Goal: Information Seeking & Learning: Learn about a topic

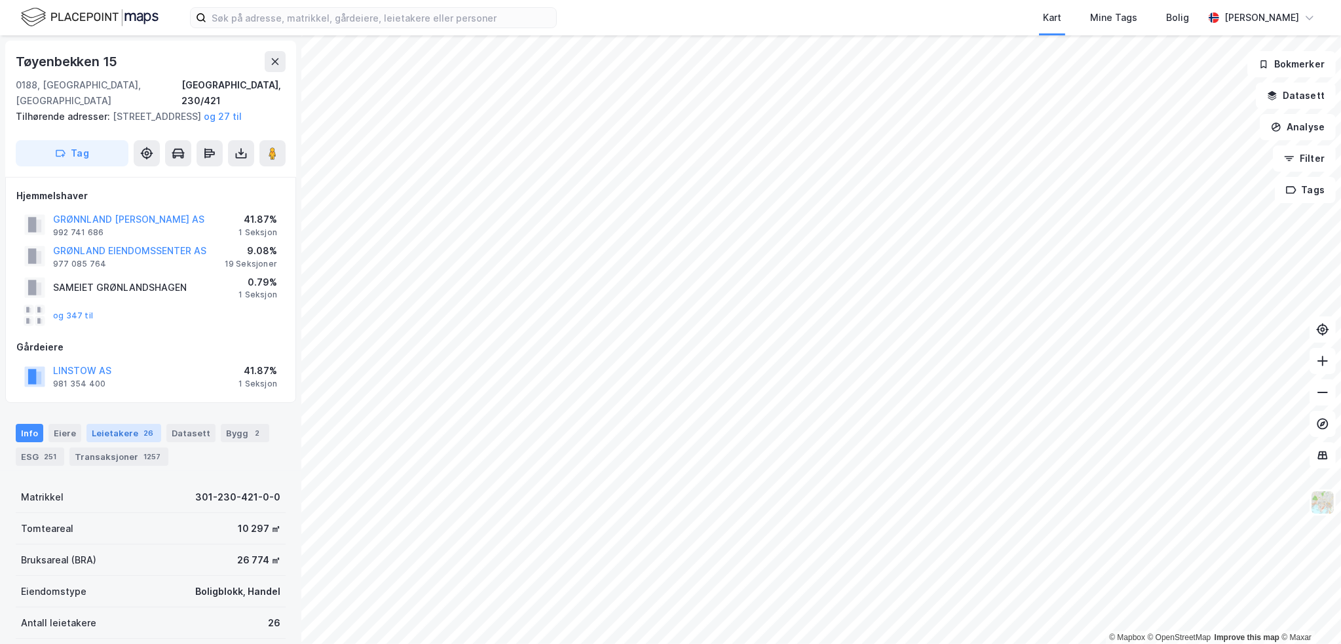
click at [115, 441] on div "Leietakere 26" at bounding box center [124, 433] width 75 height 18
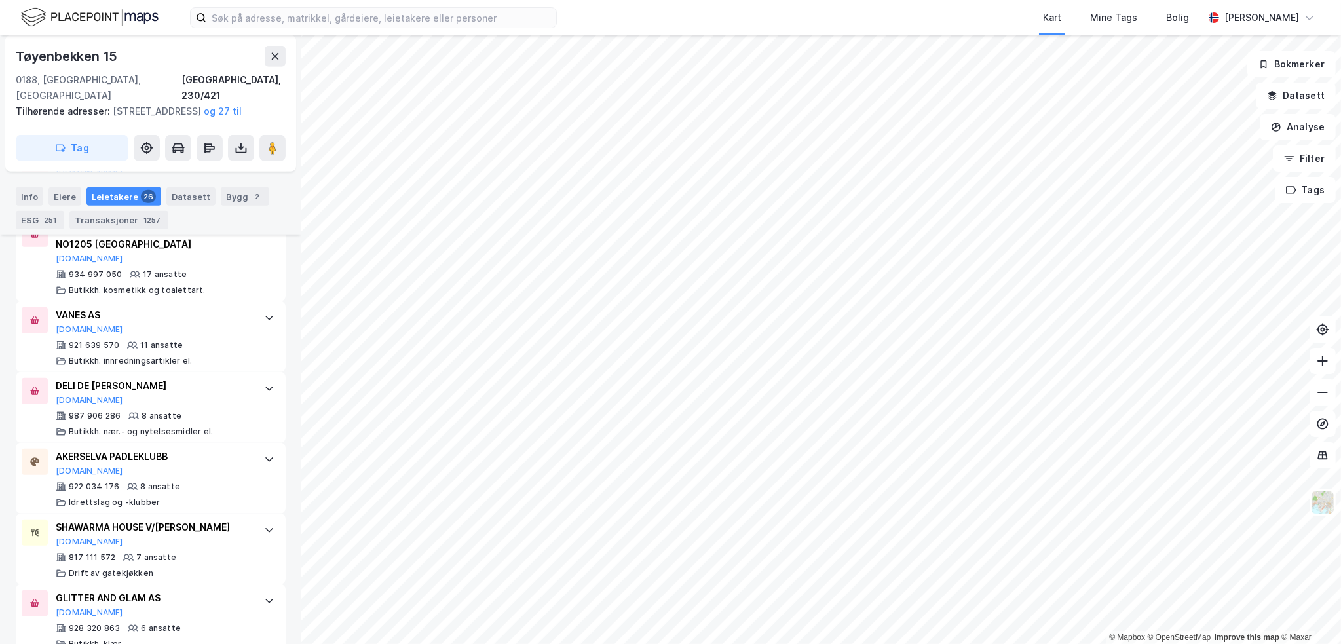
scroll to position [926, 0]
click at [216, 368] on div "921 639 570 11 ansatte Butikkh. innredningsartikler el." at bounding box center [153, 355] width 195 height 26
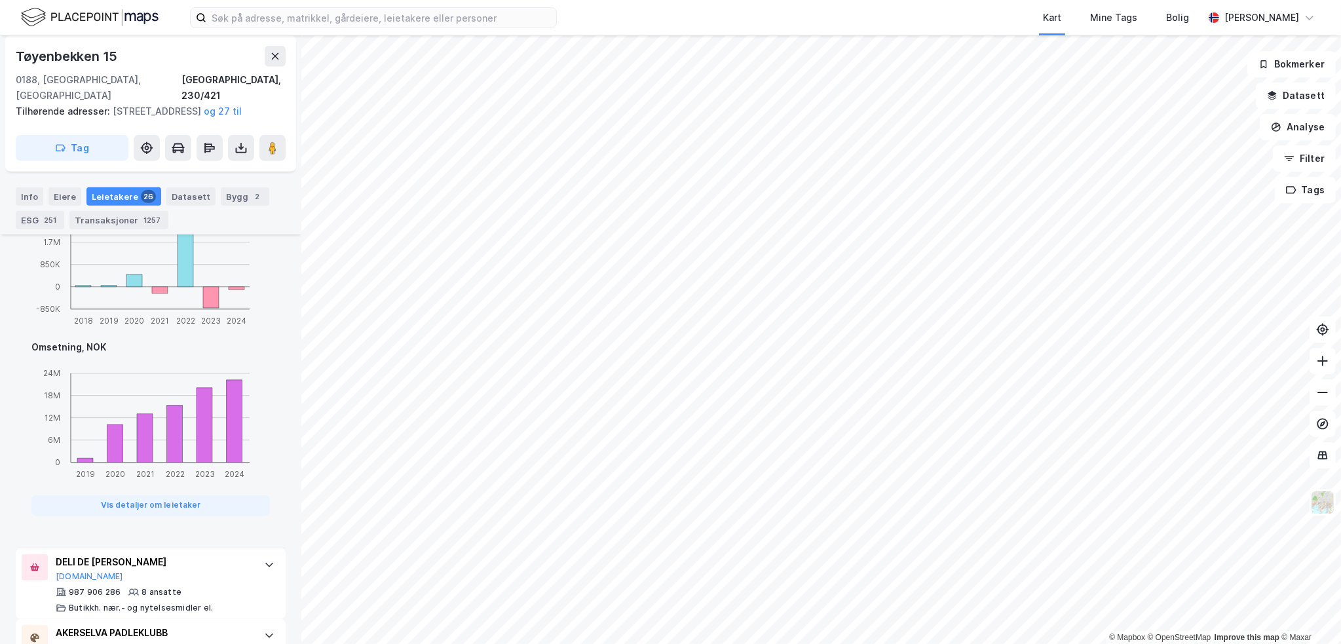
scroll to position [1450, 0]
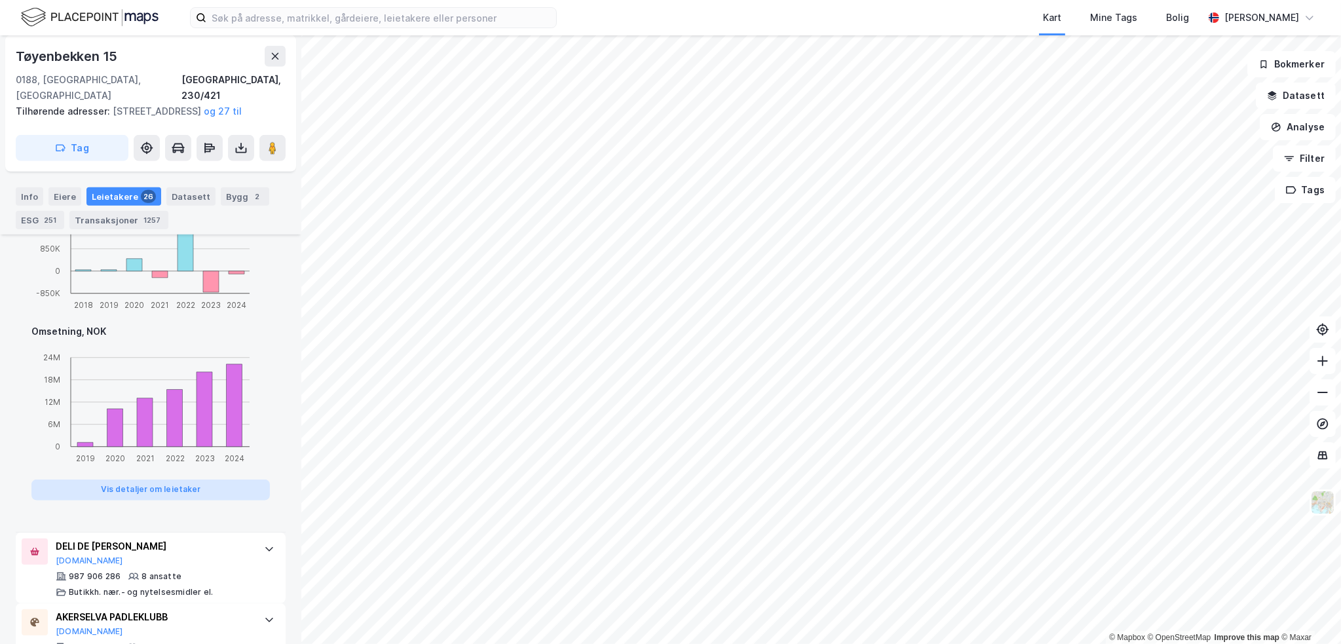
click at [188, 490] on button "Vis detaljer om leietaker" at bounding box center [150, 490] width 239 height 21
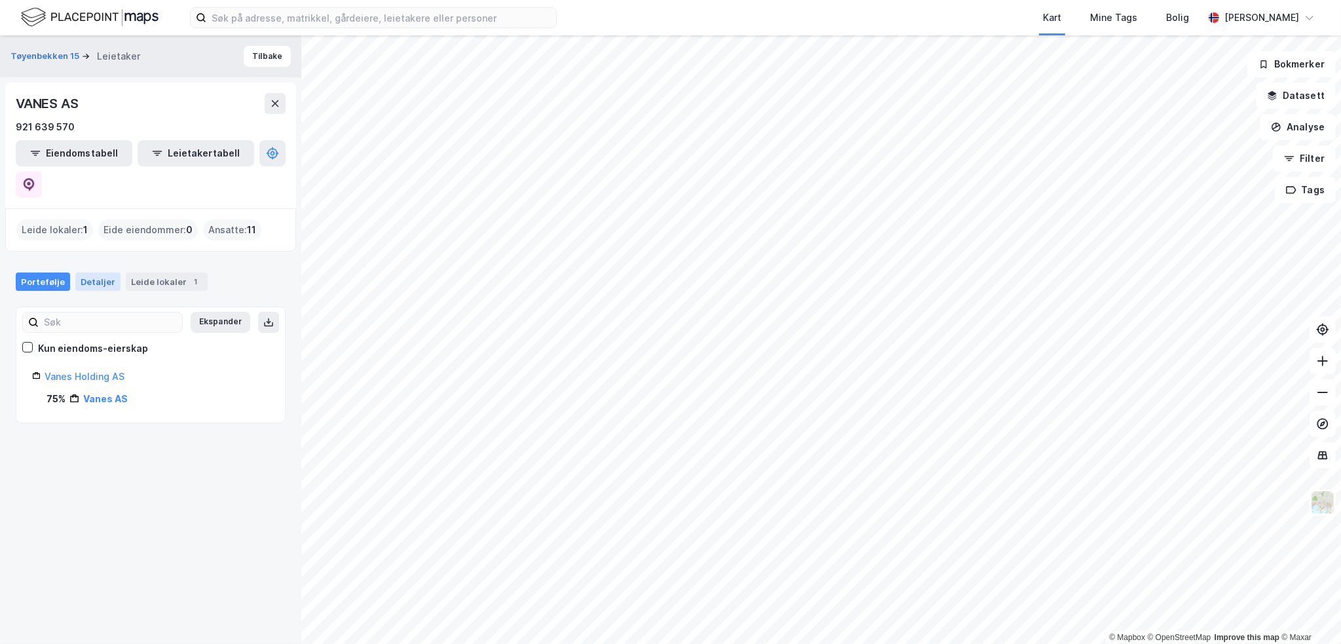
click at [84, 273] on div "Detaljer" at bounding box center [97, 282] width 45 height 18
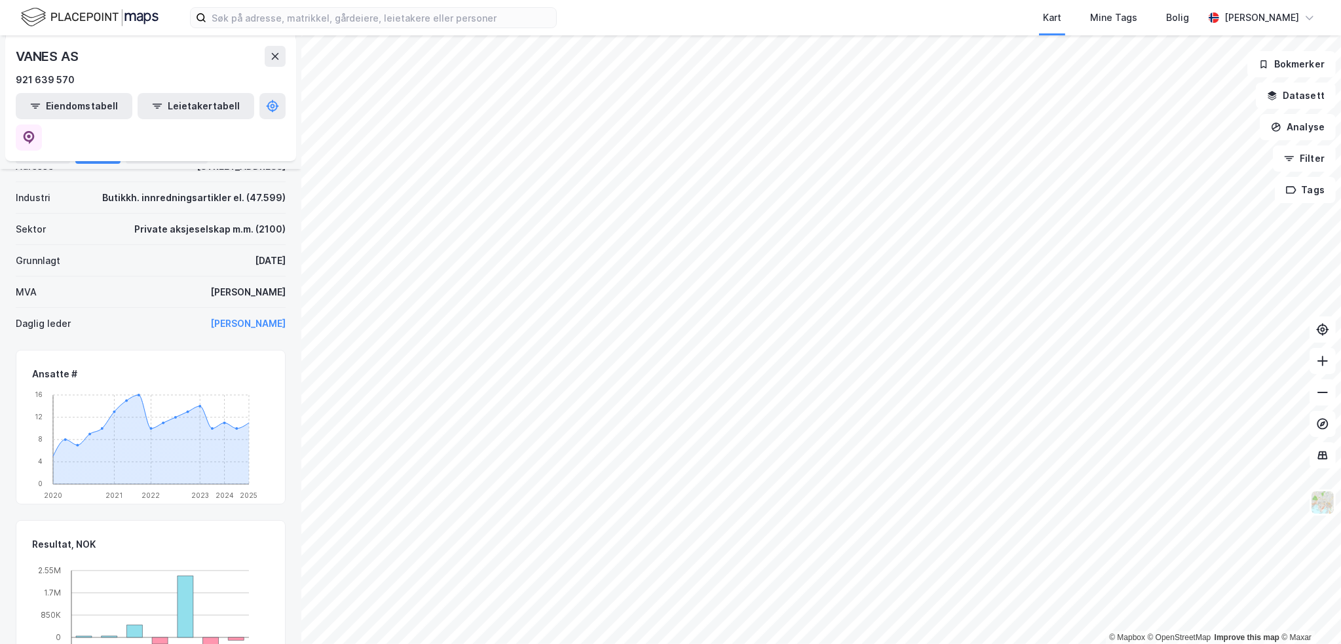
scroll to position [164, 0]
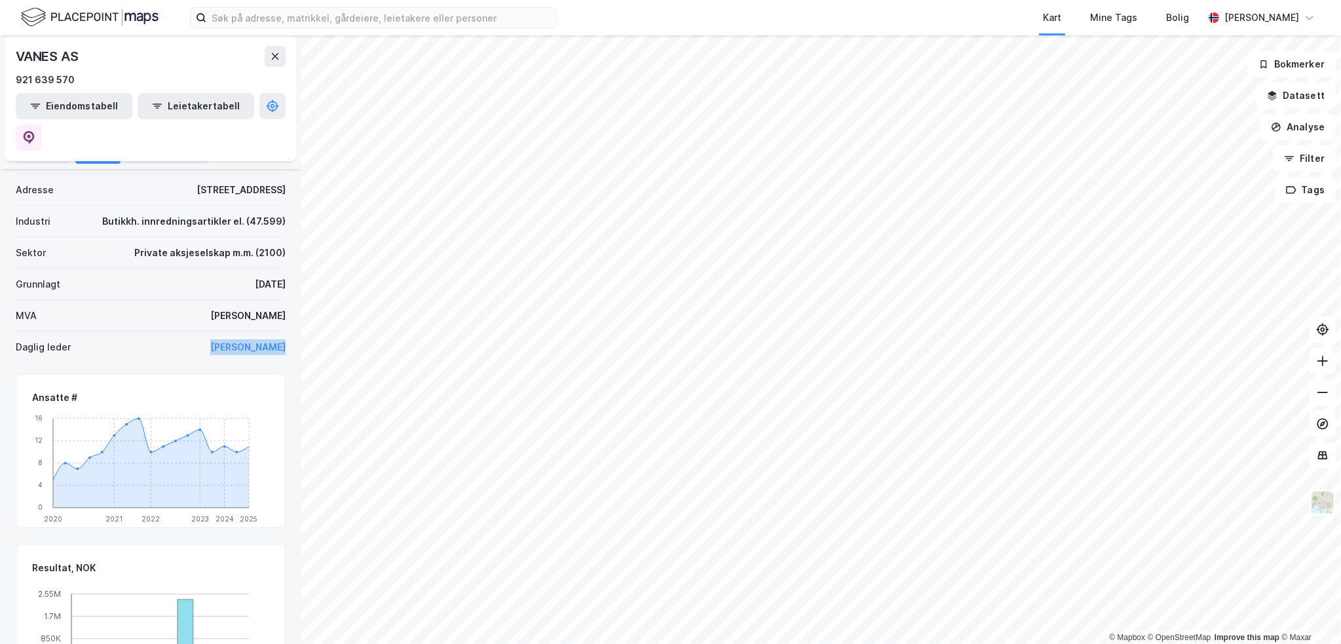
drag, startPoint x: 284, startPoint y: 320, endPoint x: 186, endPoint y: 317, distance: 98.4
click at [186, 317] on div "Tøyenbekken 15 Leietaker Tilbake VANES AS 921 639 570 Eiendomstabell Leietakert…" at bounding box center [150, 339] width 301 height 609
click at [0, 0] on button "[PERSON_NAME]" at bounding box center [0, 0] width 0 height 0
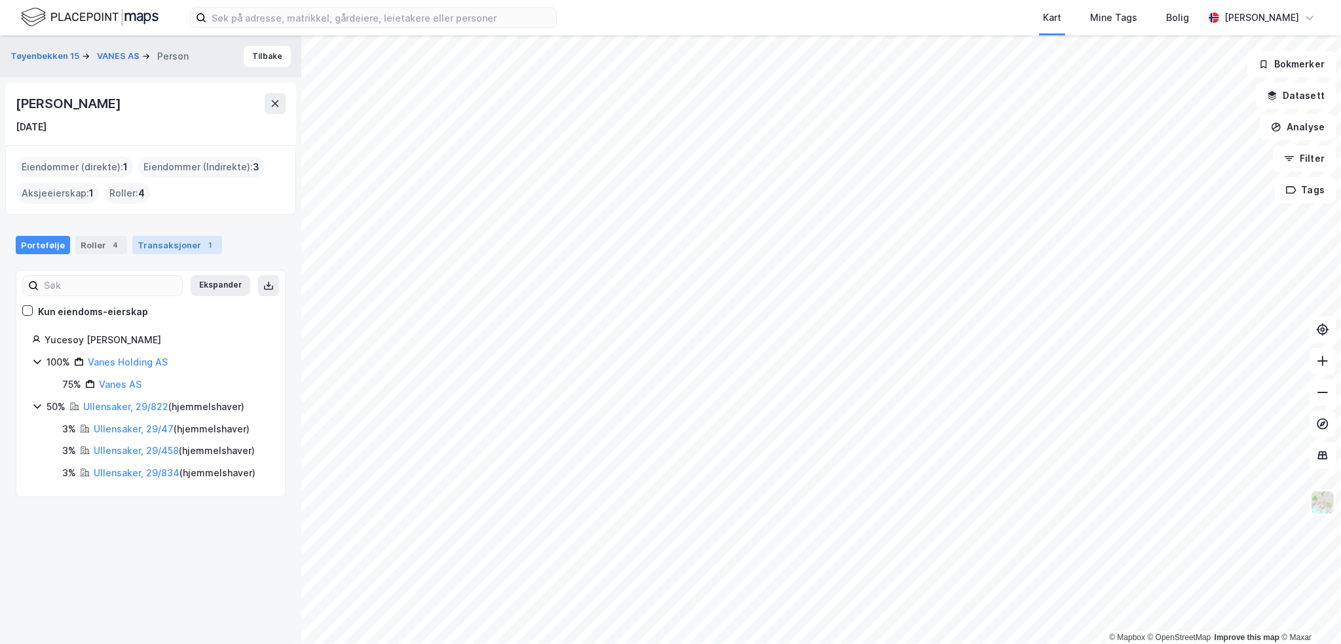
click at [165, 245] on div "Transaksjoner 1" at bounding box center [177, 245] width 90 height 18
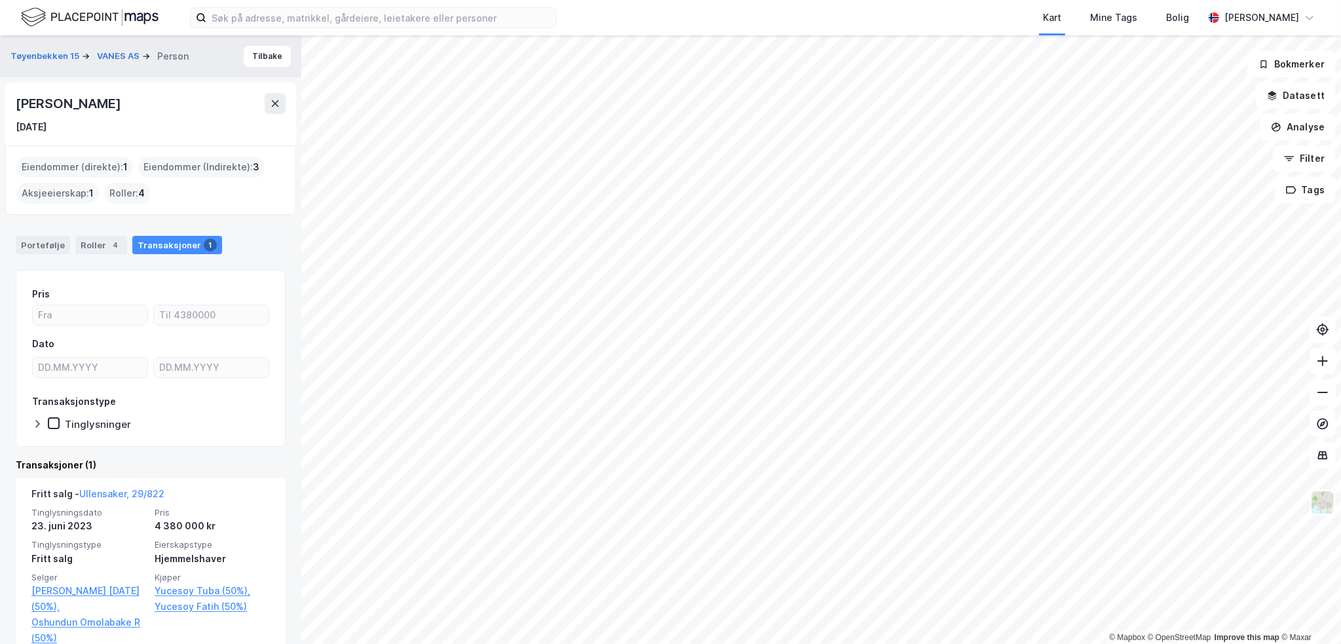
scroll to position [24, 0]
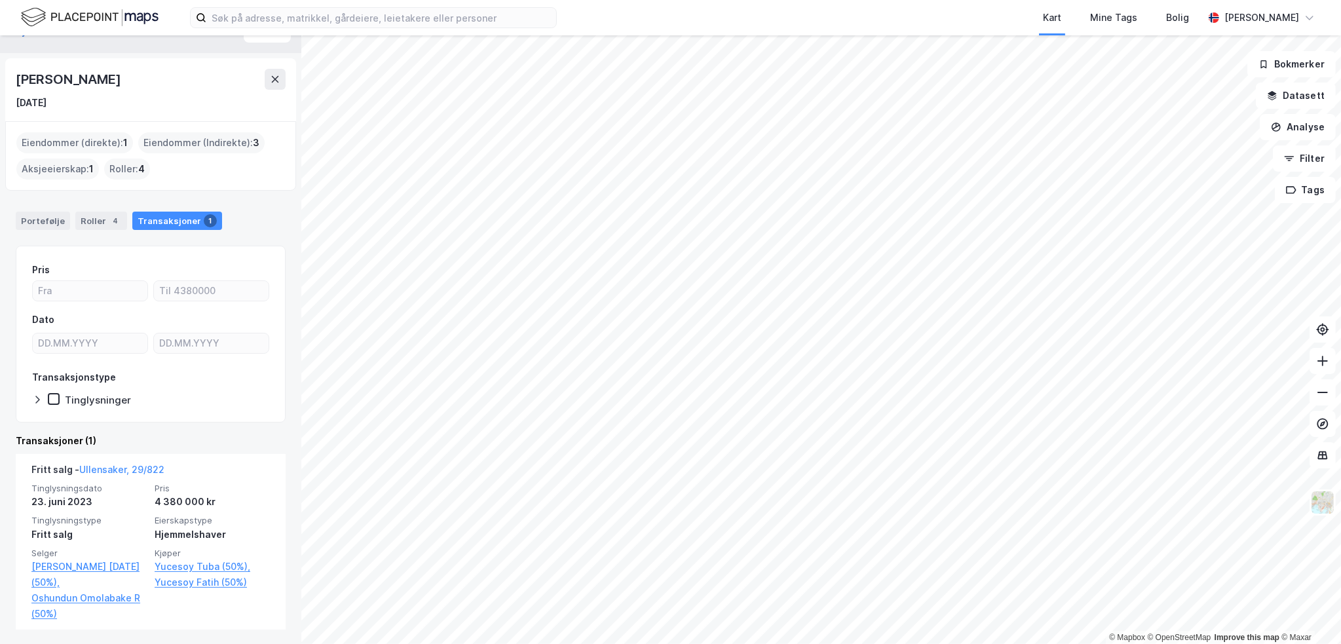
drag, startPoint x: 106, startPoint y: 219, endPoint x: 112, endPoint y: 232, distance: 14.4
click at [109, 219] on div "4" at bounding box center [115, 220] width 13 height 13
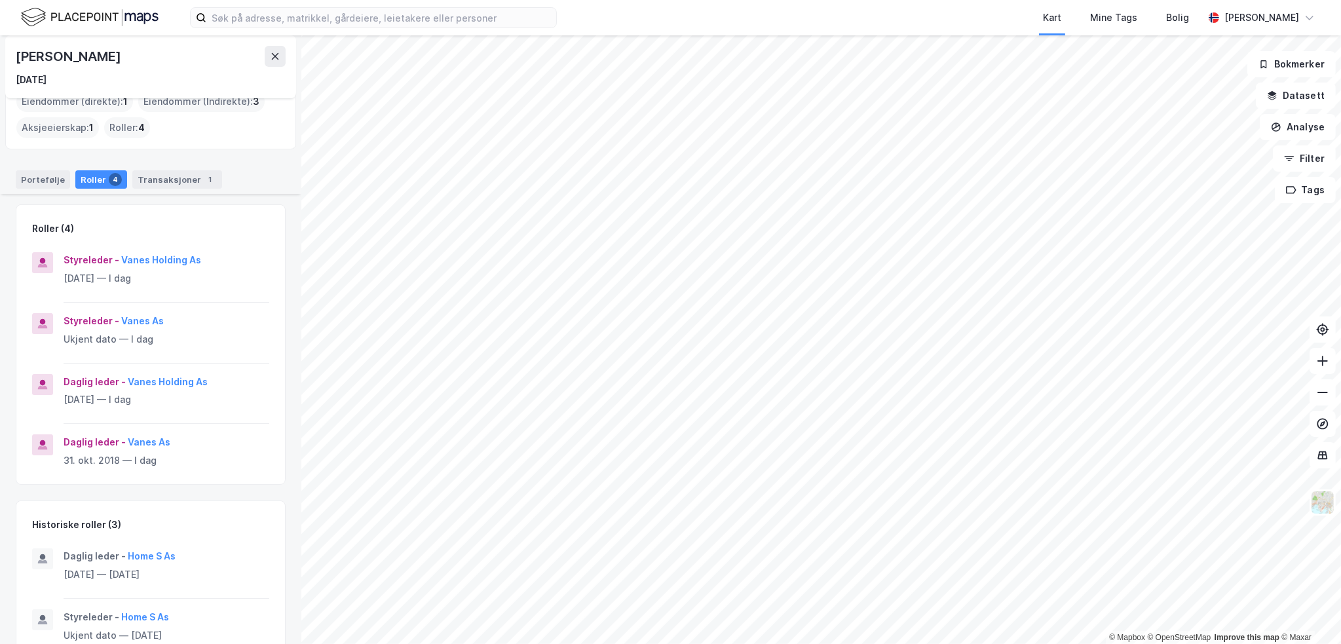
scroll to position [156, 0]
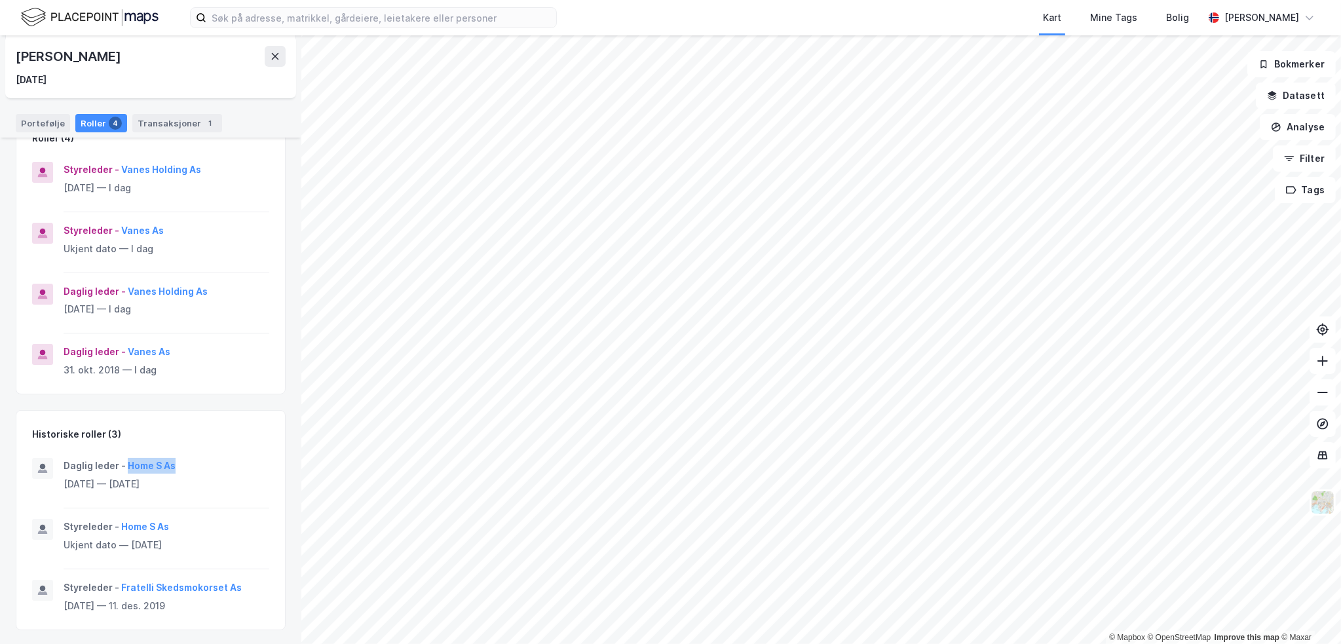
drag, startPoint x: 210, startPoint y: 471, endPoint x: 125, endPoint y: 461, distance: 85.8
click at [125, 461] on div "Daglig leder - Home S As" at bounding box center [167, 466] width 206 height 16
click at [0, 0] on button "Home S As" at bounding box center [0, 0] width 0 height 0
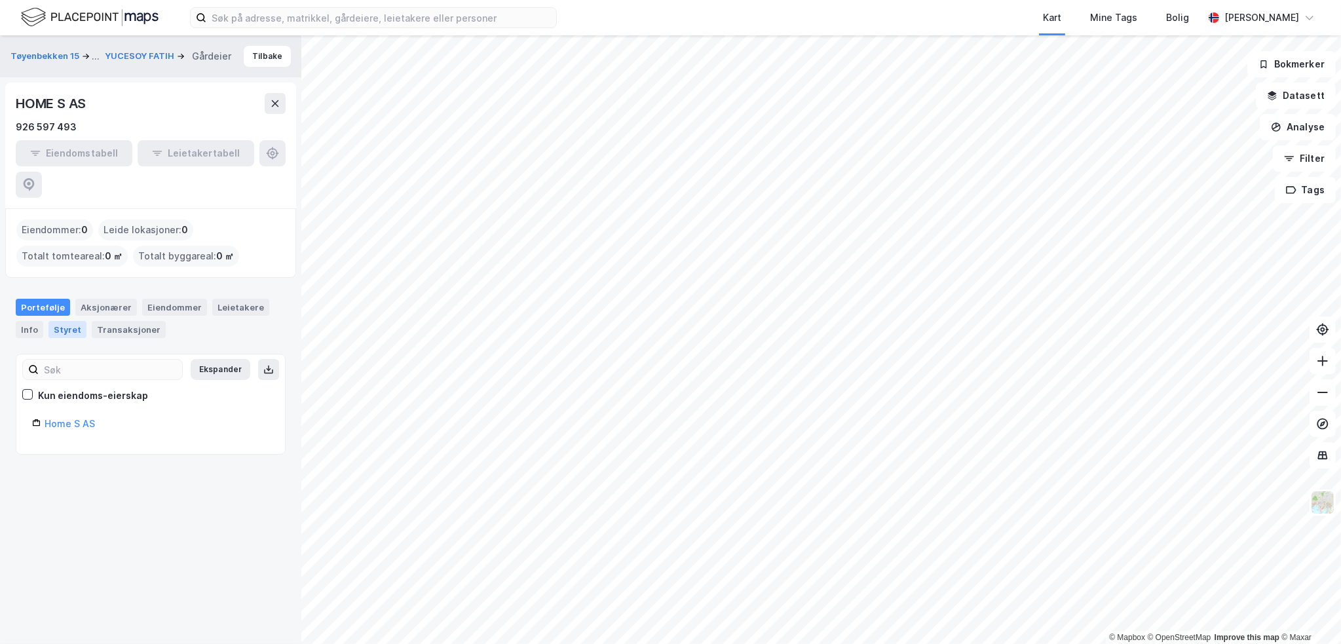
click at [76, 321] on div "Styret" at bounding box center [67, 329] width 38 height 17
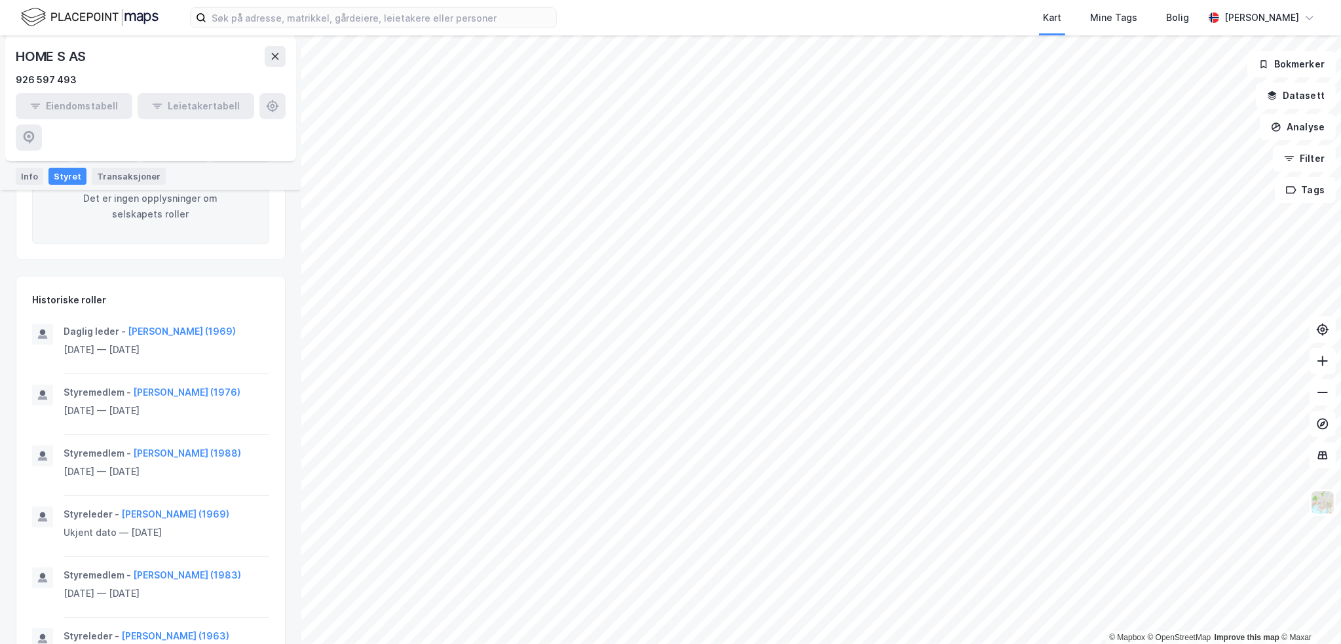
scroll to position [262, 0]
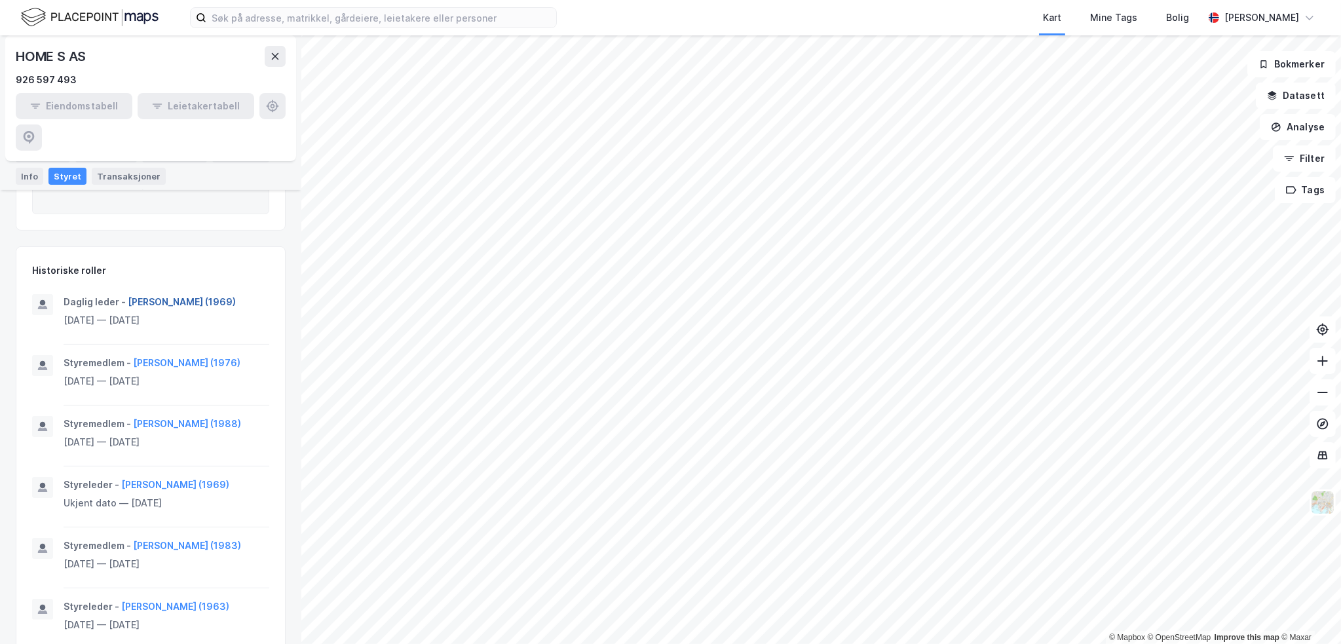
click at [0, 0] on button "[PERSON_NAME] (1969)" at bounding box center [0, 0] width 0 height 0
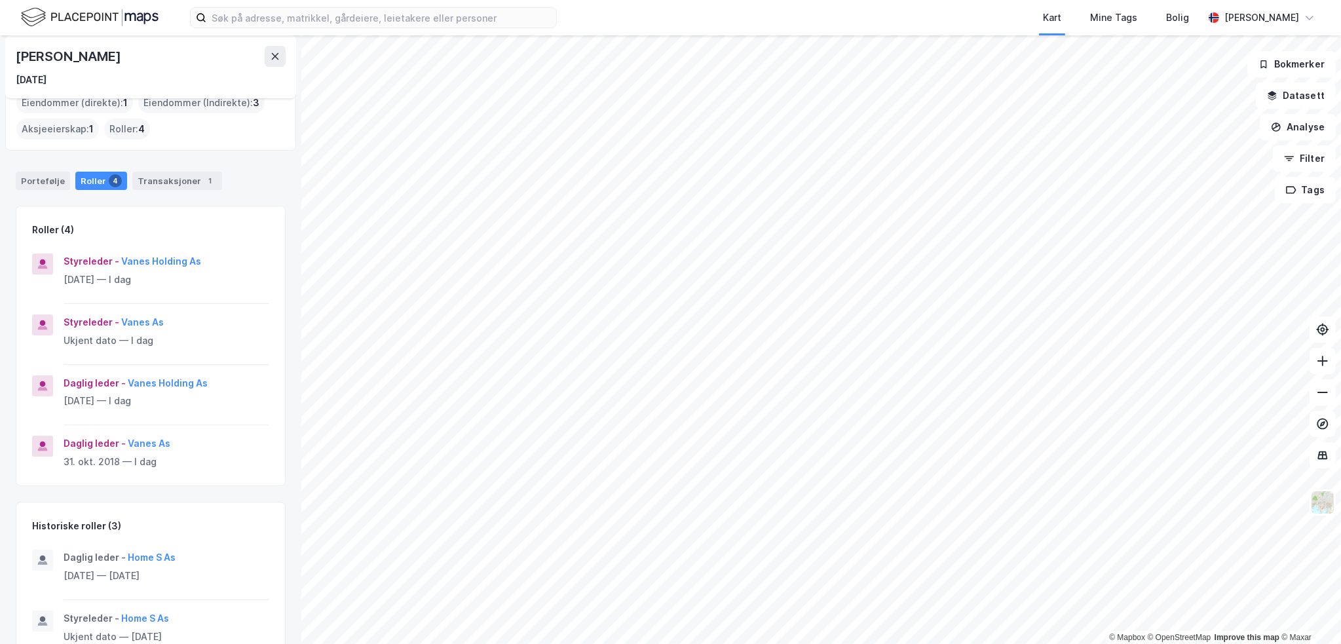
scroll to position [66, 0]
click at [0, 0] on button "Vanes As" at bounding box center [0, 0] width 0 height 0
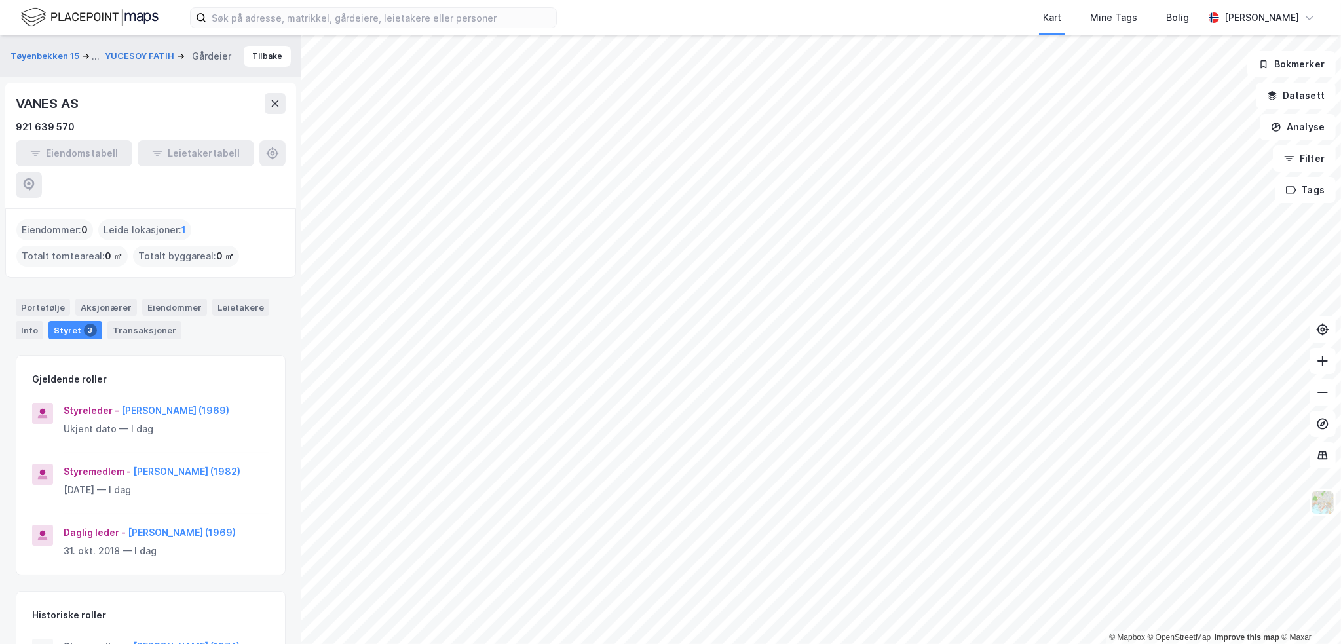
scroll to position [28, 0]
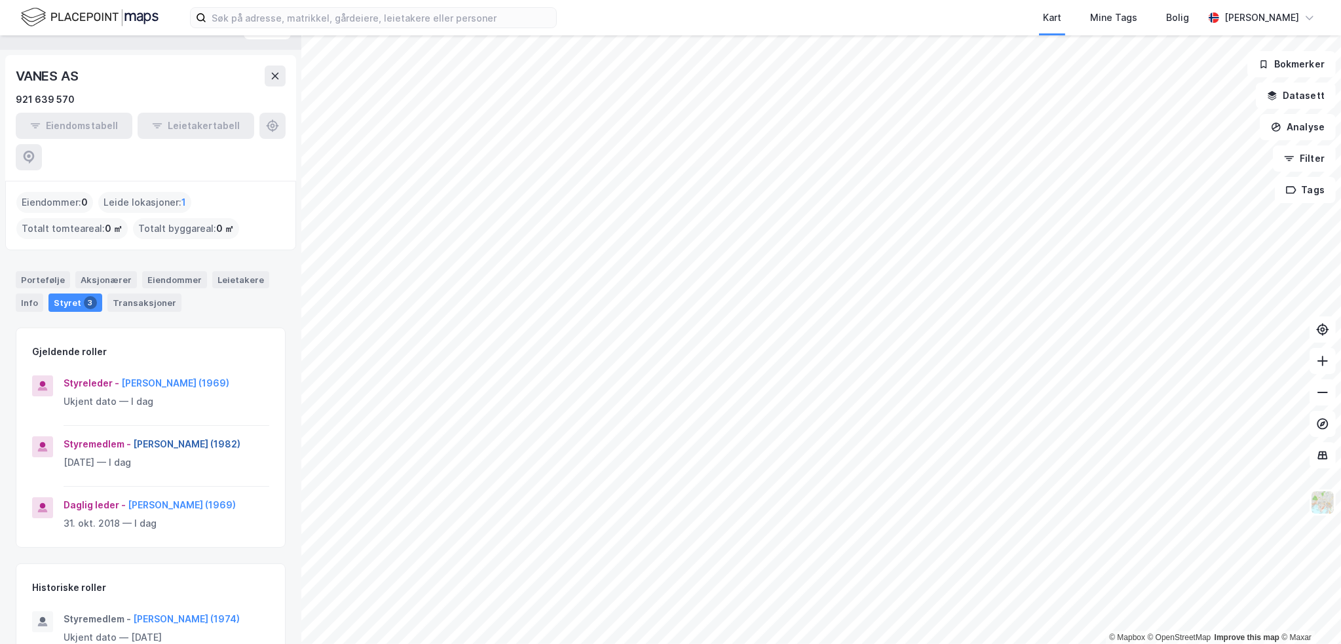
click at [0, 0] on button "[PERSON_NAME] (1982)" at bounding box center [0, 0] width 0 height 0
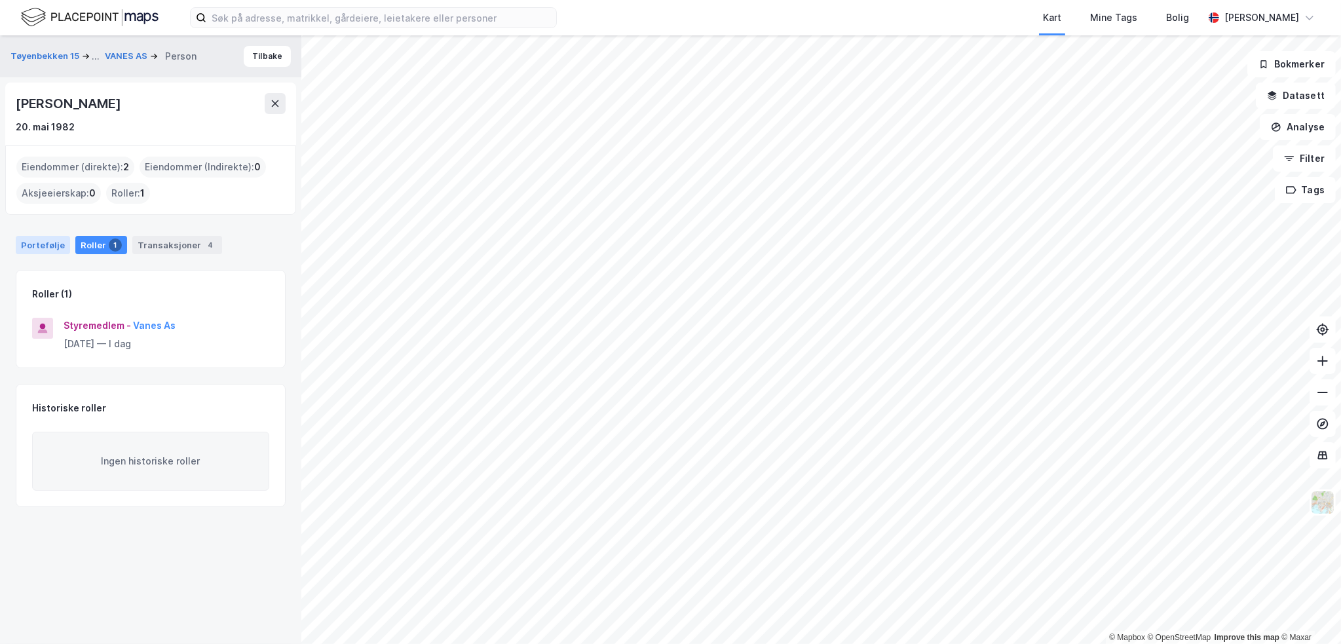
click at [28, 246] on div "Portefølje" at bounding box center [43, 245] width 54 height 18
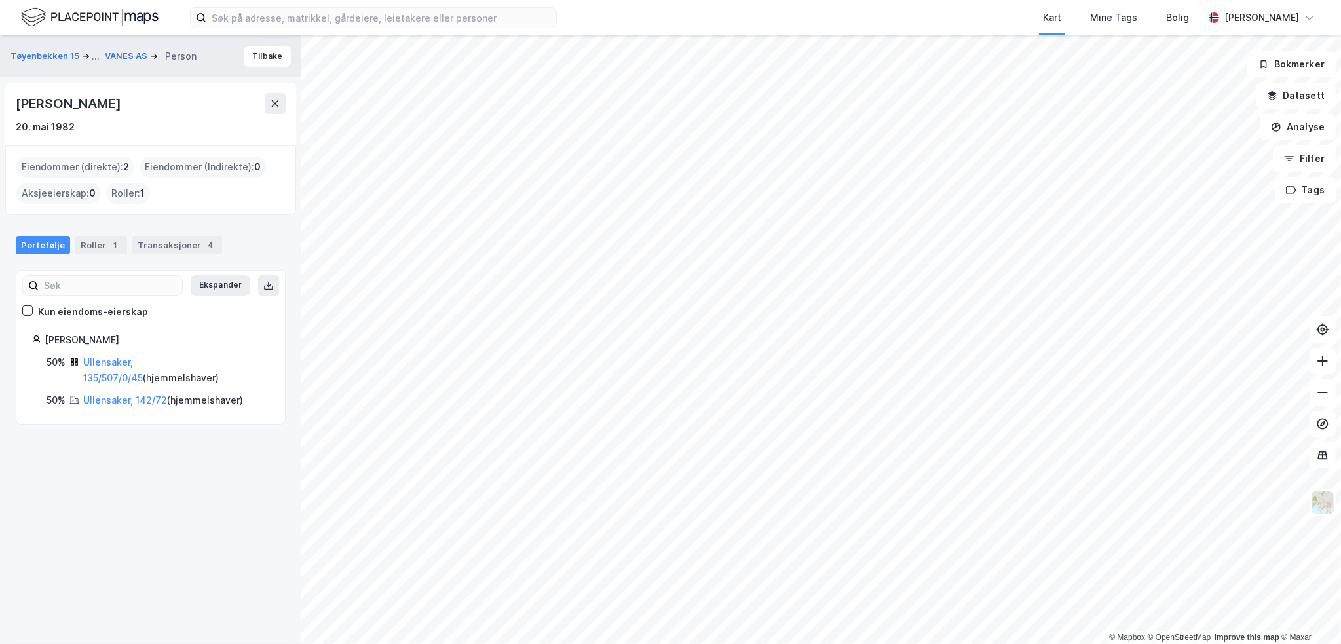
click at [208, 235] on div "Portefølje Roller 1 Transaksjoner 4" at bounding box center [150, 239] width 301 height 39
drag, startPoint x: 180, startPoint y: 244, endPoint x: 192, endPoint y: 245, distance: 11.9
click at [180, 244] on div "Transaksjoner 4" at bounding box center [177, 245] width 90 height 18
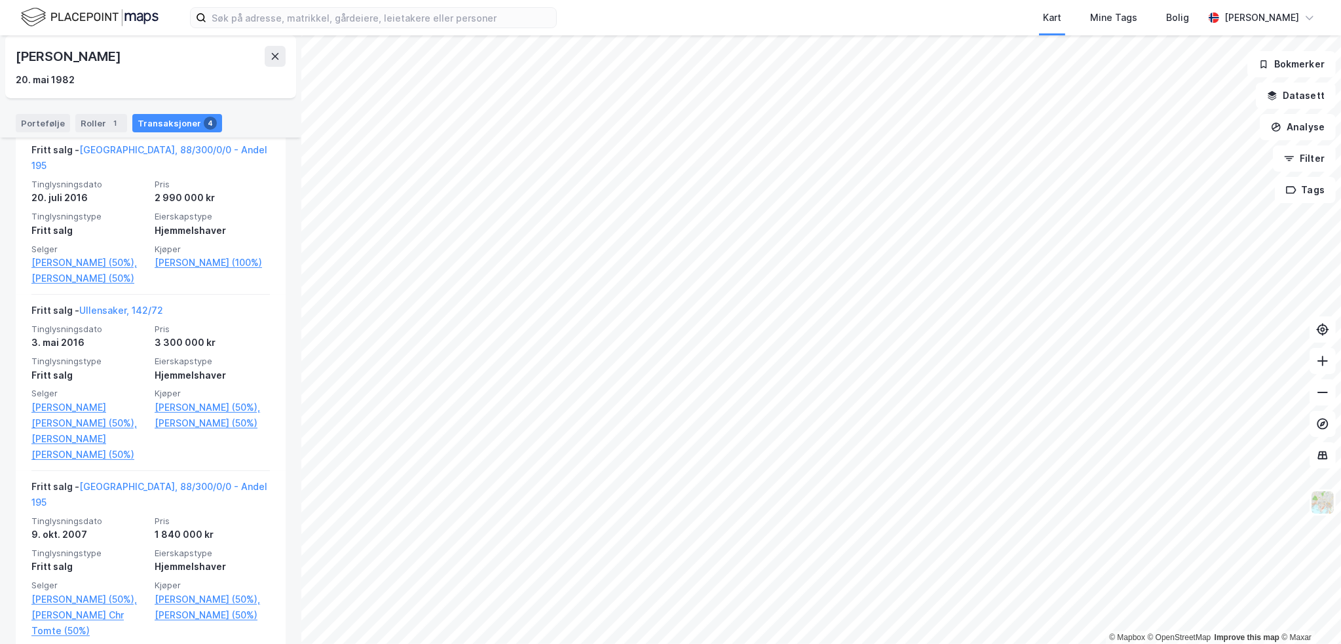
scroll to position [490, 0]
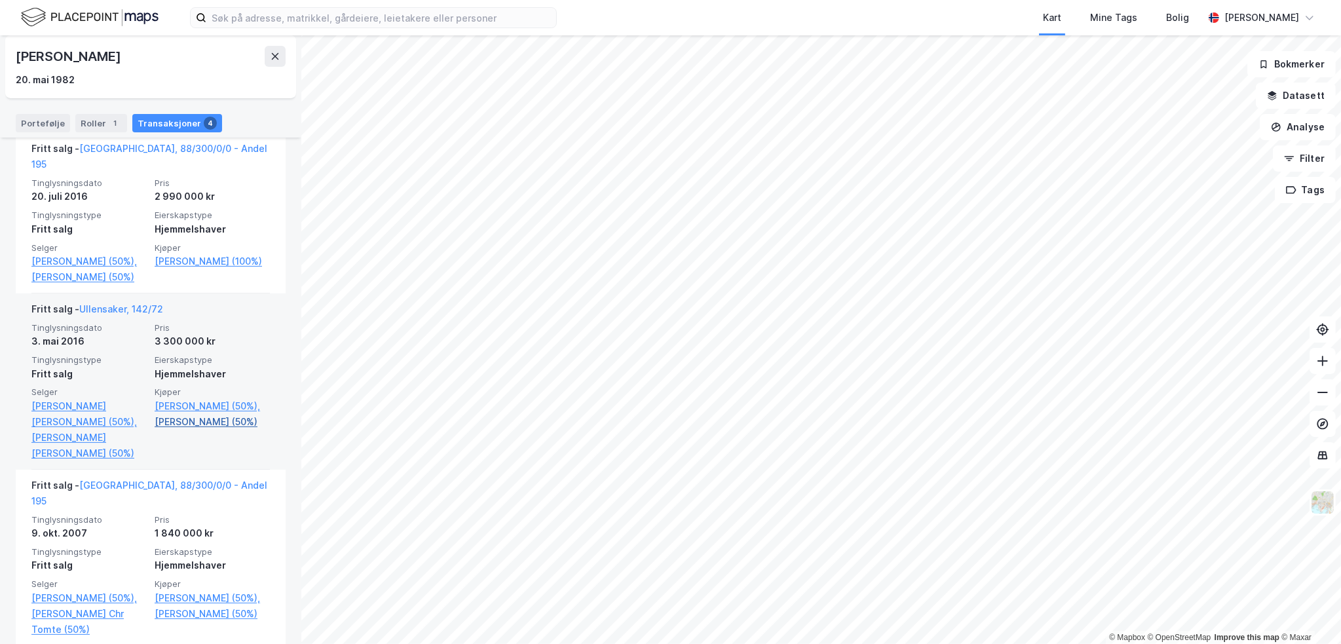
click at [202, 414] on link "[PERSON_NAME] (50%)" at bounding box center [212, 422] width 115 height 16
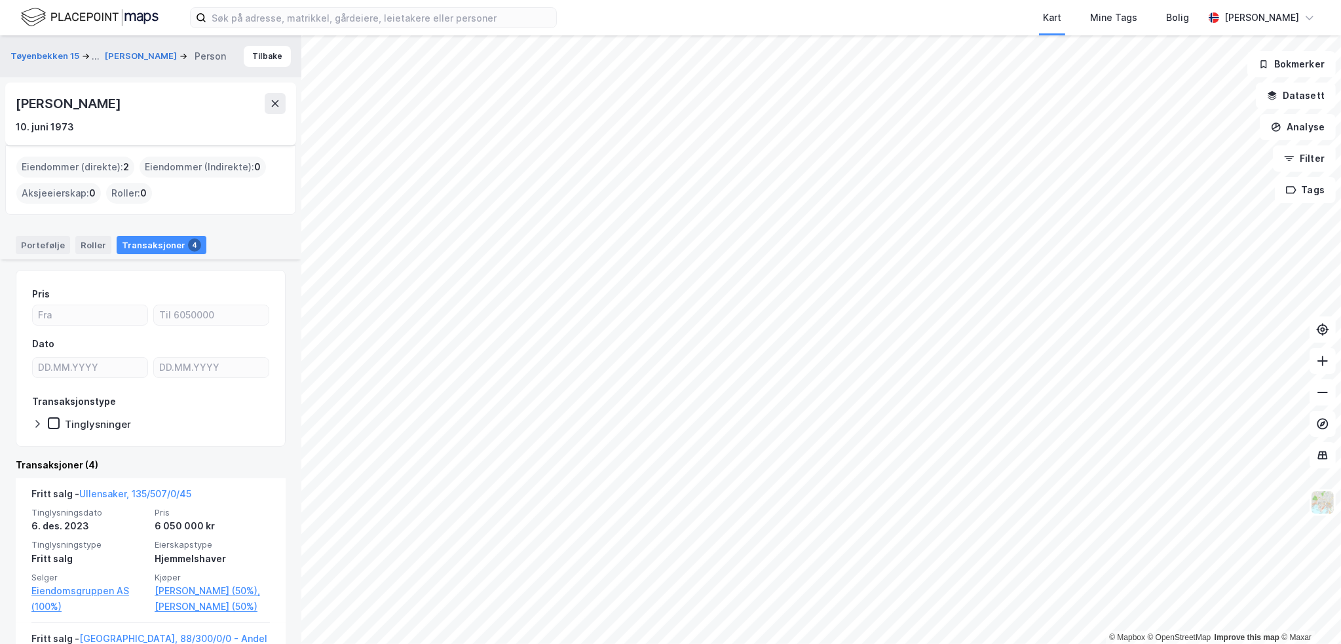
click at [64, 104] on div "[PERSON_NAME]" at bounding box center [69, 103] width 107 height 21
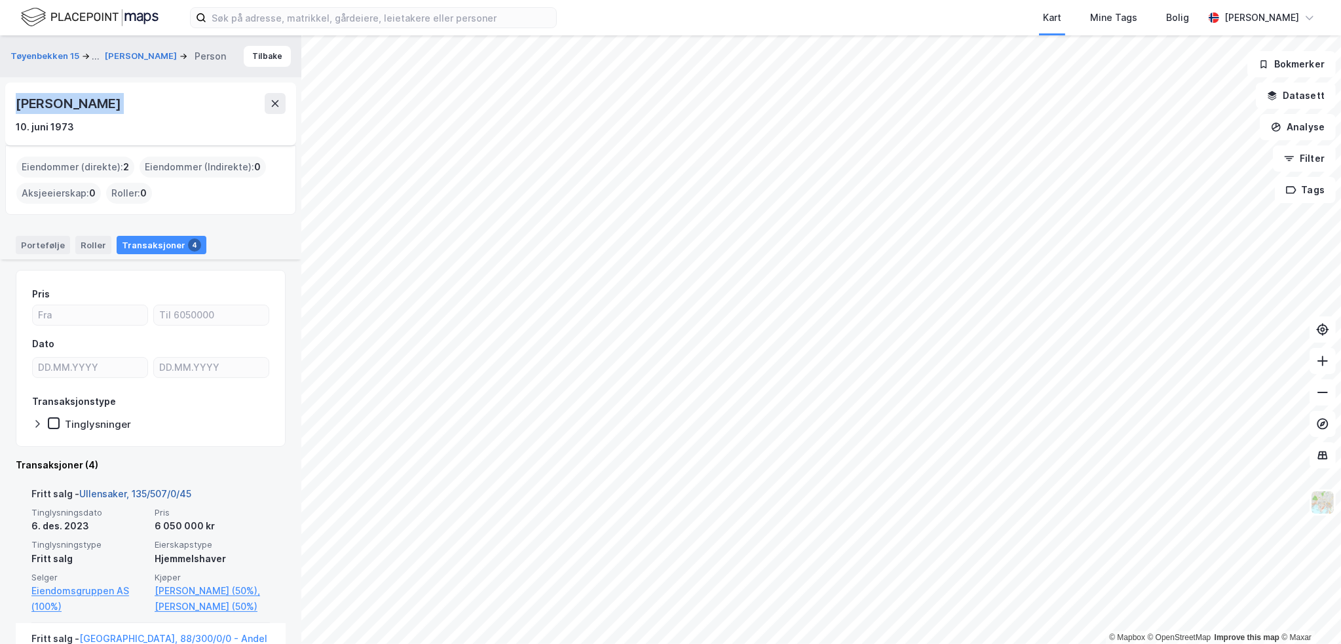
click at [159, 495] on link "Ullensaker, 135/507/0/45" at bounding box center [135, 493] width 112 height 11
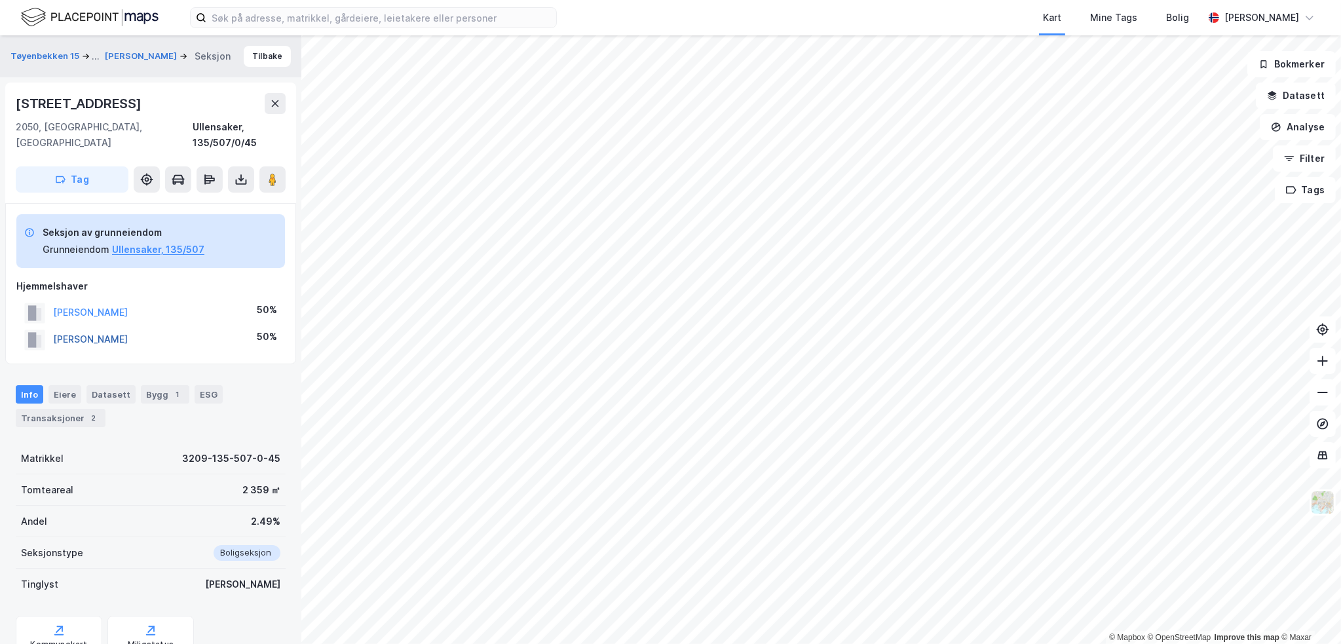
click at [0, 0] on button "[PERSON_NAME]" at bounding box center [0, 0] width 0 height 0
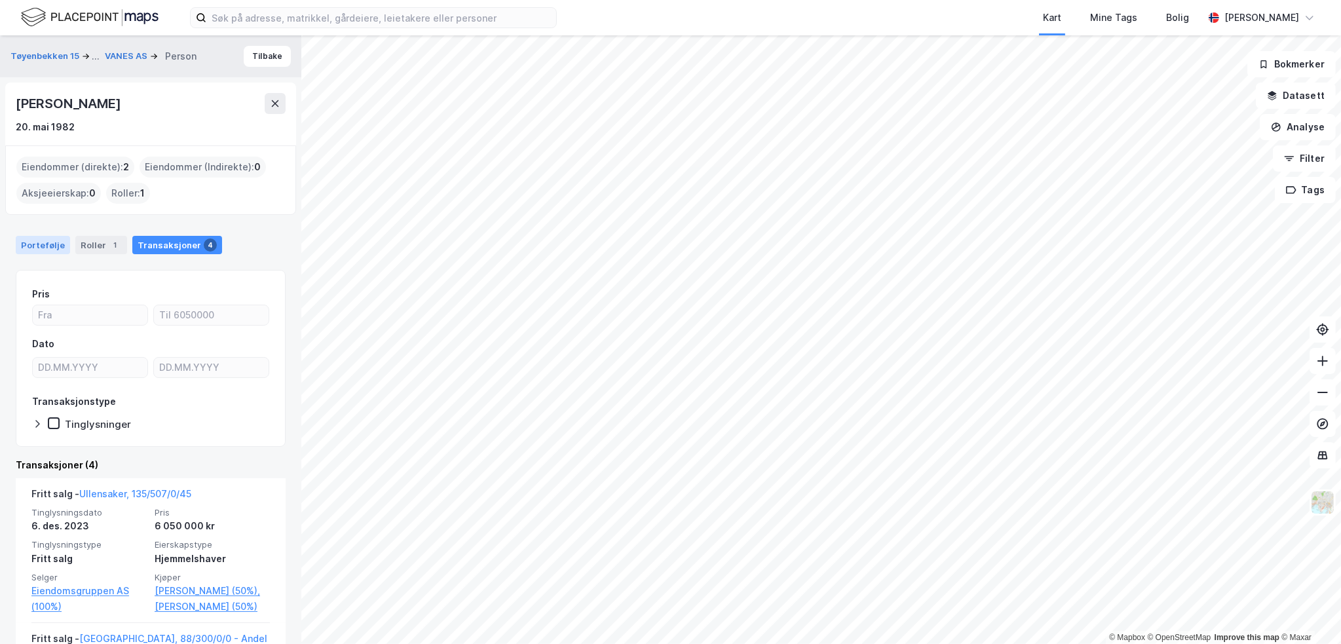
click at [32, 243] on div "Portefølje" at bounding box center [43, 245] width 54 height 18
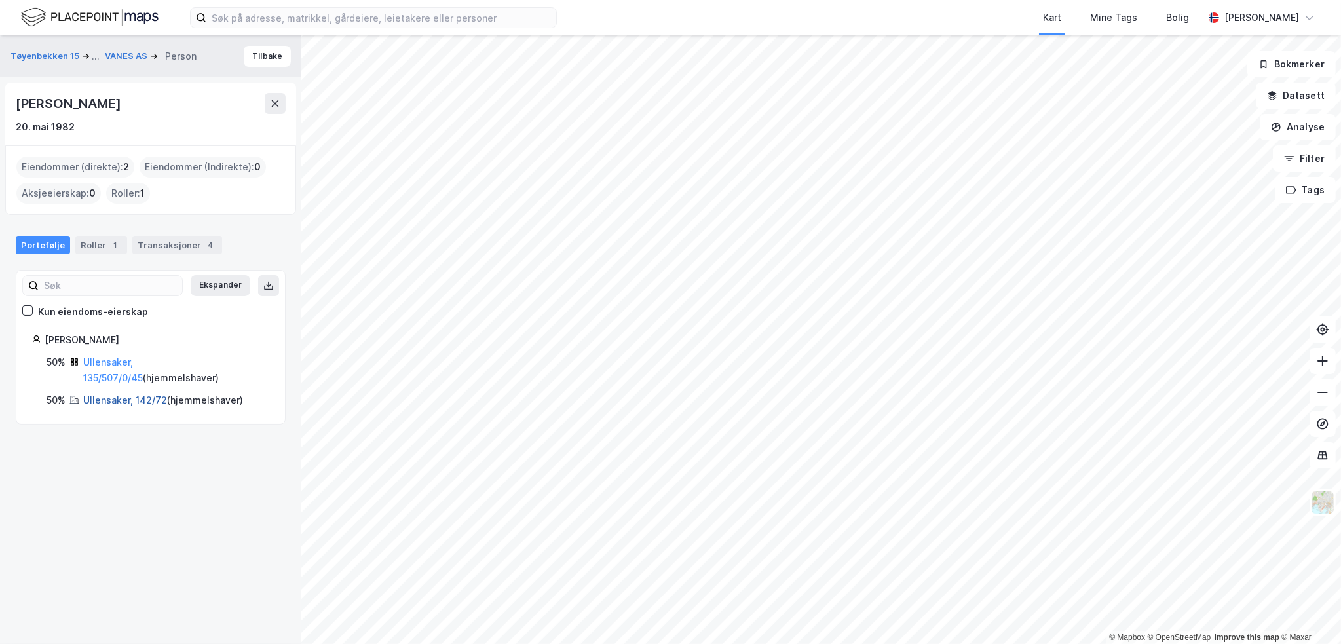
click at [132, 395] on link "Ullensaker, 142/72" at bounding box center [125, 399] width 84 height 11
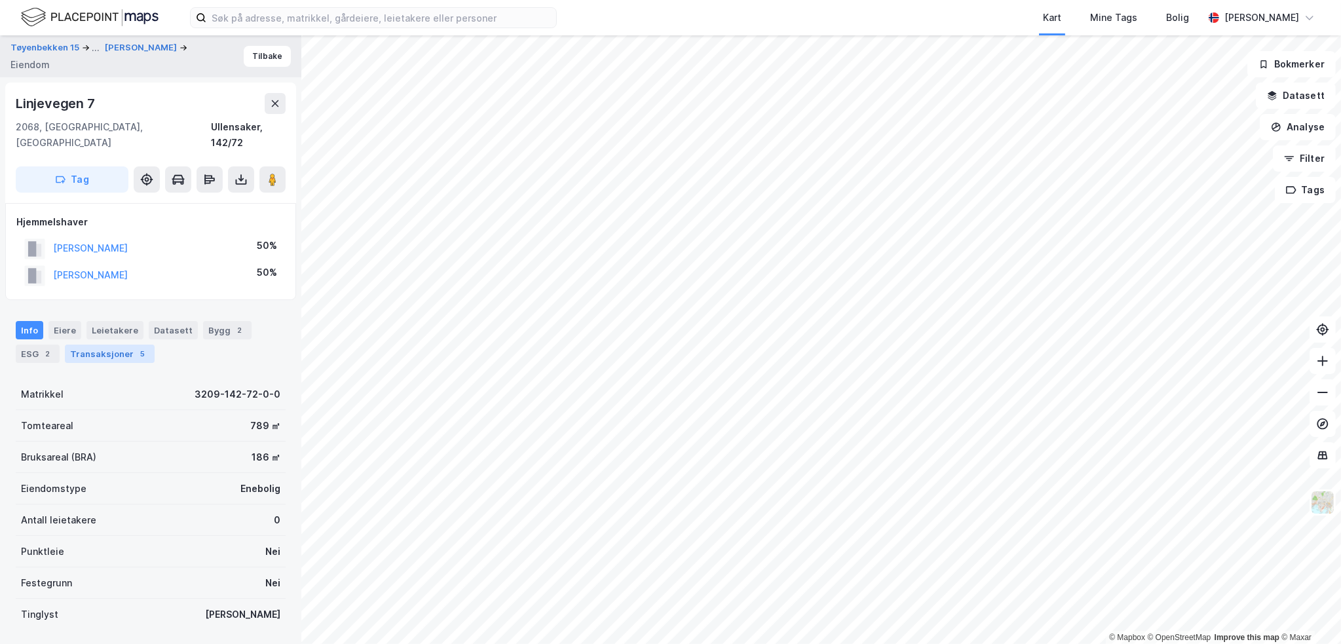
click at [130, 345] on div "Transaksjoner 5" at bounding box center [110, 354] width 90 height 18
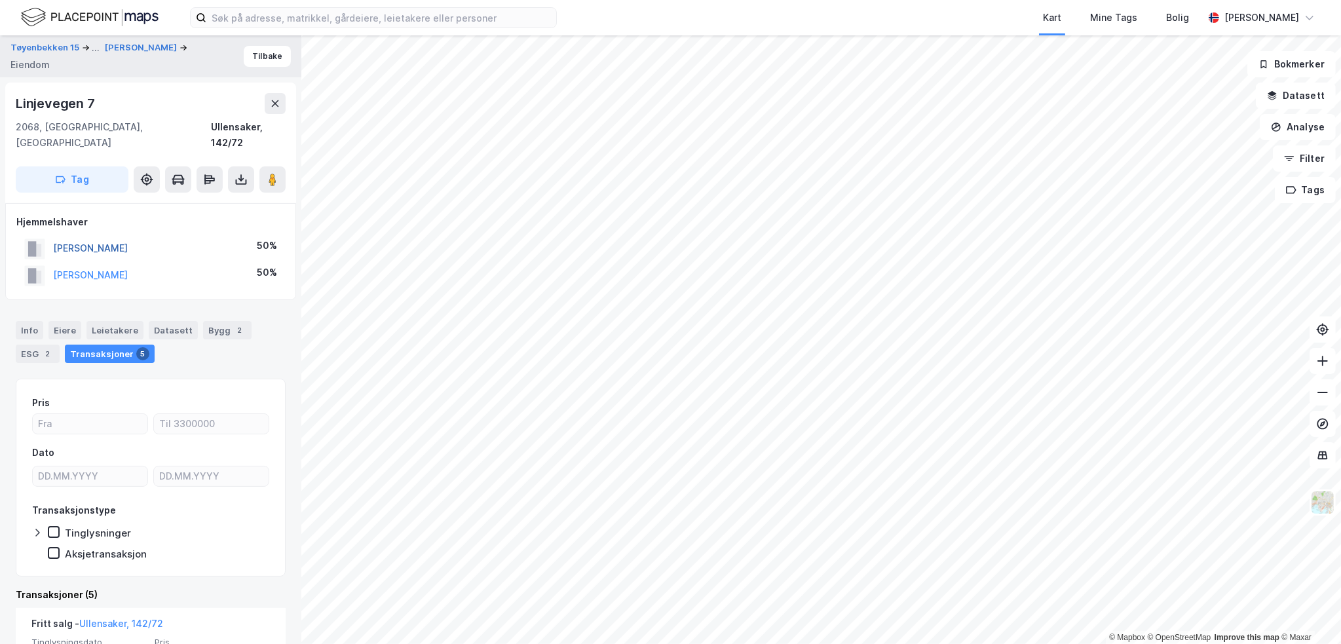
click at [0, 0] on button "[PERSON_NAME]" at bounding box center [0, 0] width 0 height 0
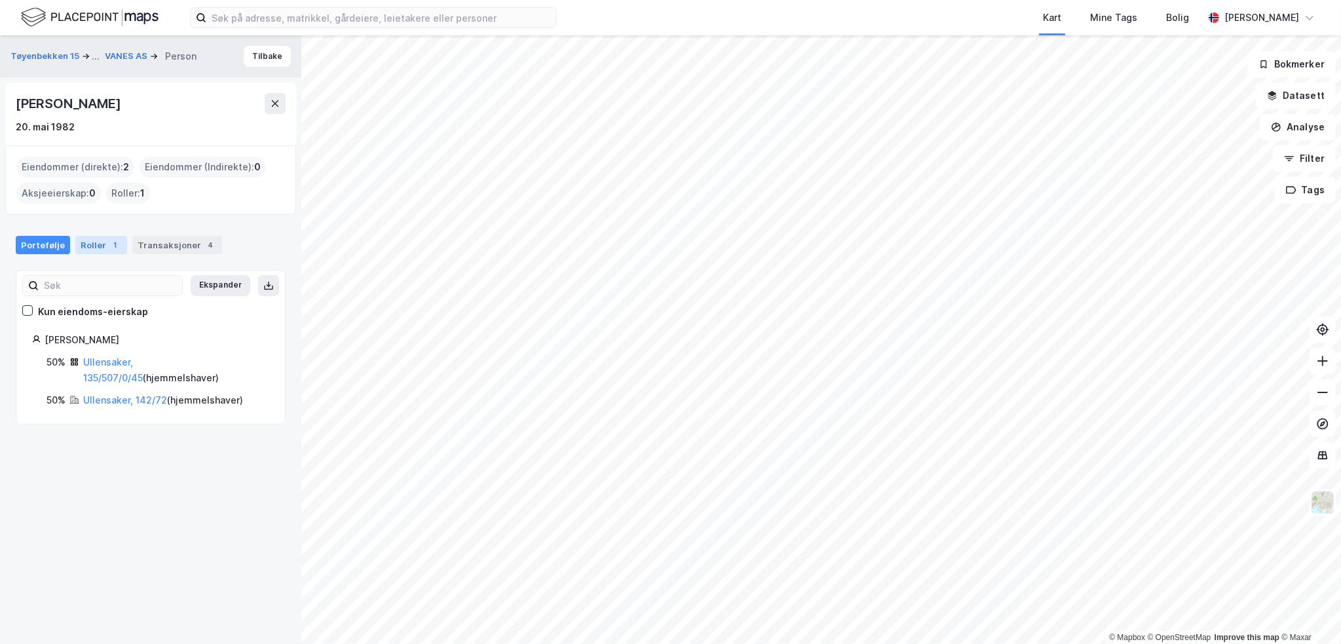
click at [115, 245] on div "1" at bounding box center [115, 245] width 13 height 13
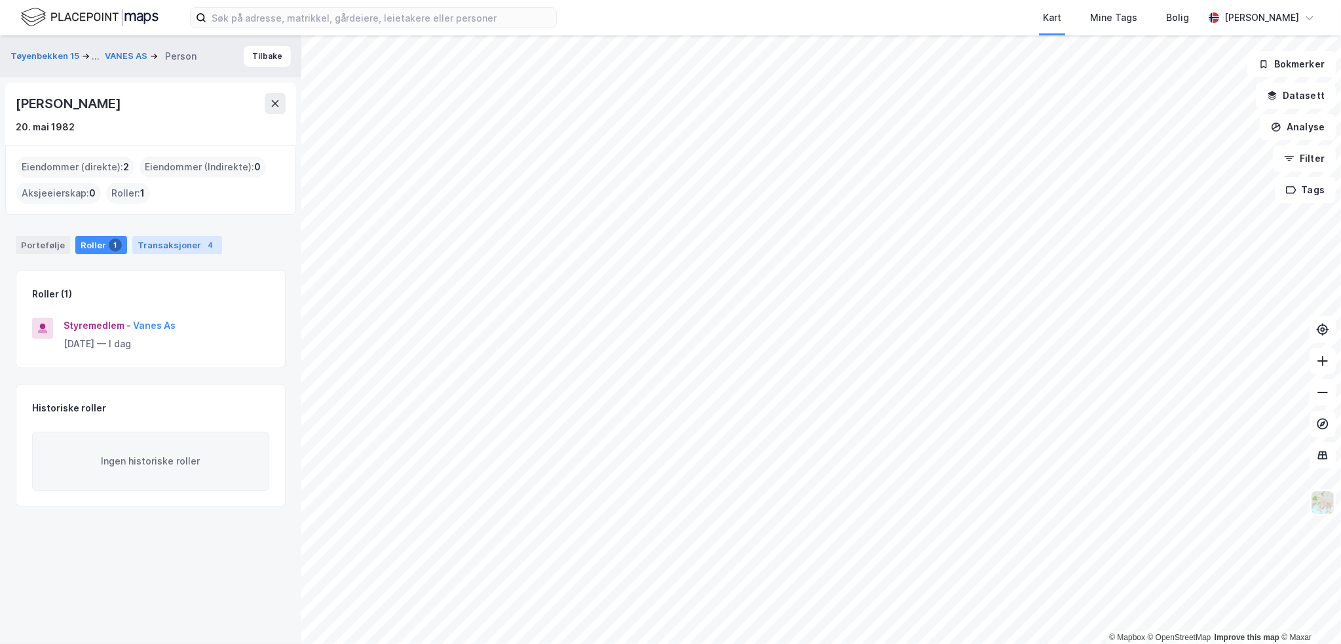
click at [176, 246] on div "Transaksjoner 4" at bounding box center [177, 245] width 90 height 18
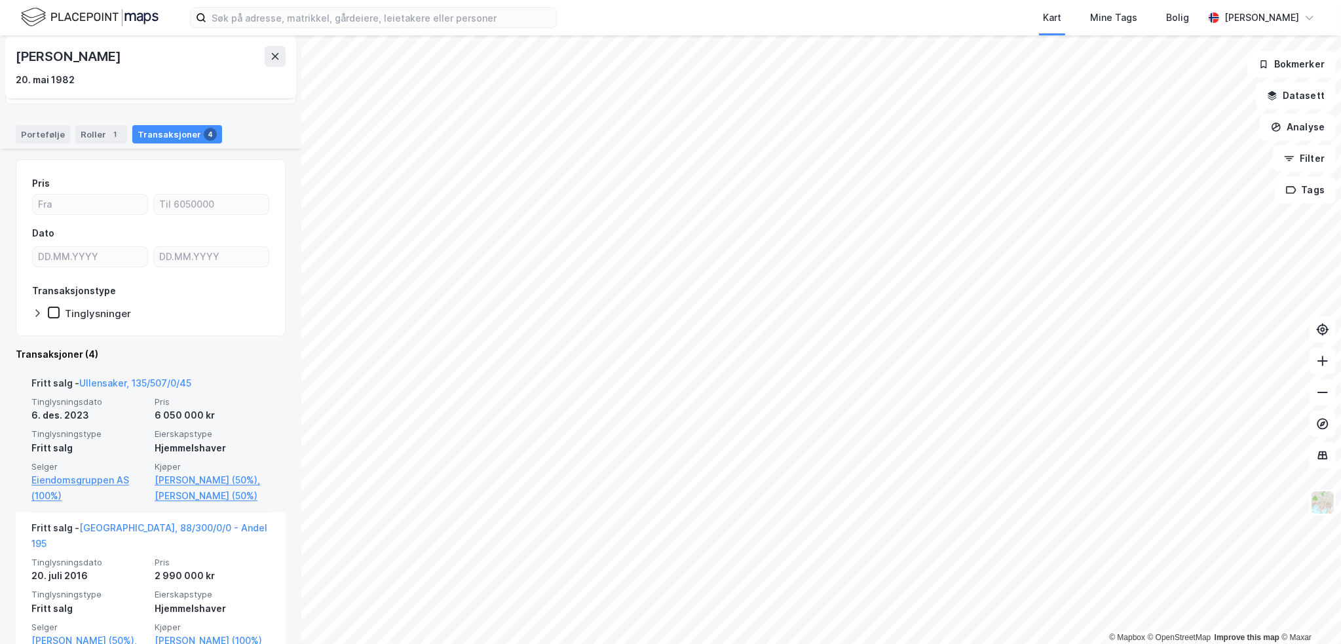
scroll to position [131, 0]
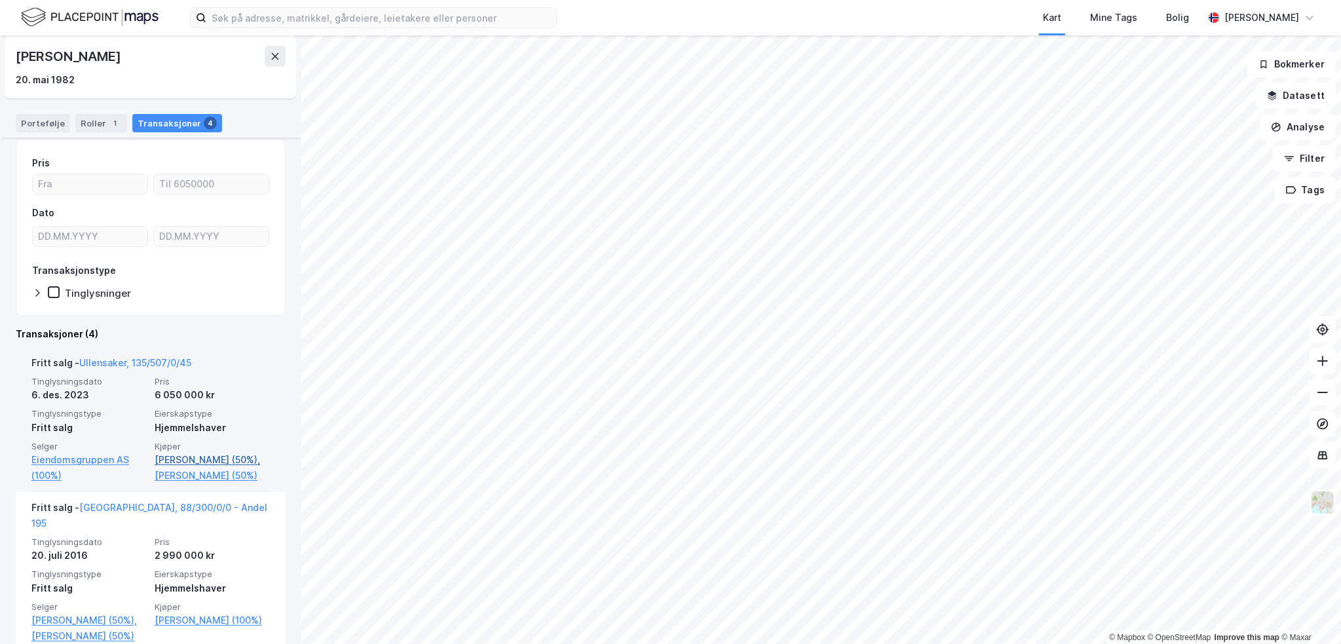
click at [178, 455] on link "[PERSON_NAME] (50%)," at bounding box center [212, 460] width 115 height 16
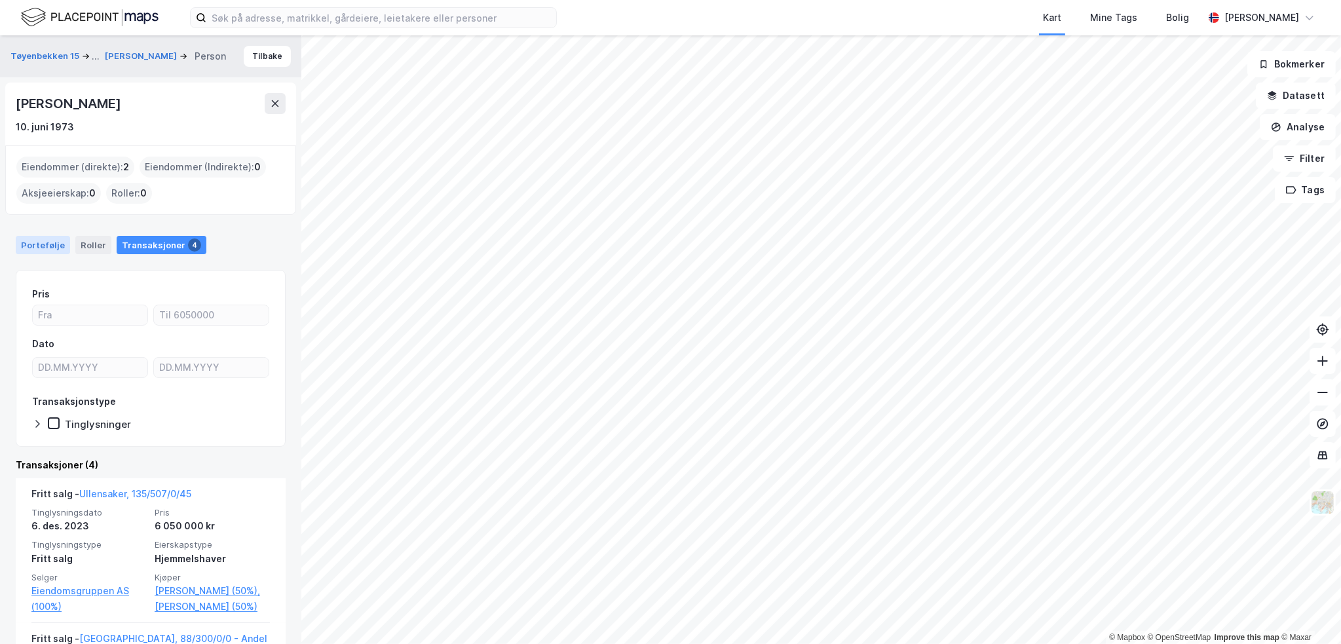
click at [52, 241] on div "Portefølje" at bounding box center [43, 245] width 54 height 18
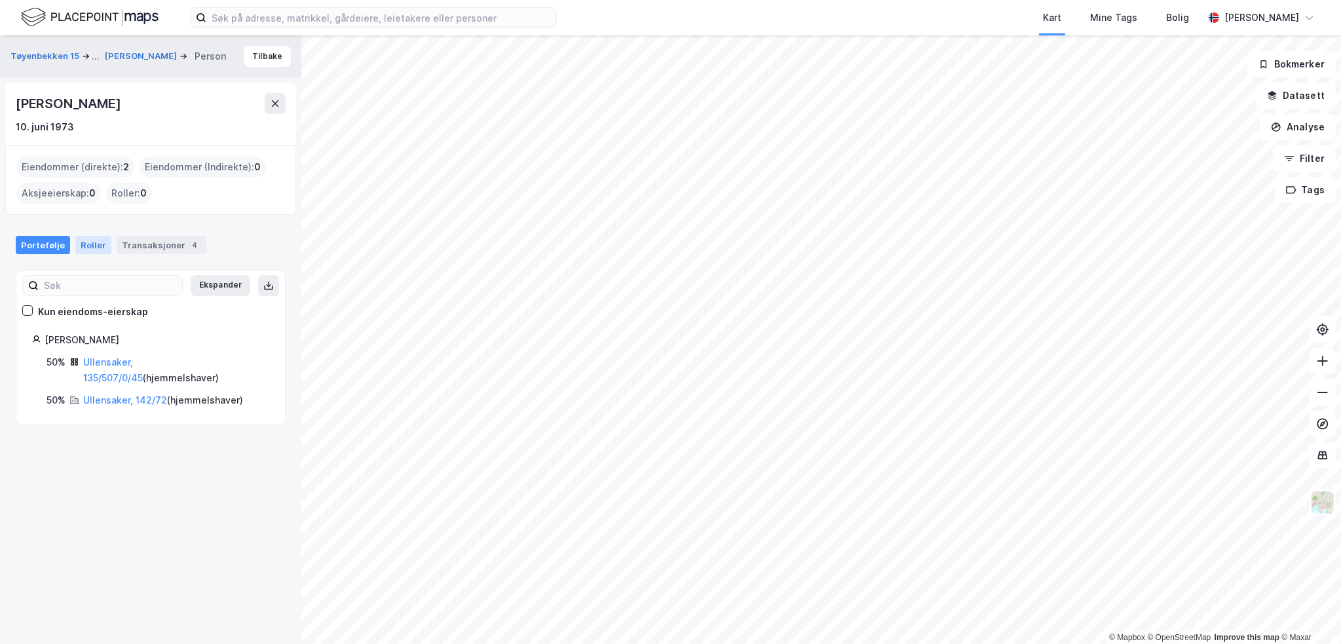
click at [101, 242] on div "Roller" at bounding box center [93, 245] width 36 height 18
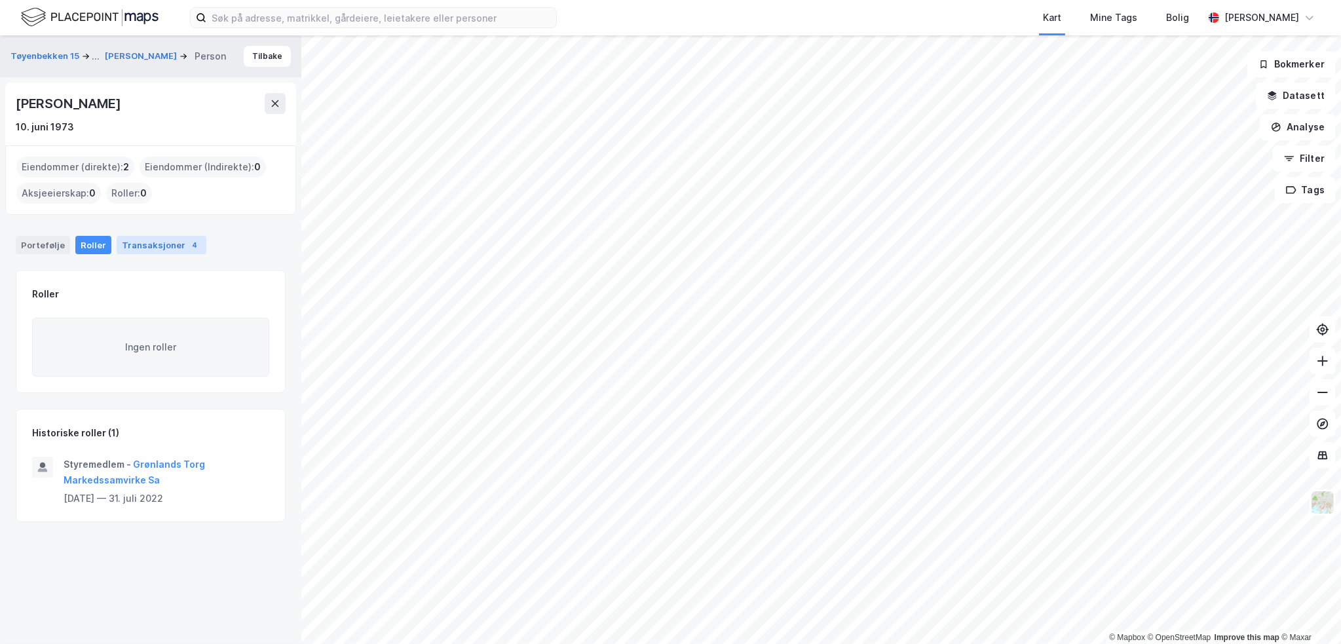
click at [172, 238] on div "Transaksjoner 4" at bounding box center [162, 245] width 90 height 18
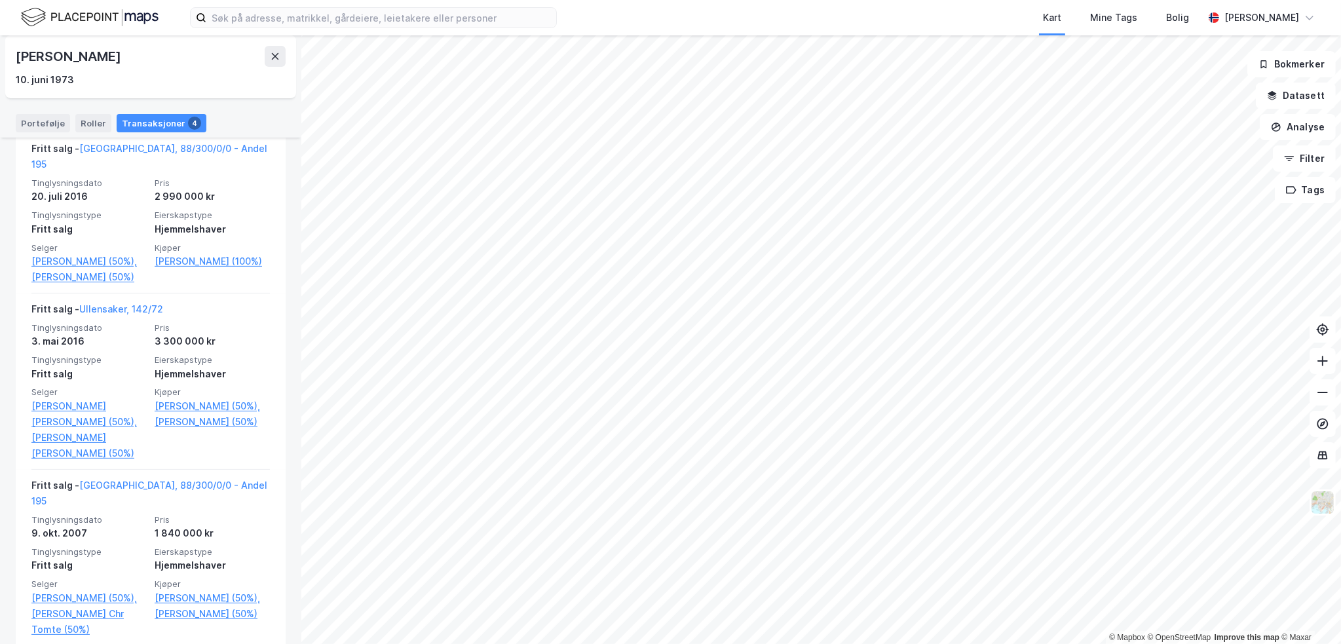
scroll to position [425, 0]
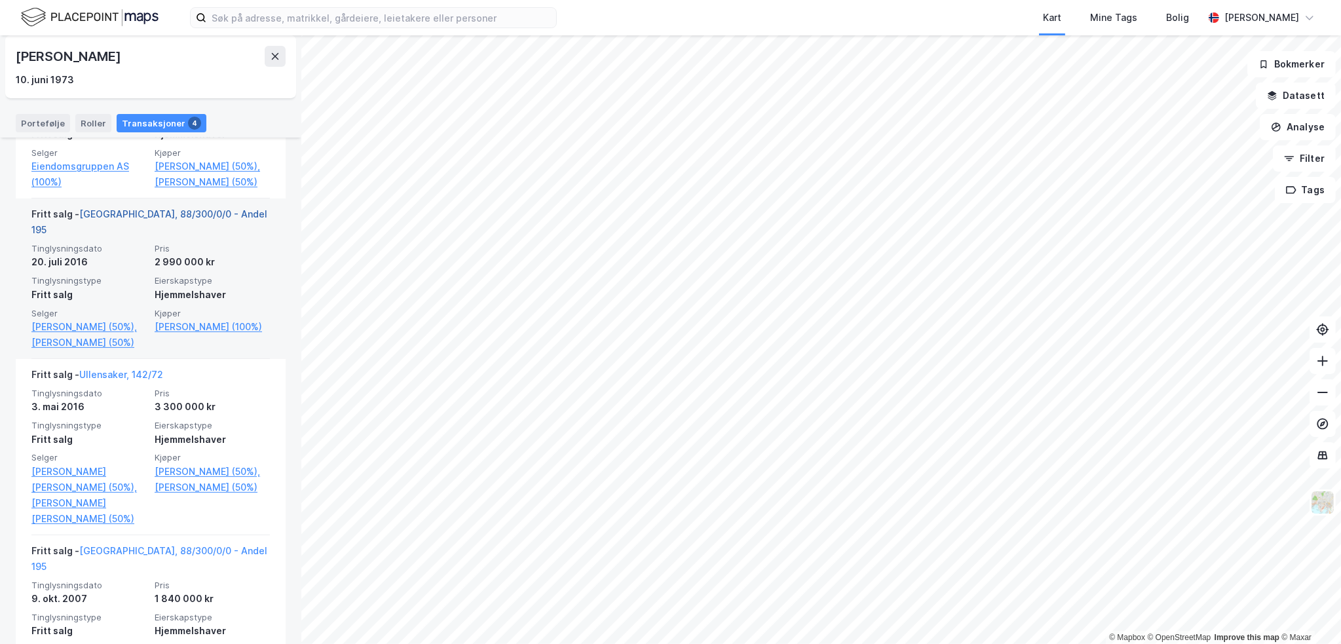
click at [179, 212] on link "[GEOGRAPHIC_DATA], 88/300/0/0 - Andel 195" at bounding box center [149, 221] width 236 height 27
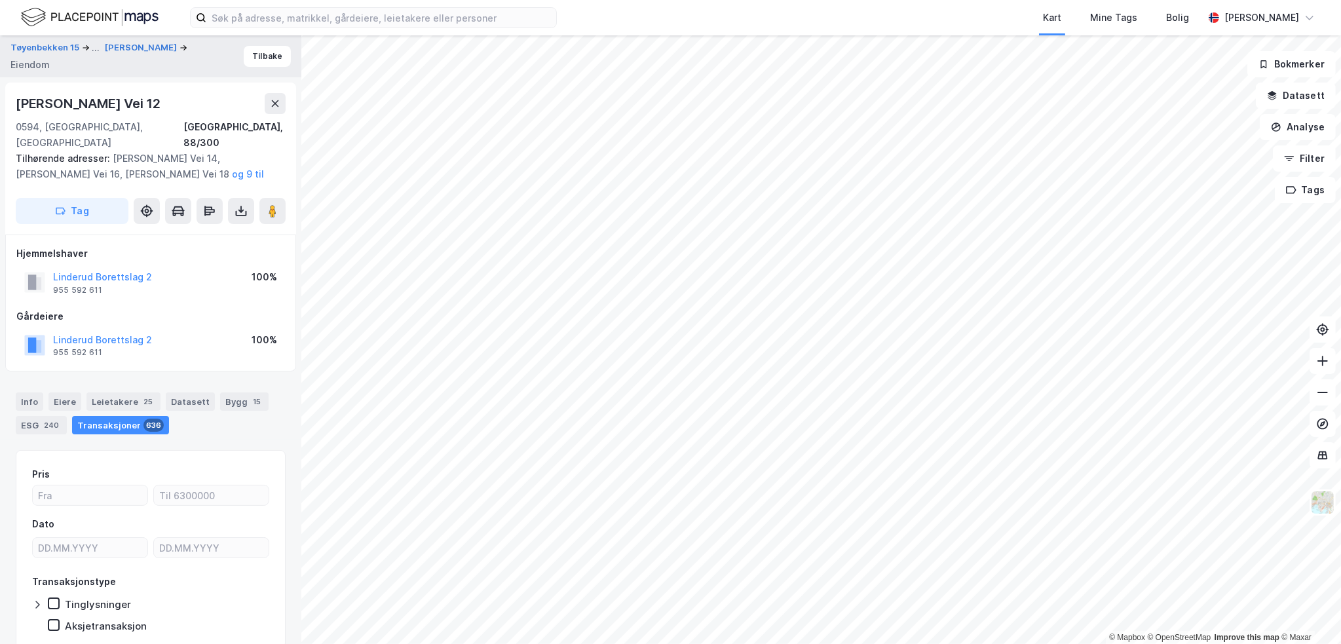
scroll to position [35, 0]
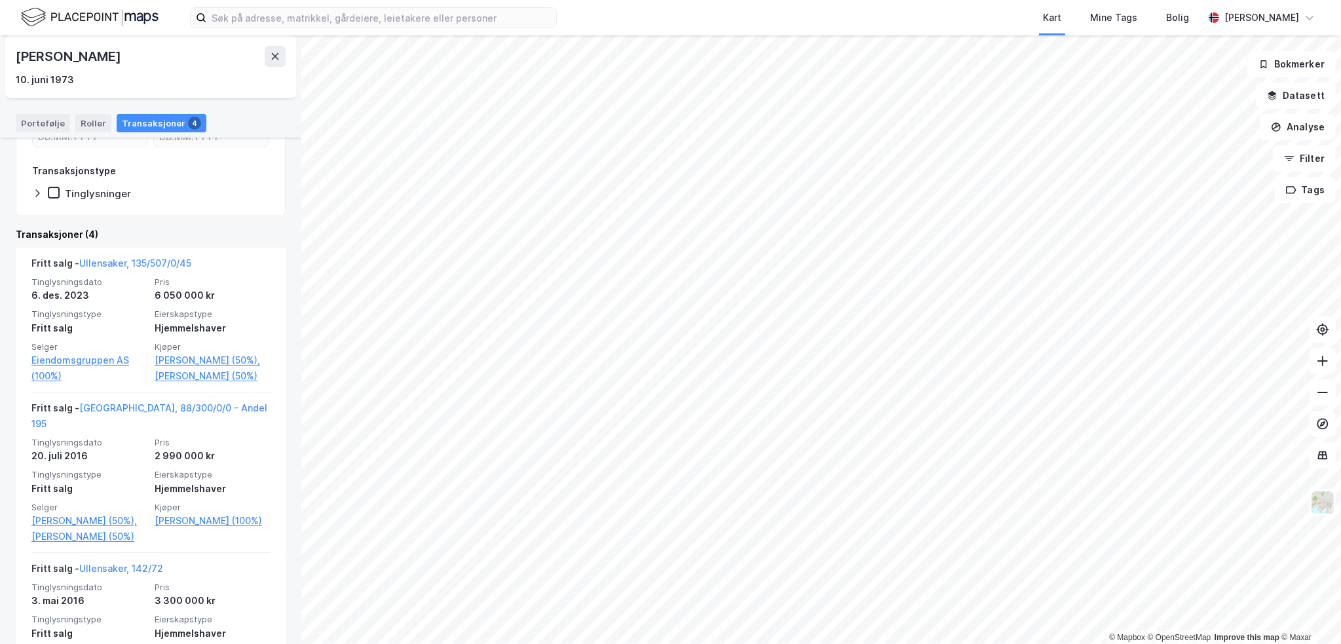
scroll to position [228, 0]
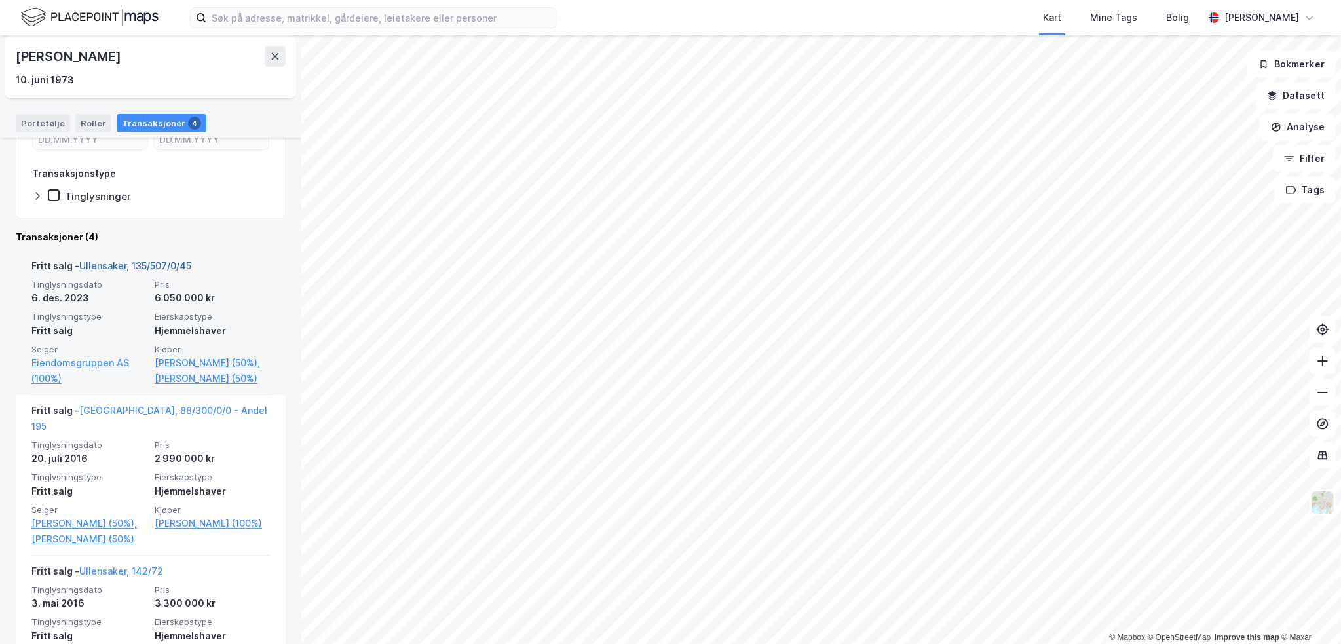
click at [152, 267] on link "Ullensaker, 135/507/0/45" at bounding box center [135, 265] width 112 height 11
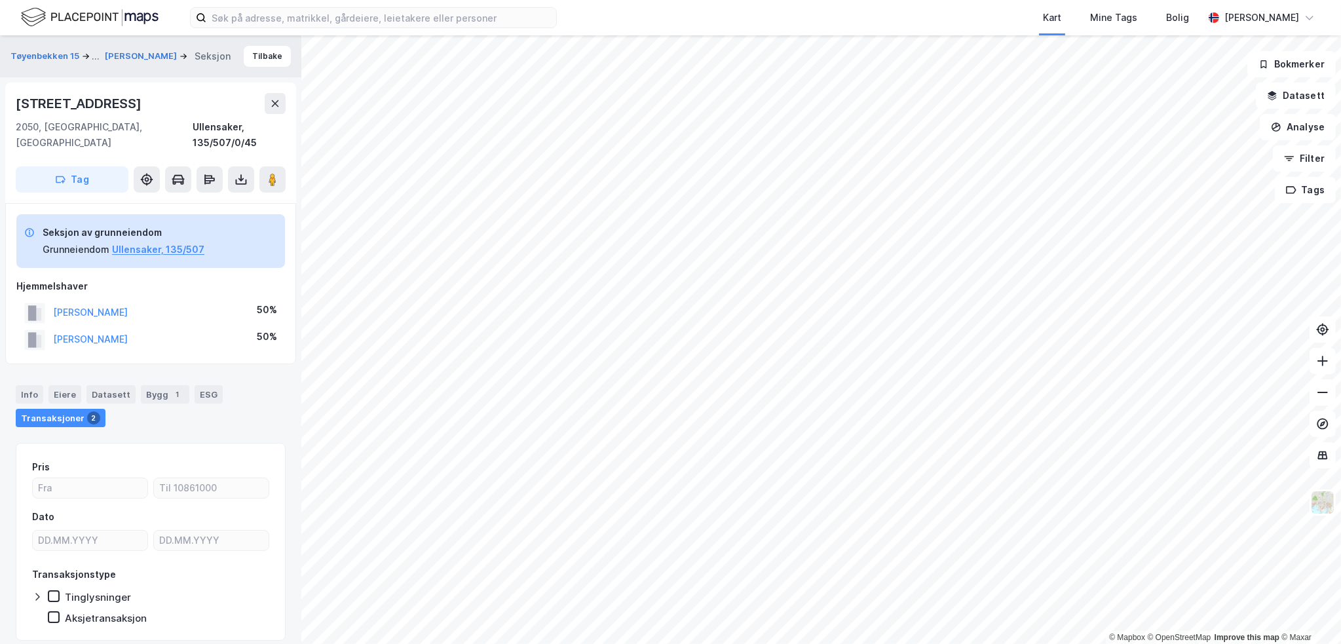
scroll to position [28, 0]
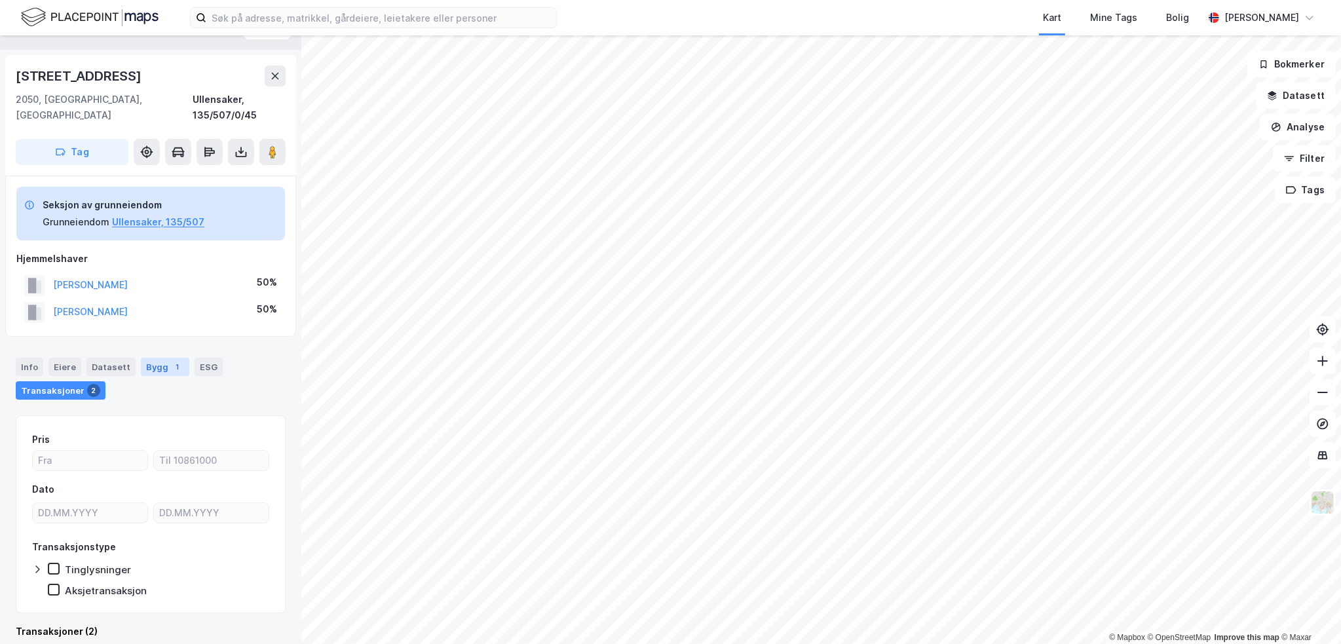
click at [159, 358] on div "Bygg 1" at bounding box center [165, 367] width 48 height 18
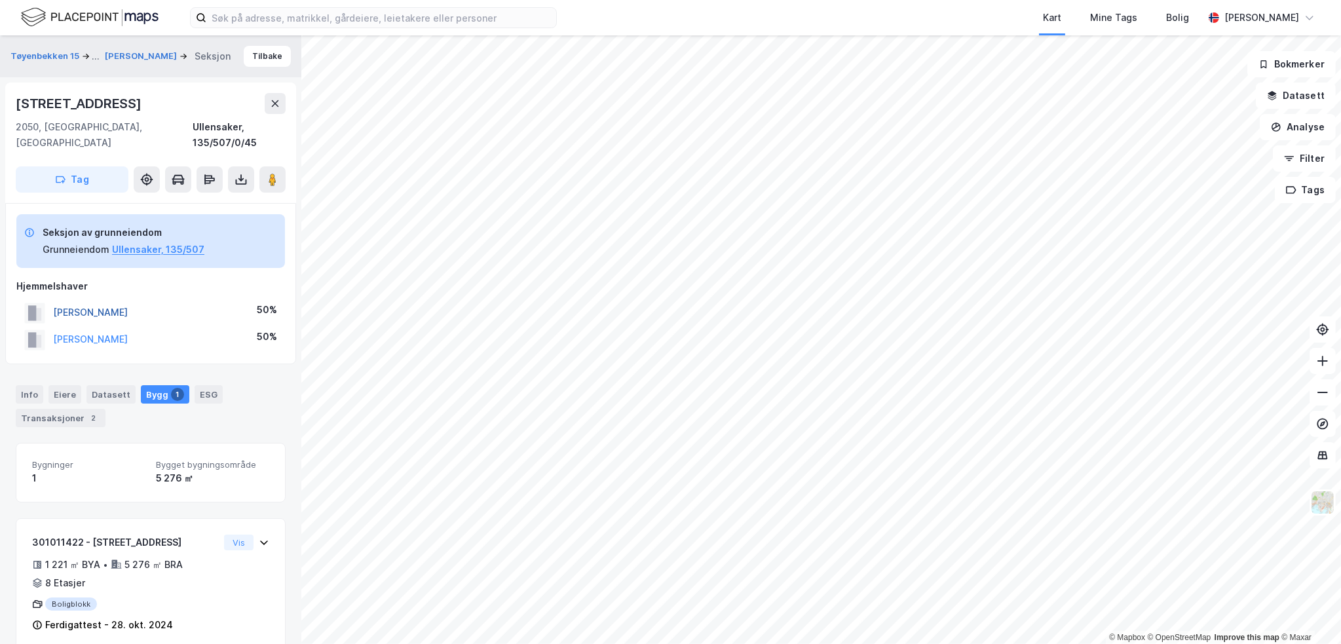
click at [0, 0] on button "[PERSON_NAME]" at bounding box center [0, 0] width 0 height 0
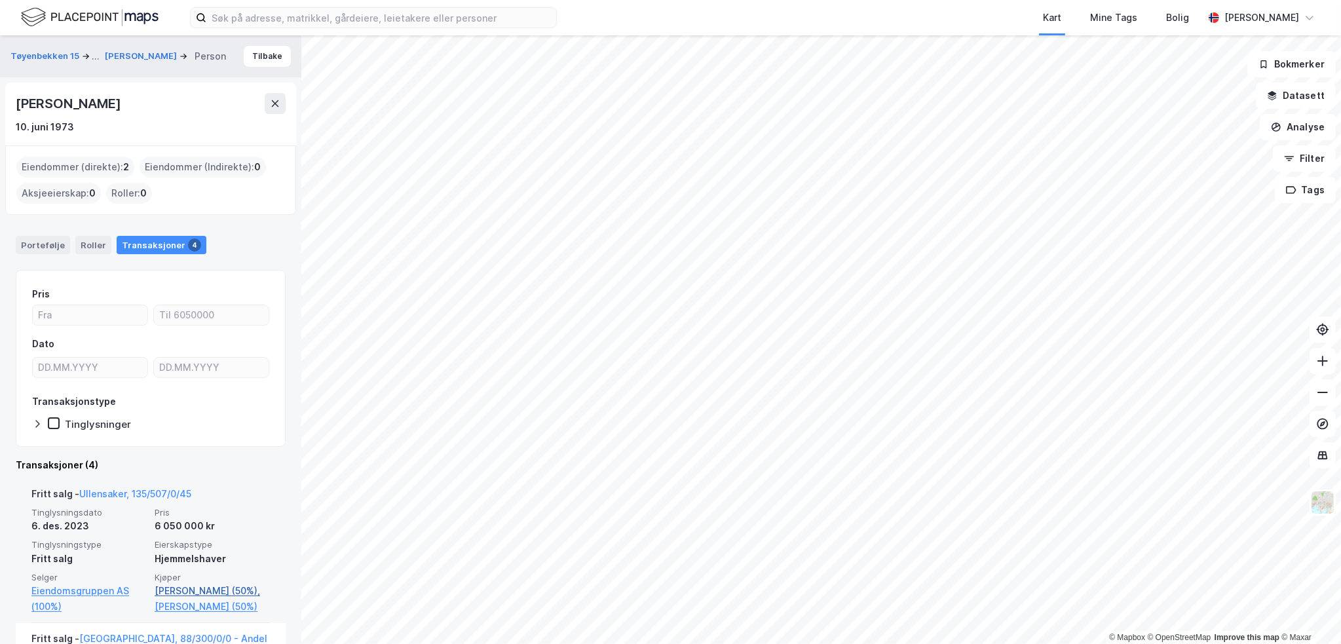
scroll to position [66, 0]
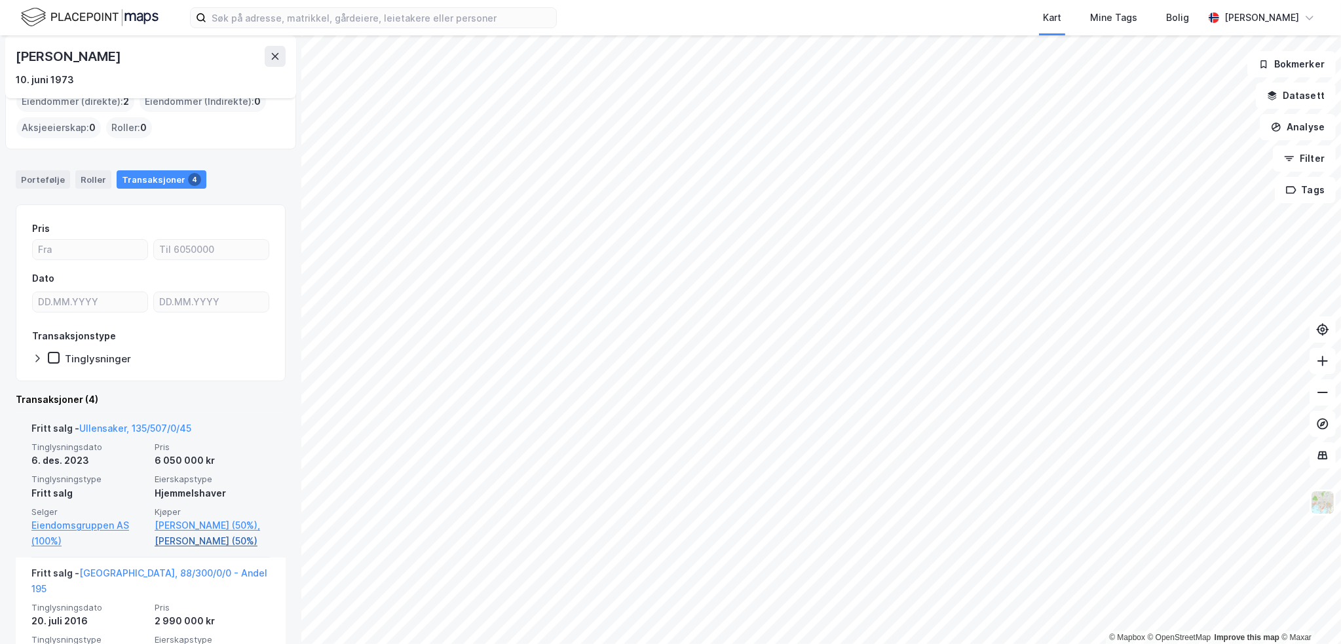
click at [196, 544] on link "[PERSON_NAME] (50%)" at bounding box center [212, 541] width 115 height 16
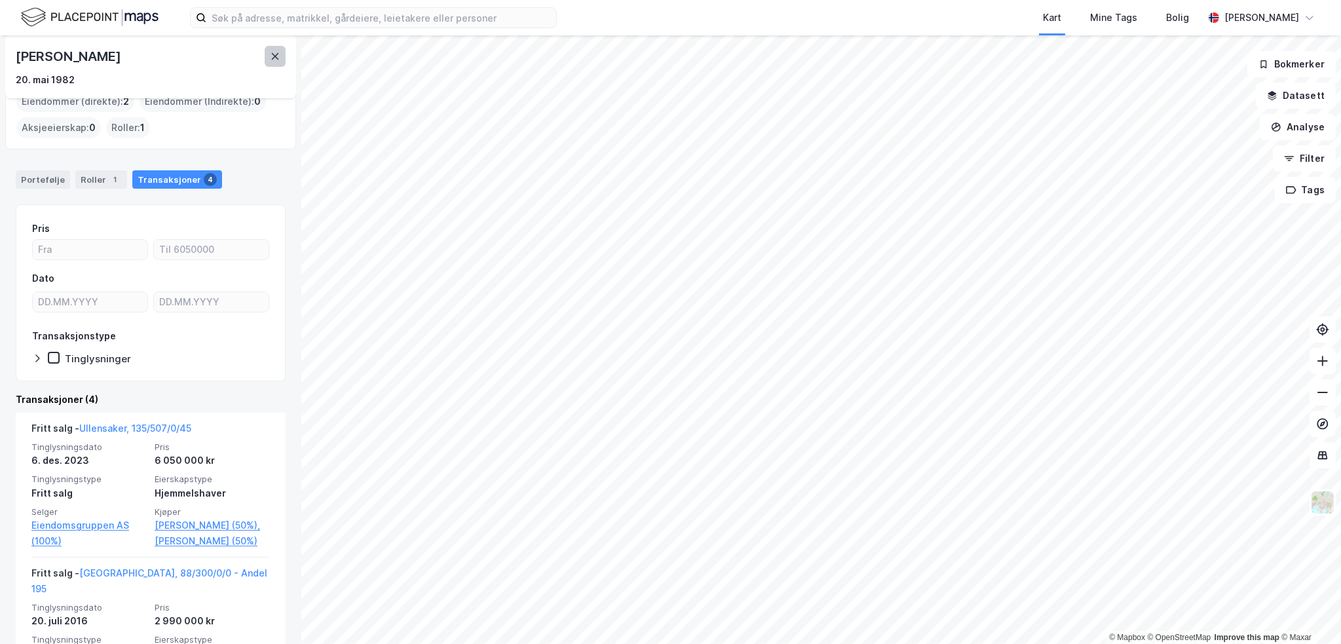
click at [271, 49] on button at bounding box center [275, 56] width 21 height 21
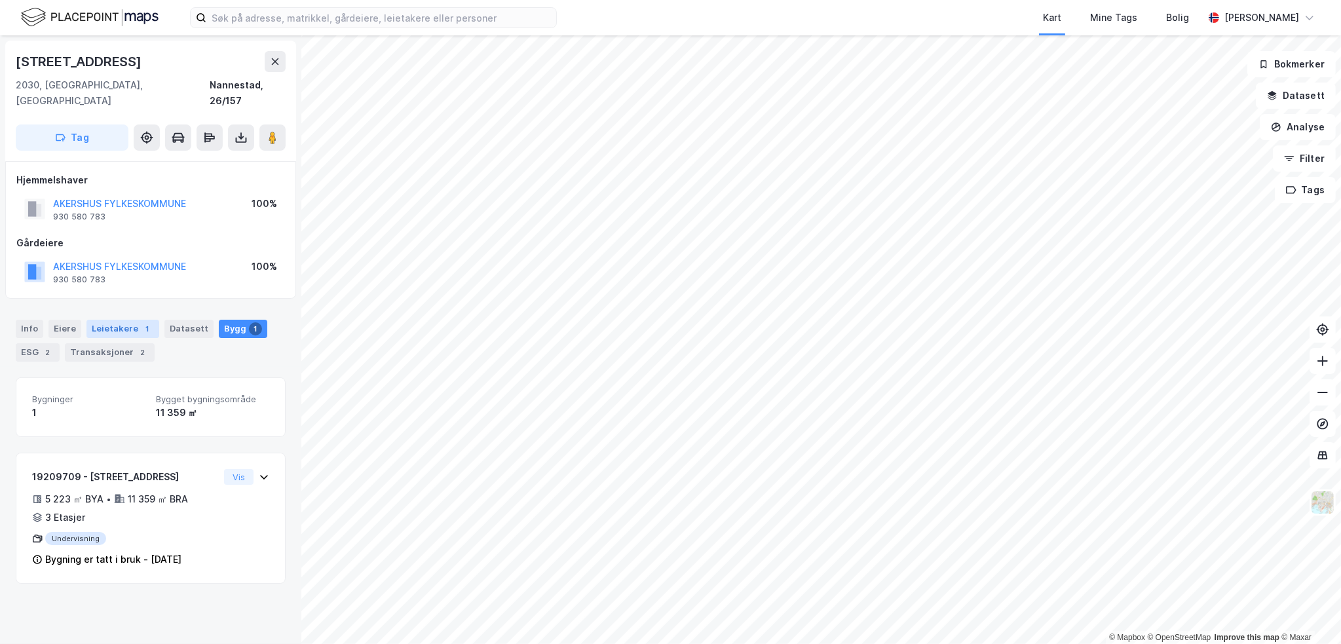
click at [98, 320] on div "Leietakere 1" at bounding box center [123, 329] width 73 height 18
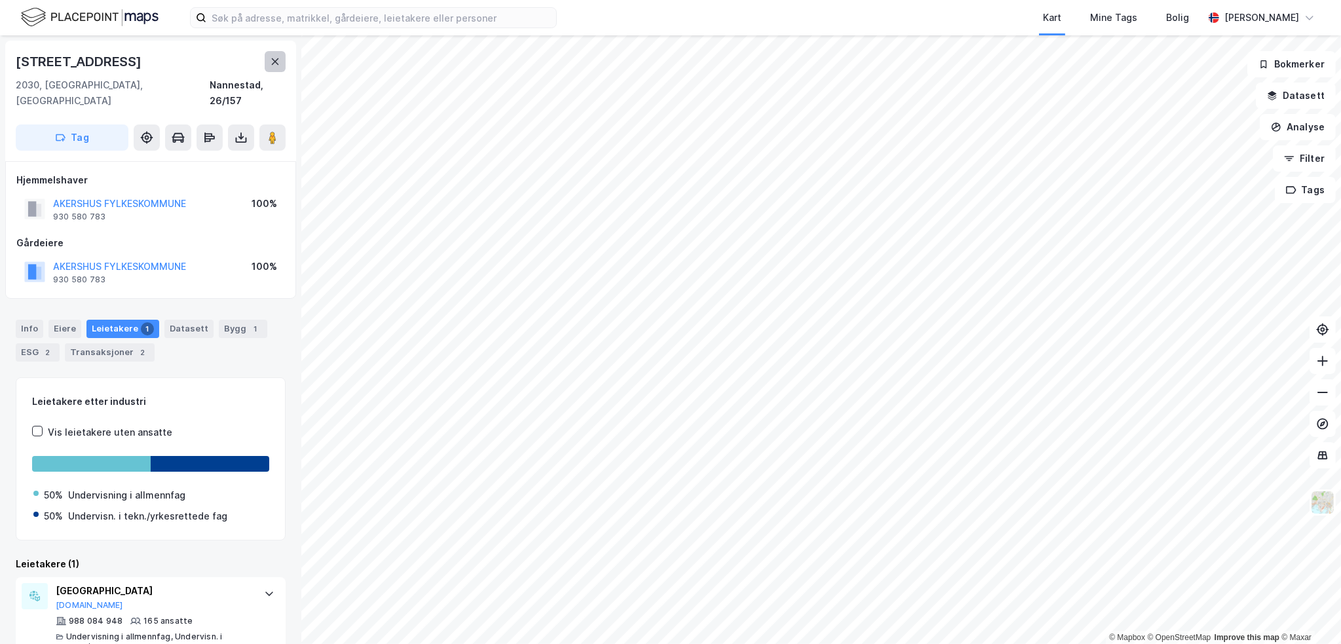
click at [271, 57] on icon at bounding box center [275, 61] width 10 height 10
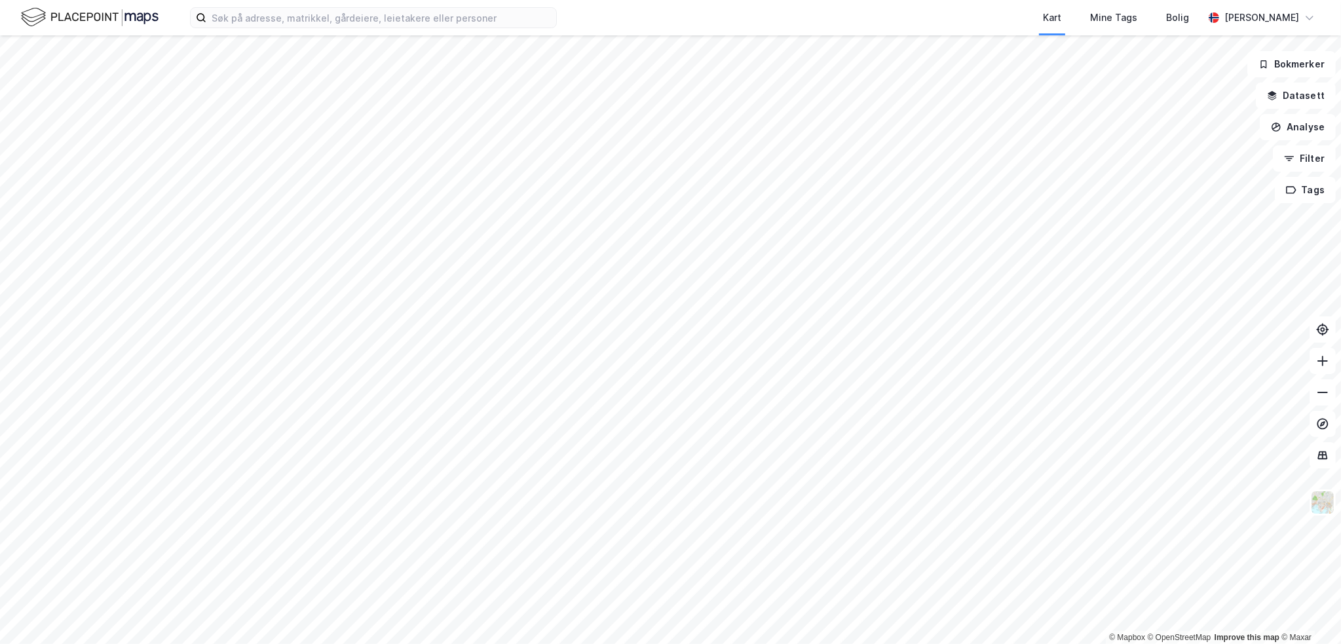
click at [834, 0] on html "Kart Mine Tags [PERSON_NAME] [PERSON_NAME] © Mapbox © OpenStreetMap Improve thi…" at bounding box center [670, 322] width 1341 height 644
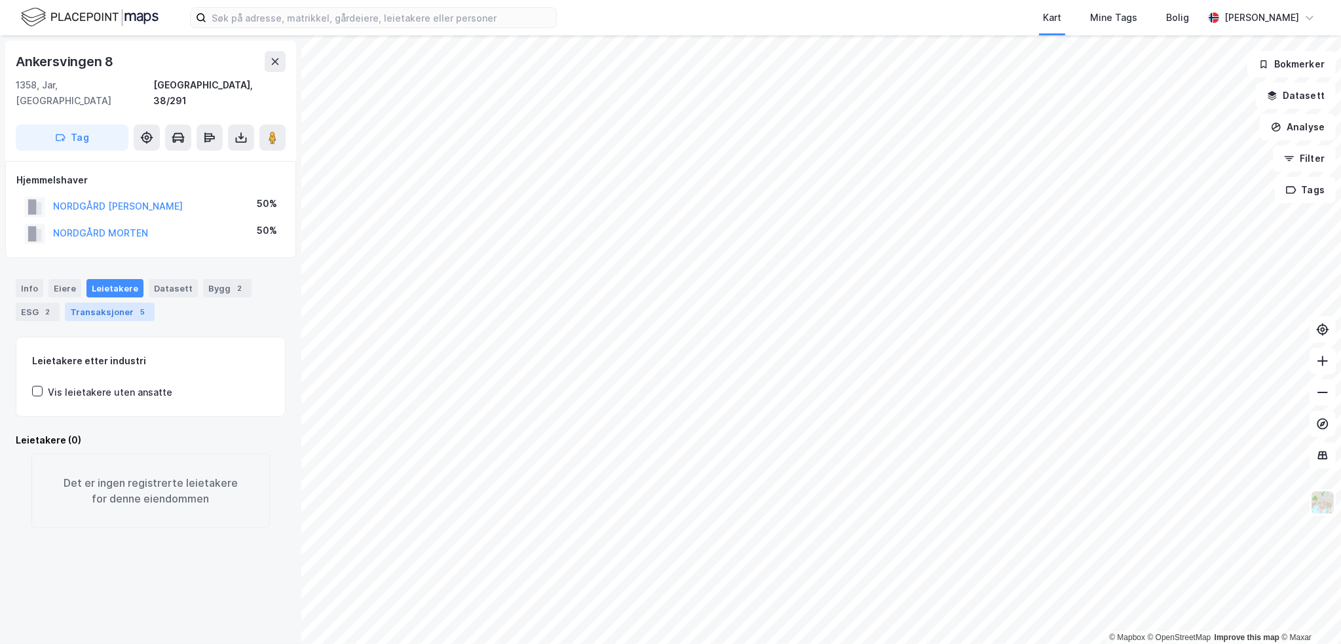
click at [131, 303] on div "Transaksjoner 5" at bounding box center [110, 312] width 90 height 18
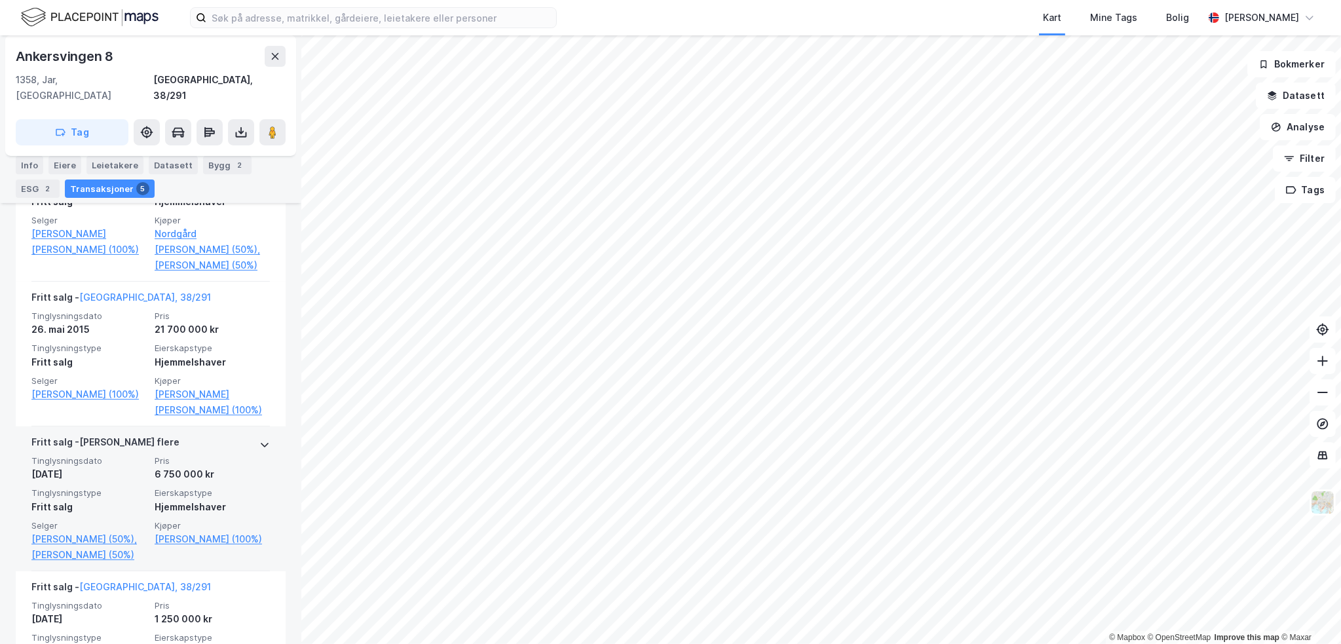
scroll to position [524, 0]
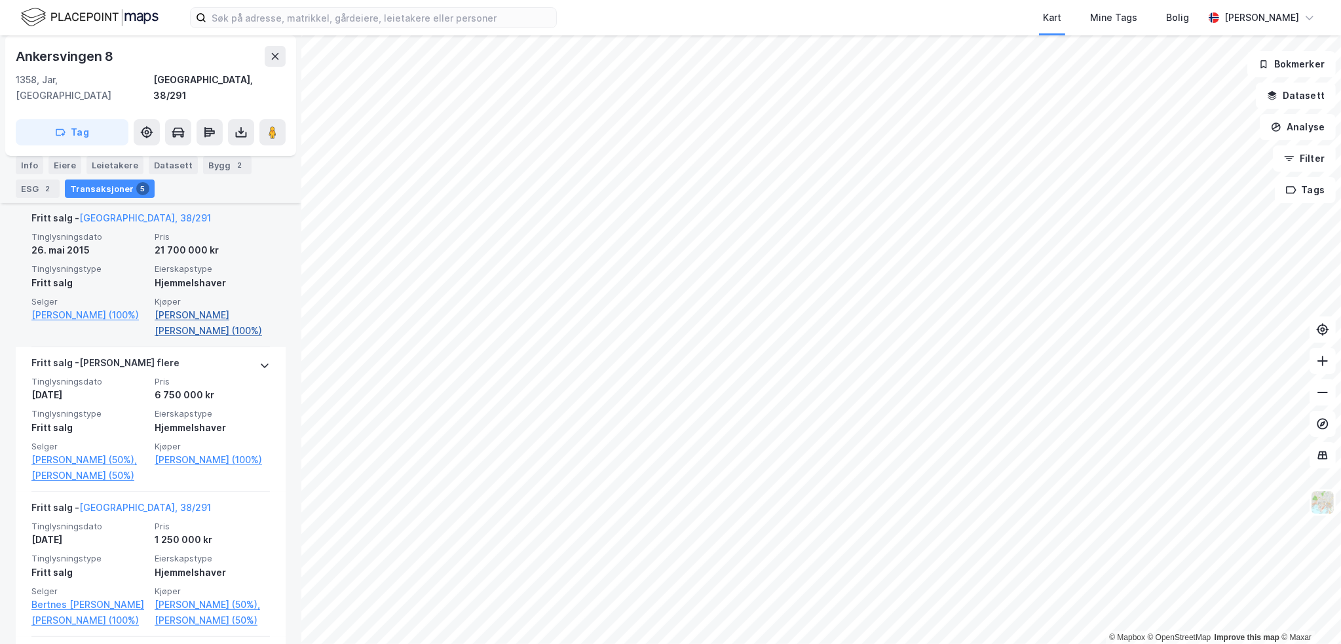
click at [202, 311] on link "[PERSON_NAME] [PERSON_NAME] (100%)" at bounding box center [212, 322] width 115 height 31
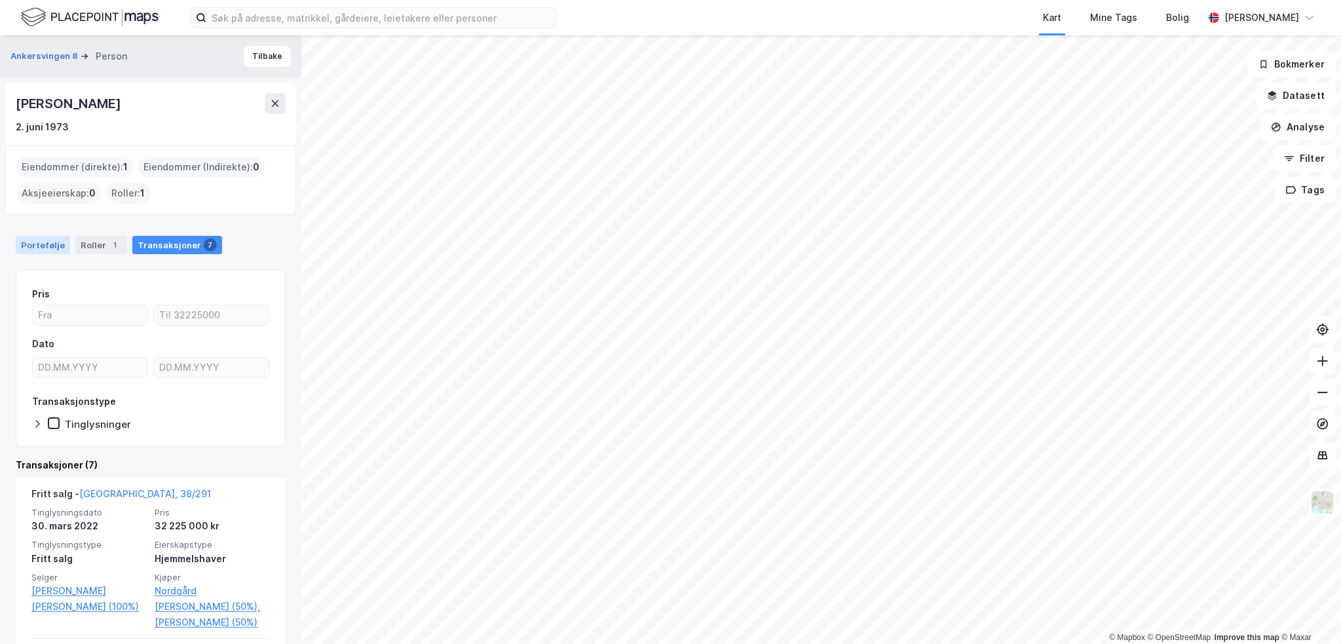
click at [40, 242] on div "Portefølje" at bounding box center [43, 245] width 54 height 18
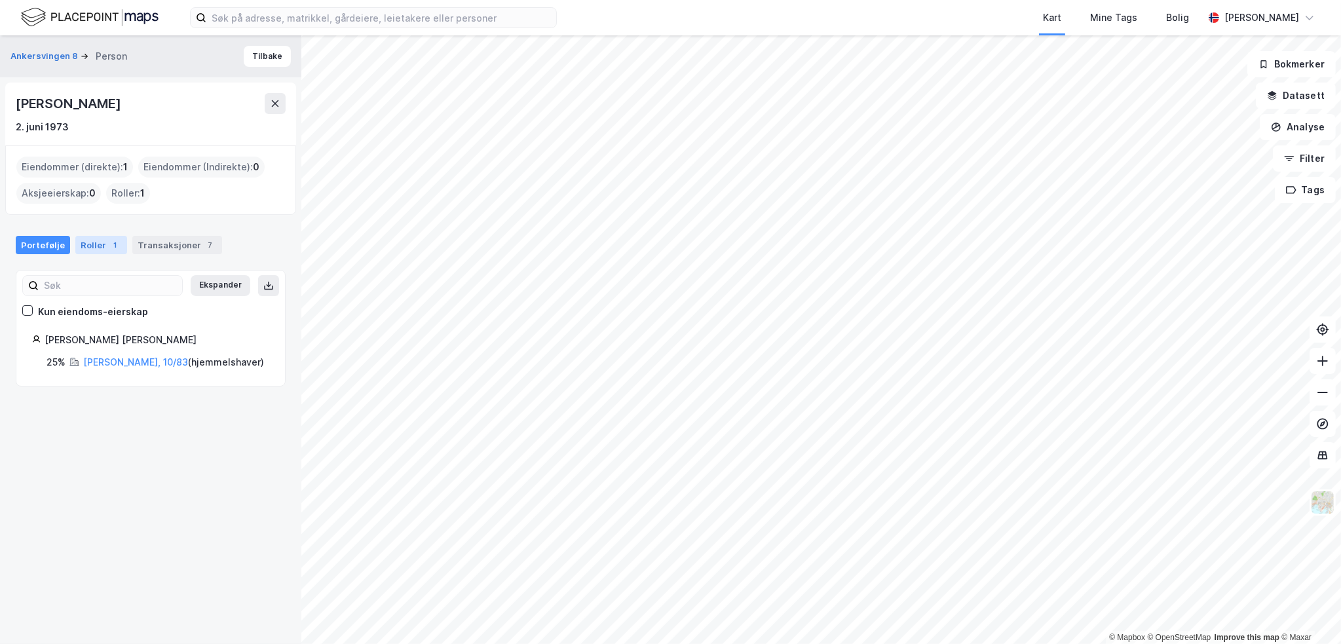
click at [109, 246] on div "1" at bounding box center [115, 245] width 13 height 13
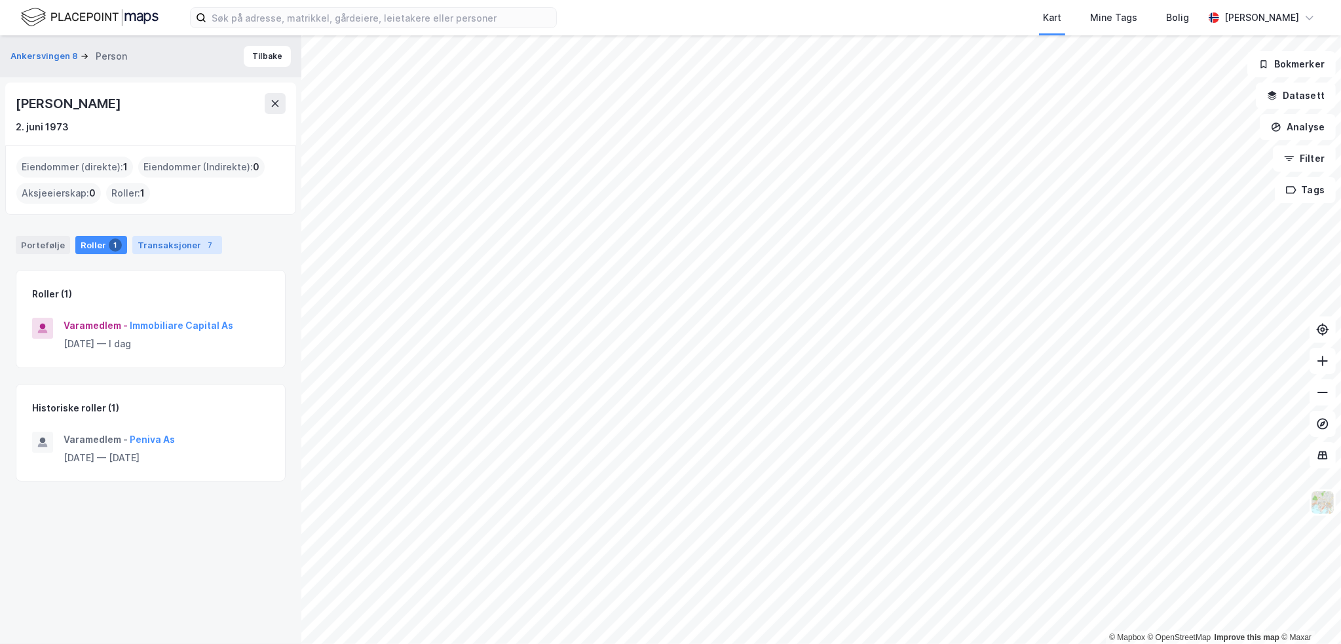
click at [163, 243] on div "Transaksjoner 7" at bounding box center [177, 245] width 90 height 18
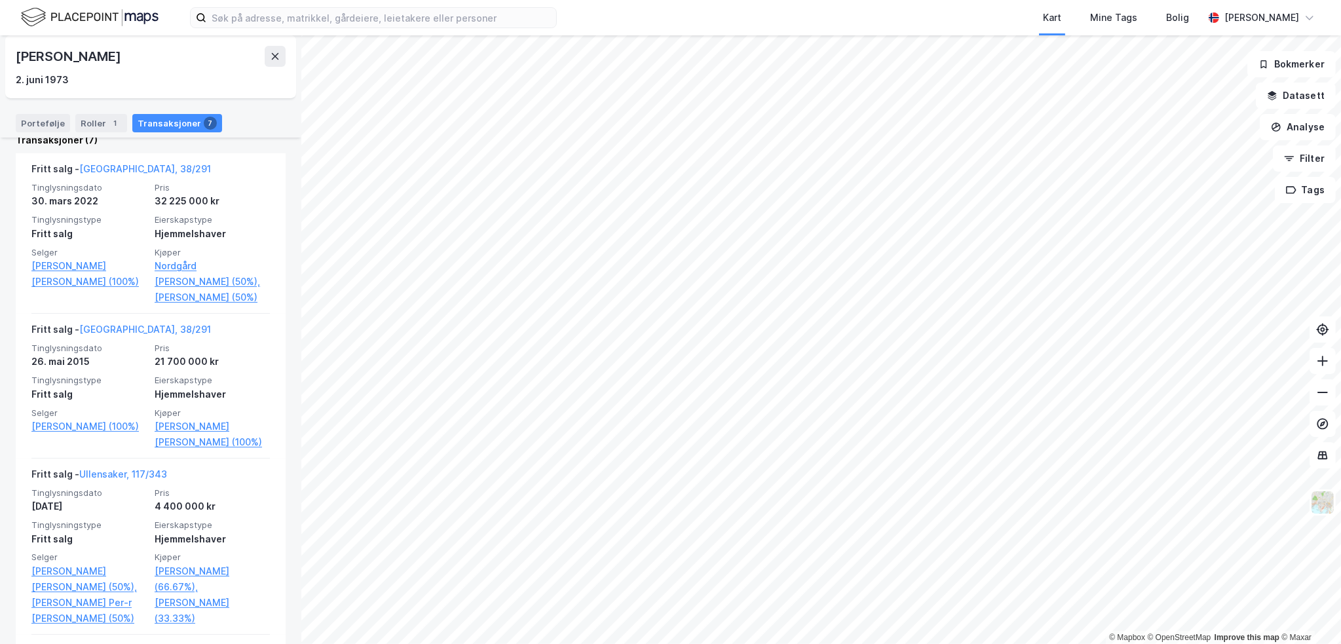
scroll to position [328, 0]
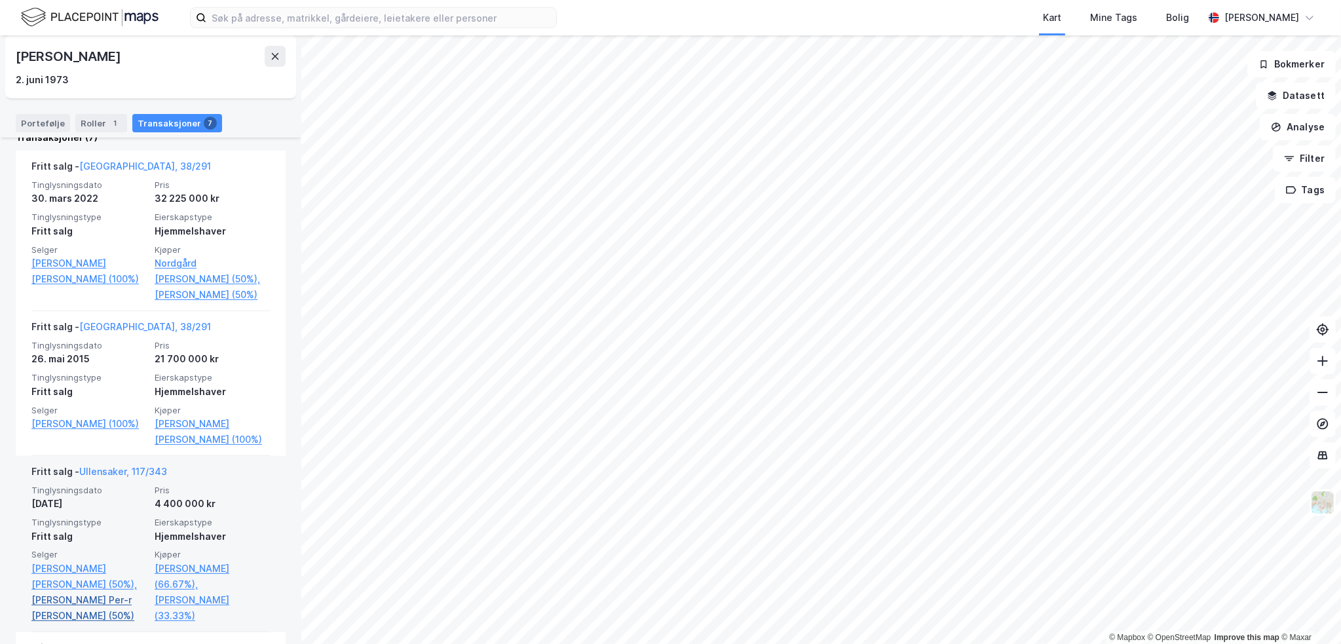
click at [86, 605] on link "[PERSON_NAME] Per-r [PERSON_NAME] (50%)" at bounding box center [88, 607] width 115 height 31
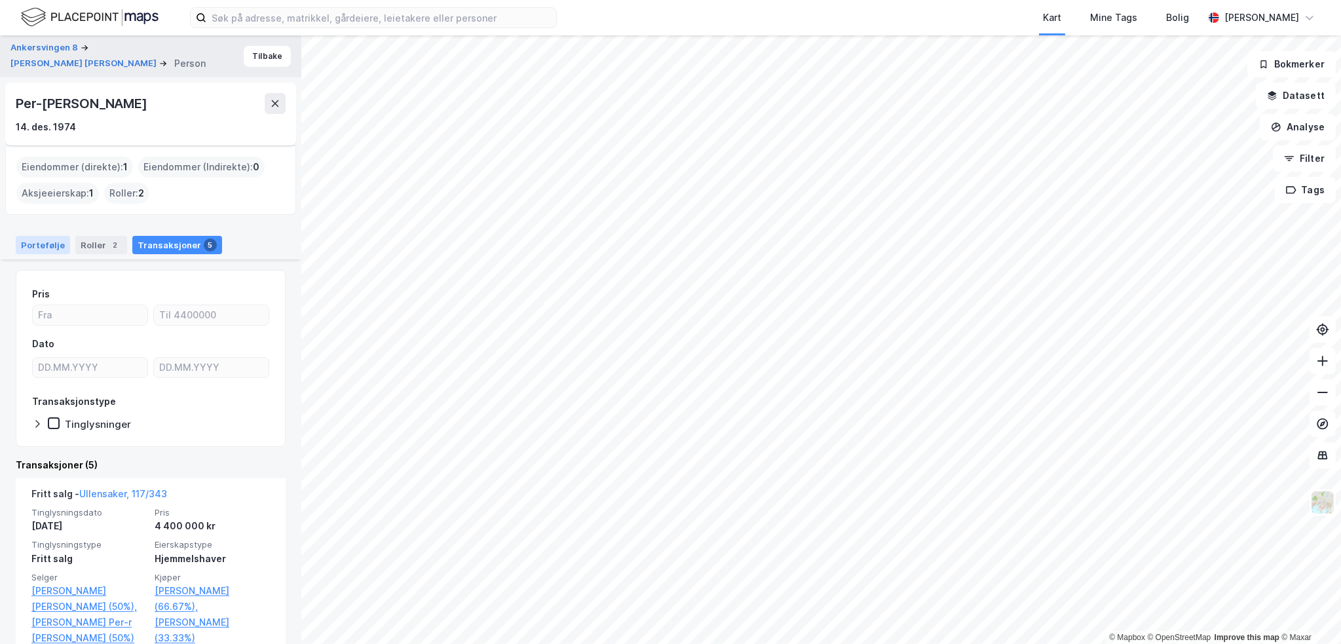
click at [33, 240] on div "Portefølje" at bounding box center [43, 245] width 54 height 18
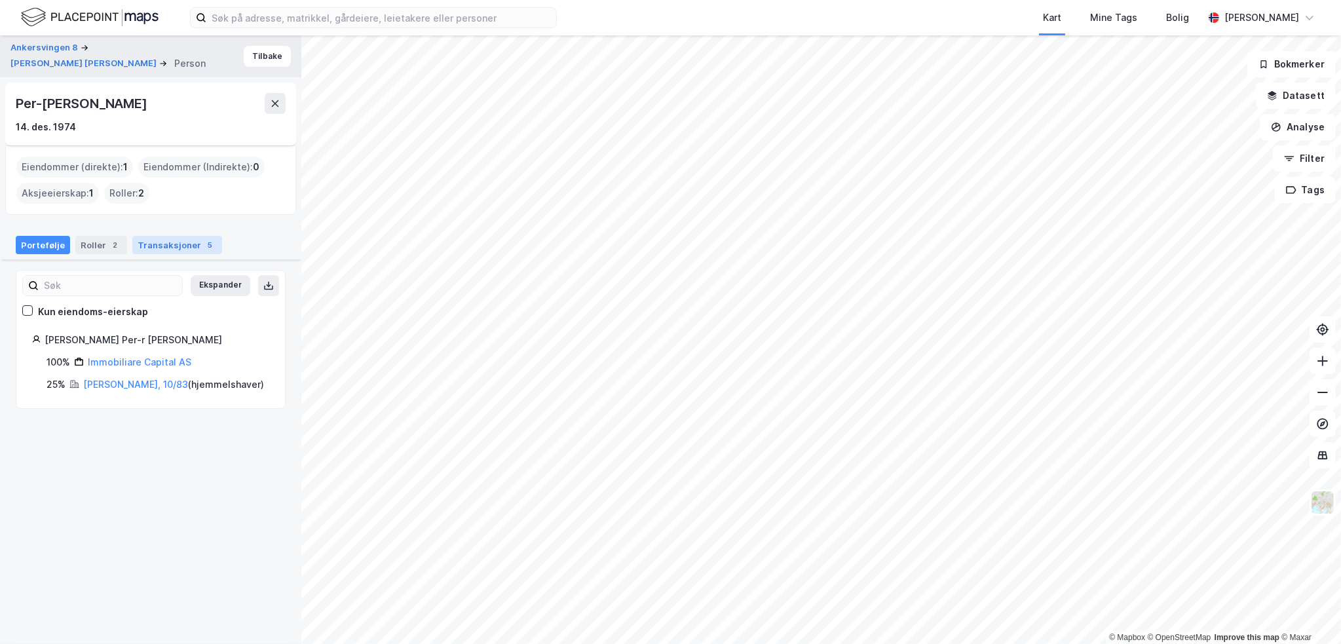
click at [156, 242] on div "Transaksjoner 5" at bounding box center [177, 245] width 90 height 18
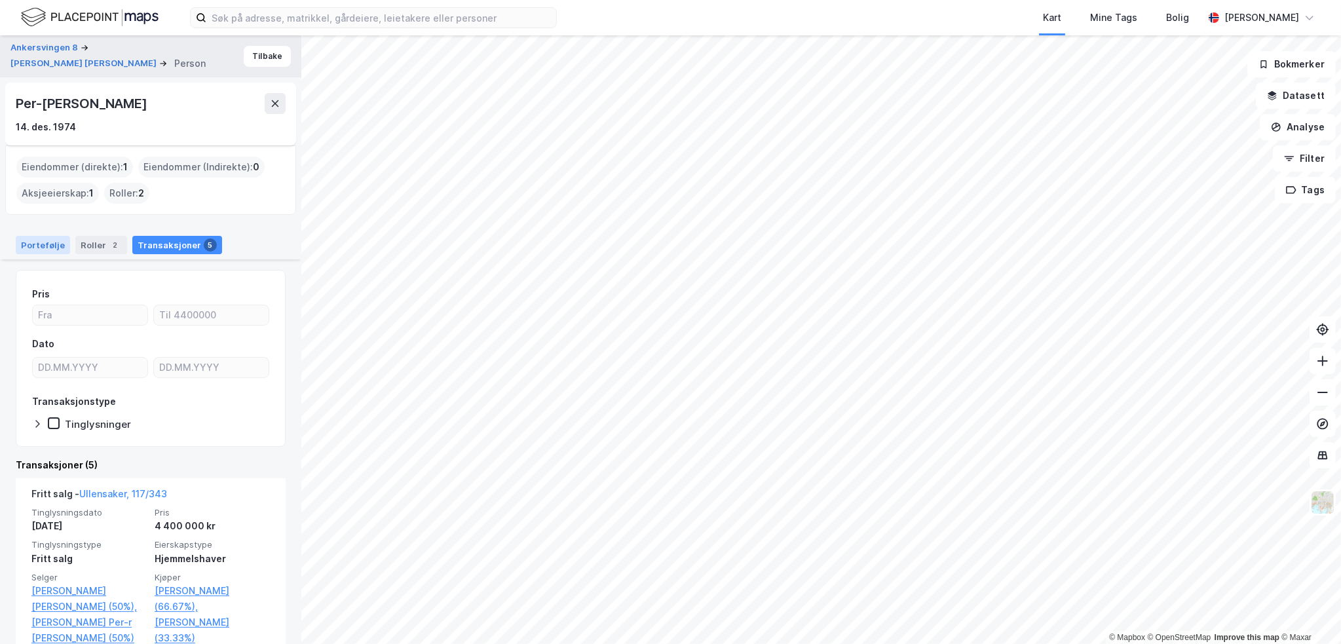
click at [31, 242] on div "Portefølje" at bounding box center [43, 245] width 54 height 18
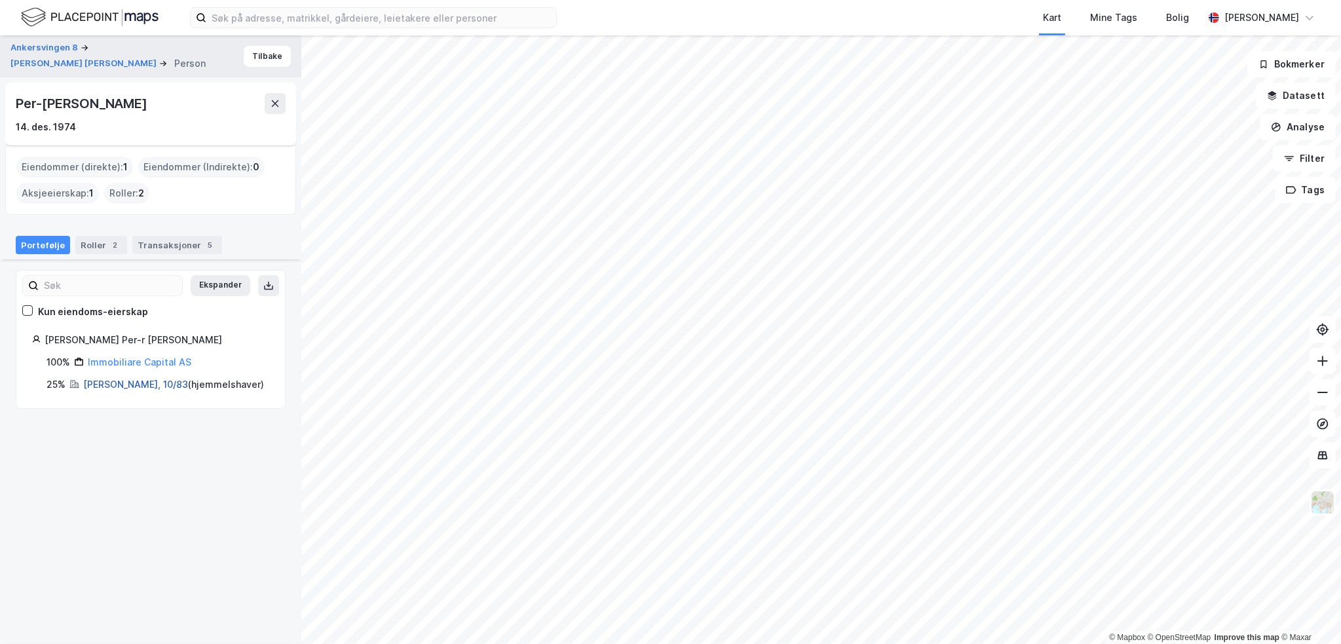
click at [106, 379] on link "[PERSON_NAME], 10/83" at bounding box center [135, 384] width 105 height 11
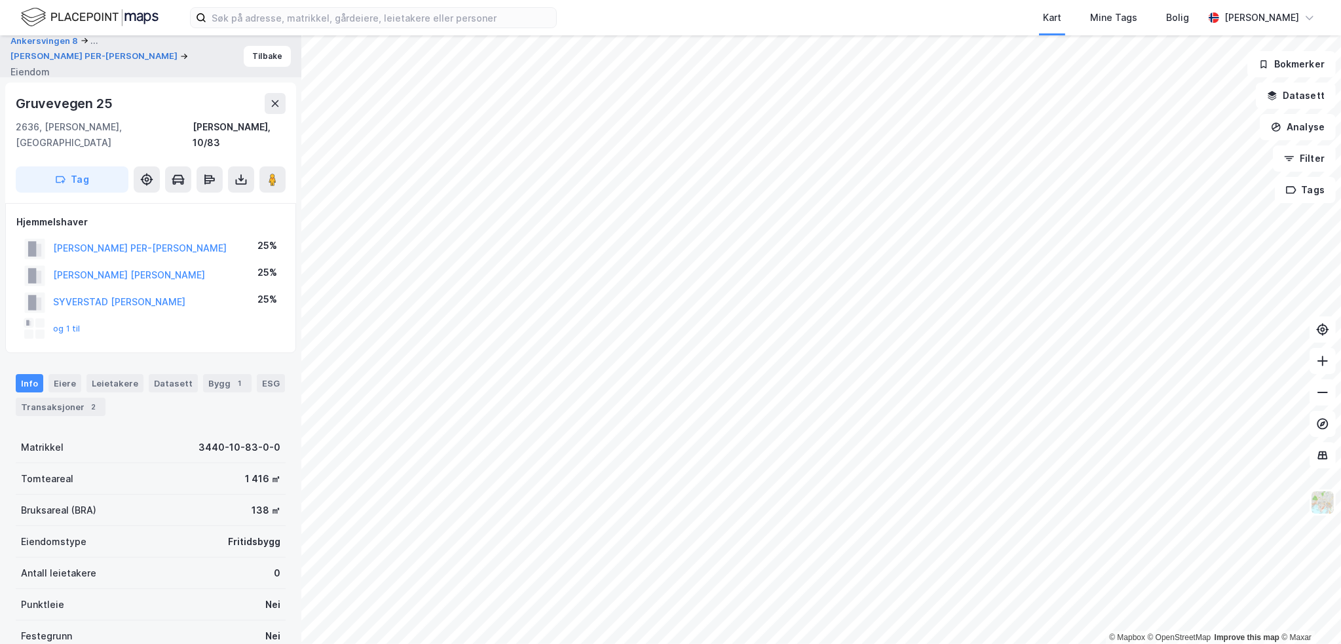
click at [71, 319] on div "og 1 til" at bounding box center [52, 328] width 56 height 21
click at [0, 0] on button "og 1 til" at bounding box center [0, 0] width 0 height 0
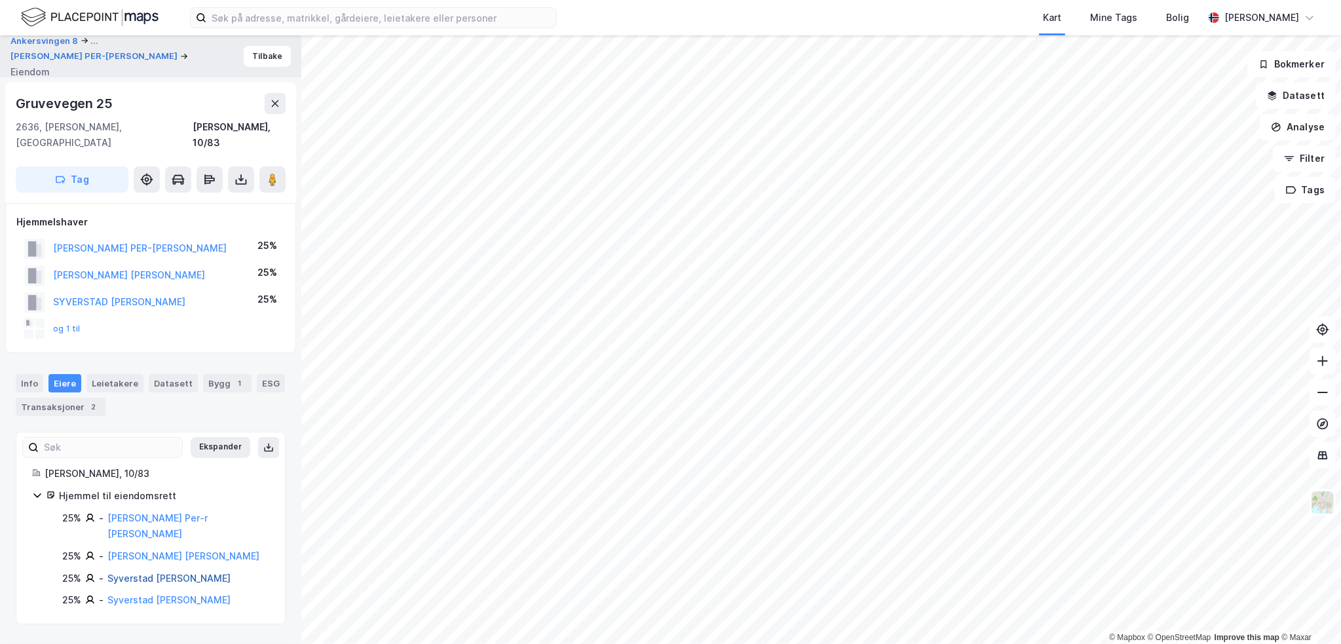
click at [174, 573] on link "Syverstad [PERSON_NAME]" at bounding box center [168, 578] width 123 height 11
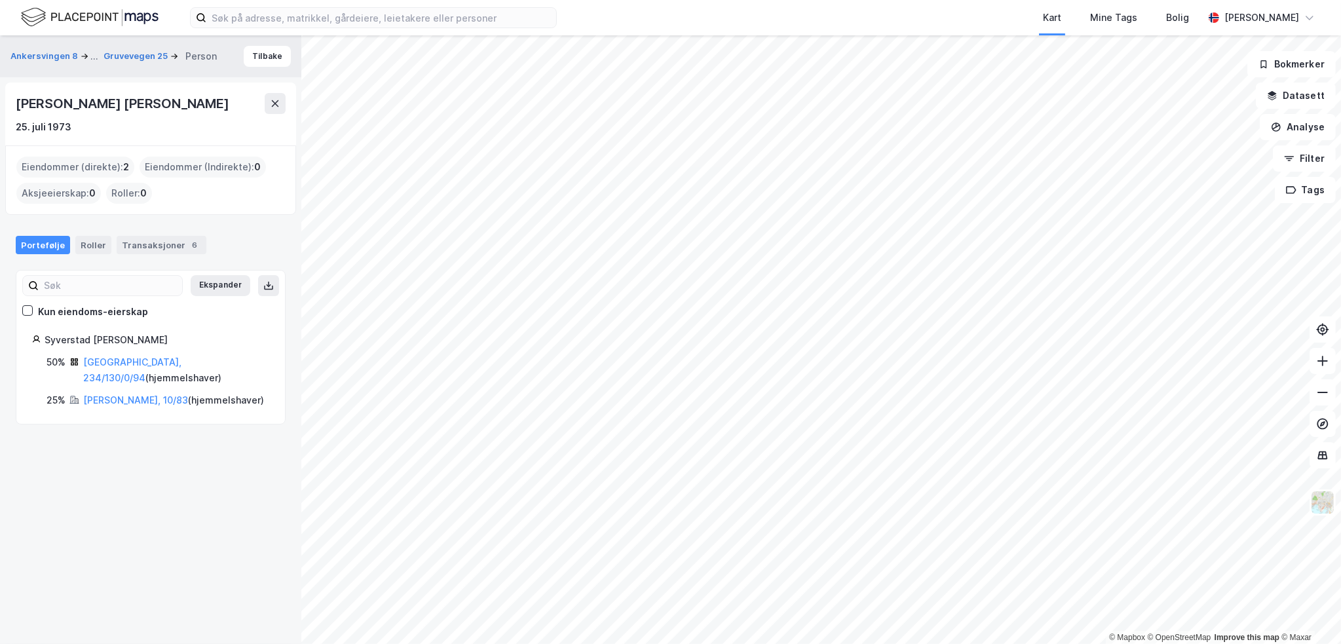
drag, startPoint x: 123, startPoint y: 240, endPoint x: 111, endPoint y: 158, distance: 83.5
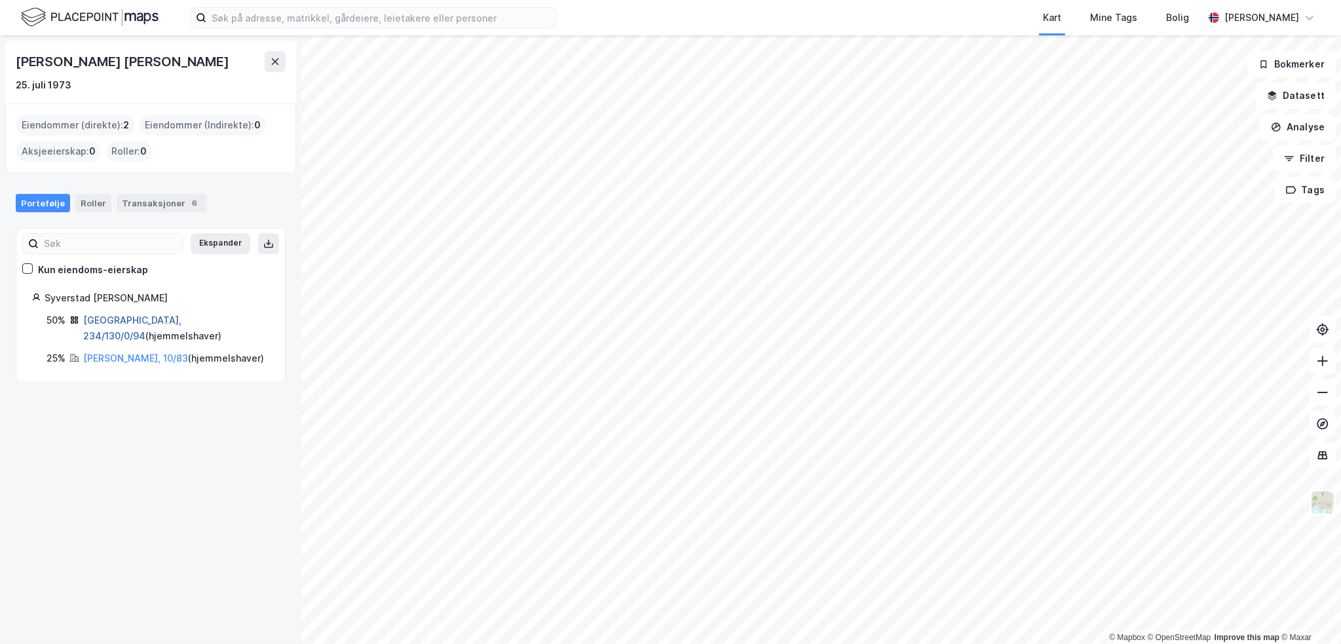
click at [87, 319] on link "[GEOGRAPHIC_DATA], 234/130/0/94" at bounding box center [132, 328] width 98 height 27
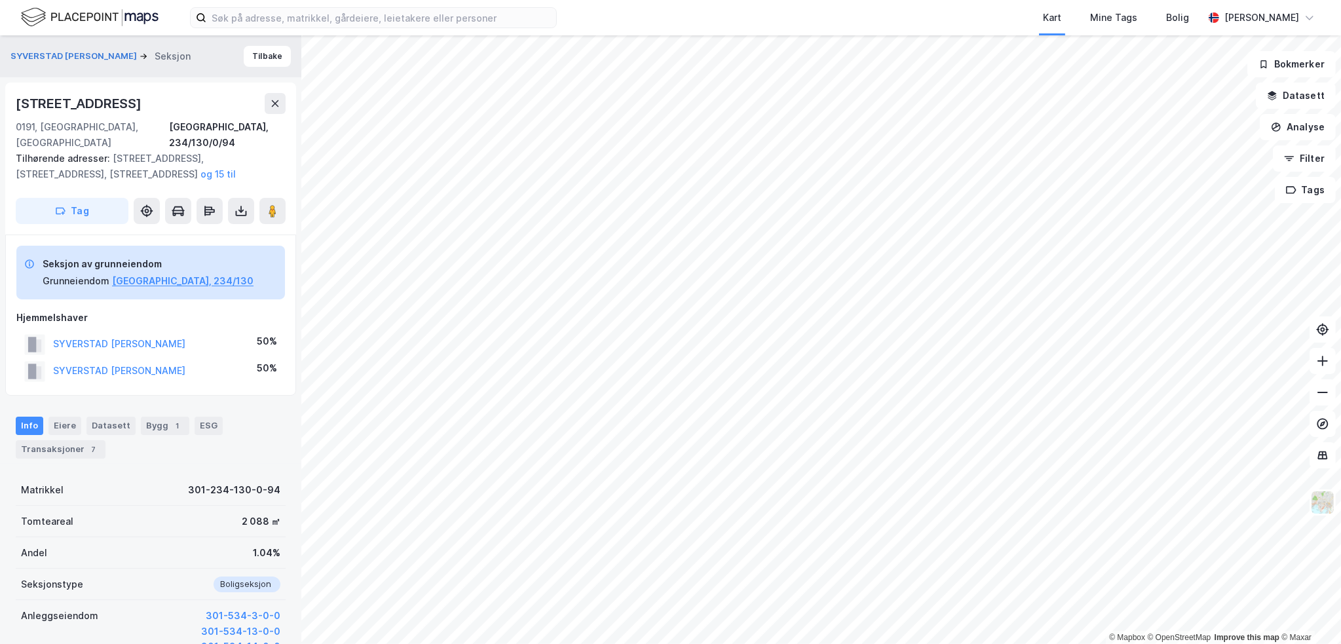
scroll to position [14, 0]
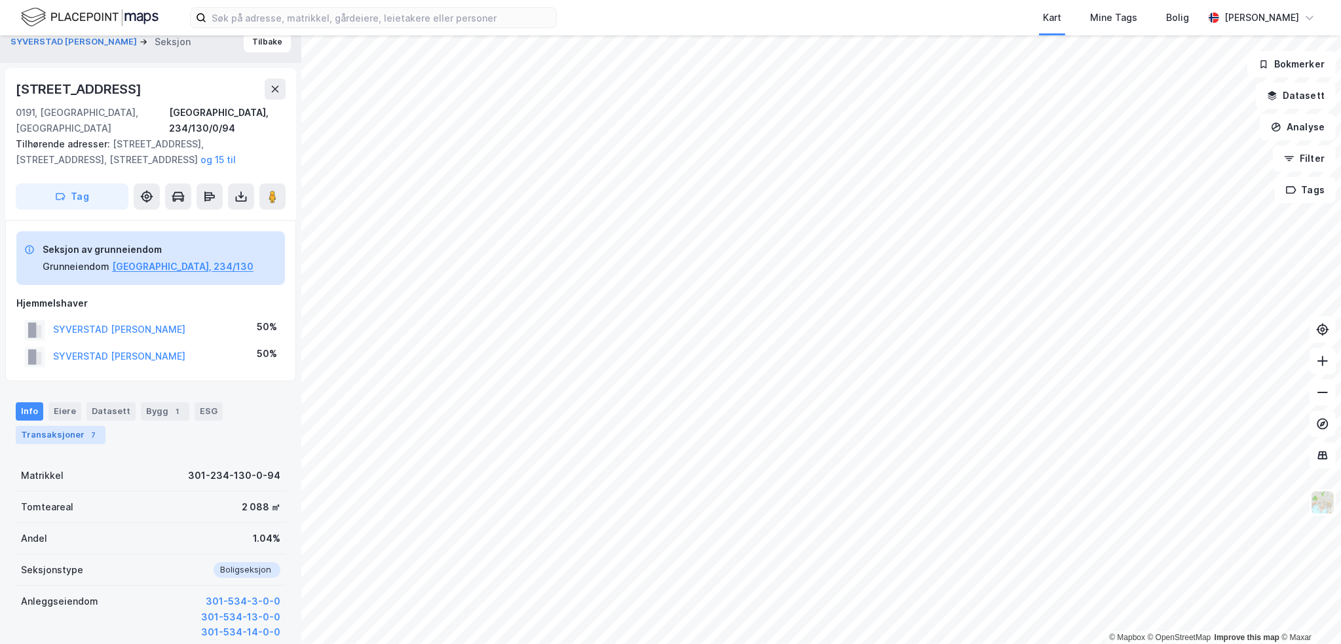
click at [72, 426] on div "Transaksjoner 7" at bounding box center [61, 435] width 90 height 18
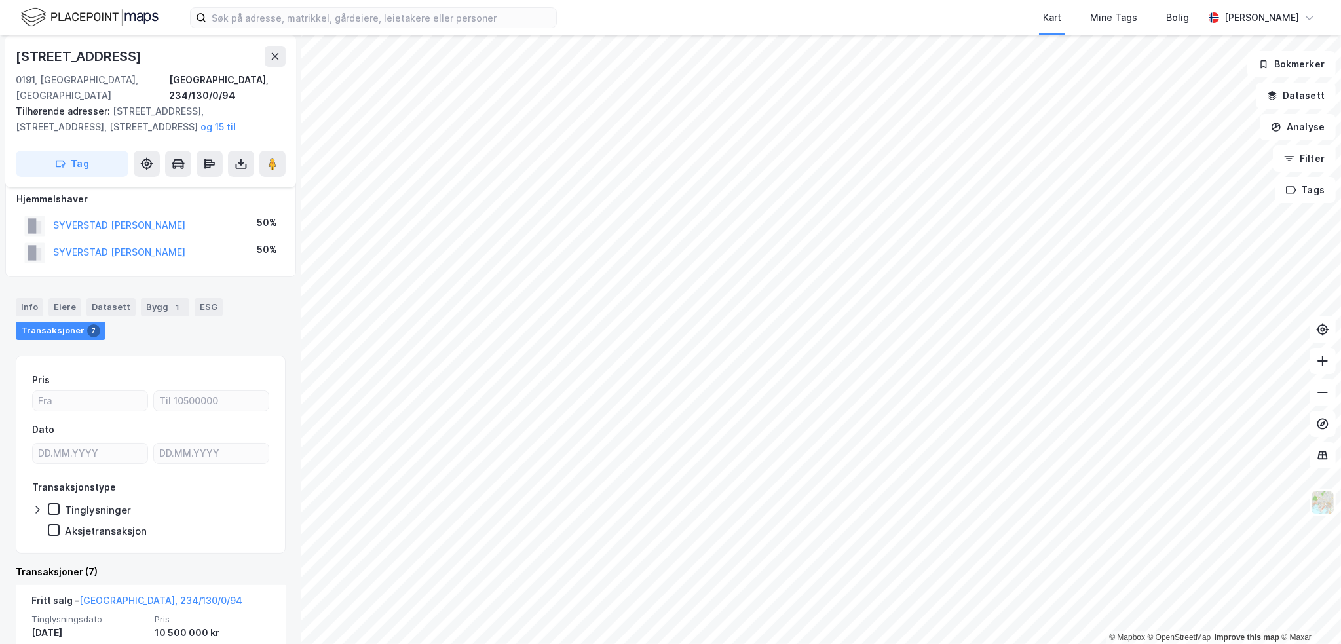
scroll to position [59, 0]
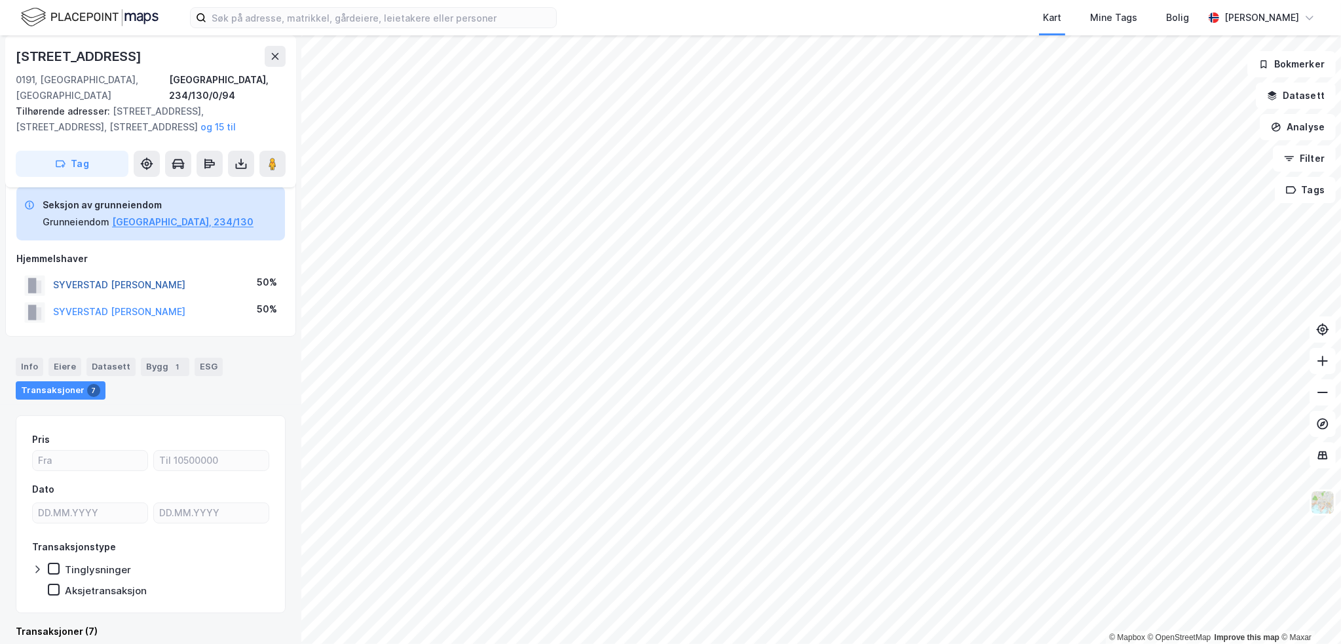
click at [0, 0] on button "SYVERSTAD [PERSON_NAME]" at bounding box center [0, 0] width 0 height 0
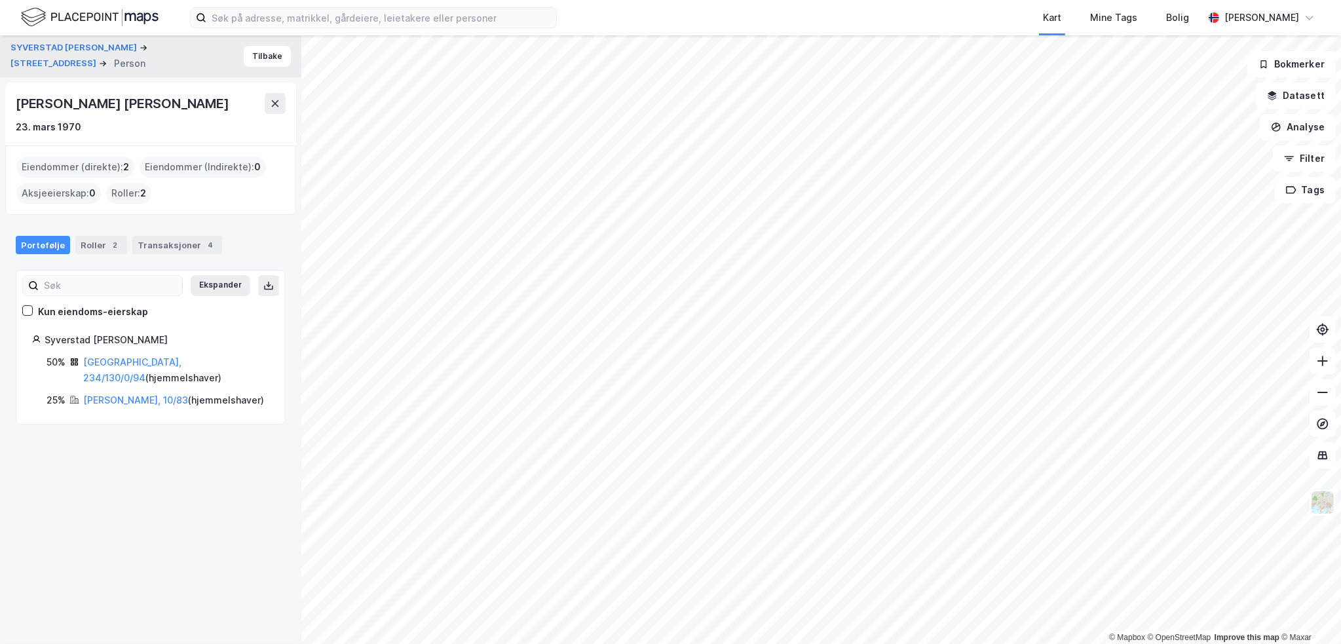
click at [102, 104] on div "[PERSON_NAME] [PERSON_NAME]" at bounding box center [124, 103] width 216 height 21
click at [5, 315] on div "SYVERSTAD [PERSON_NAME] [STREET_ADDRESS] Person [PERSON_NAME] [PERSON_NAME] 23.…" at bounding box center [150, 339] width 301 height 609
drag, startPoint x: 5, startPoint y: 315, endPoint x: 9, endPoint y: 290, distance: 25.1
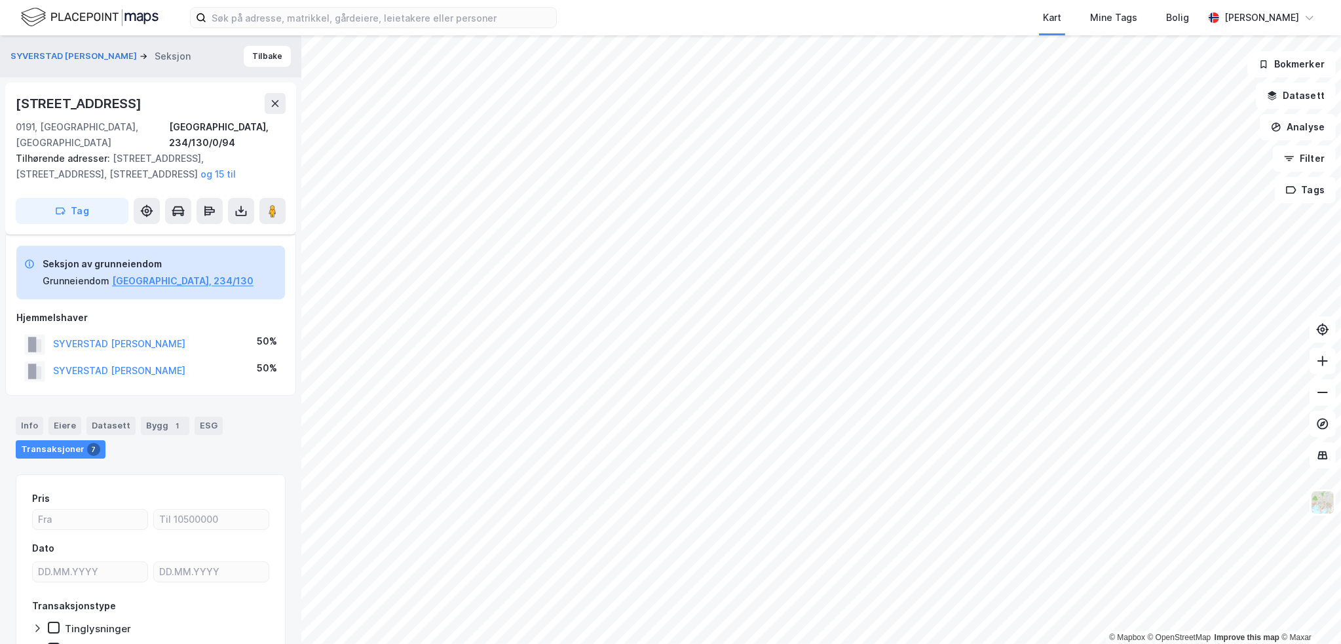
scroll to position [58, 0]
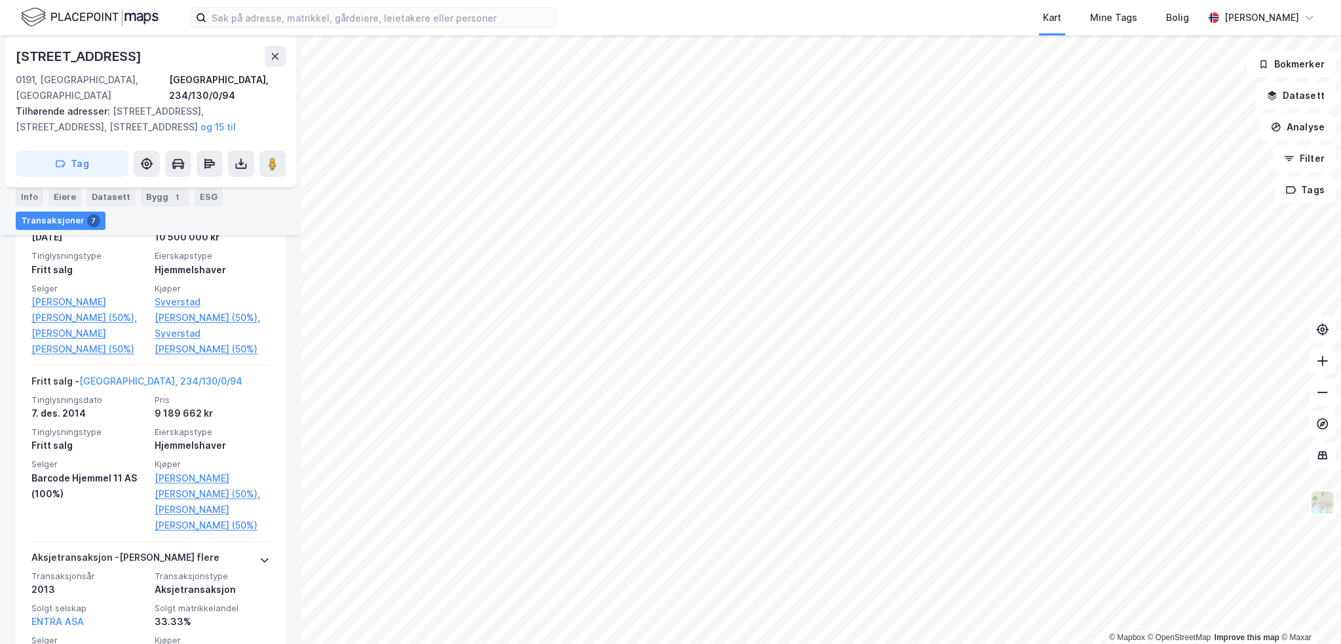
scroll to position [517, 0]
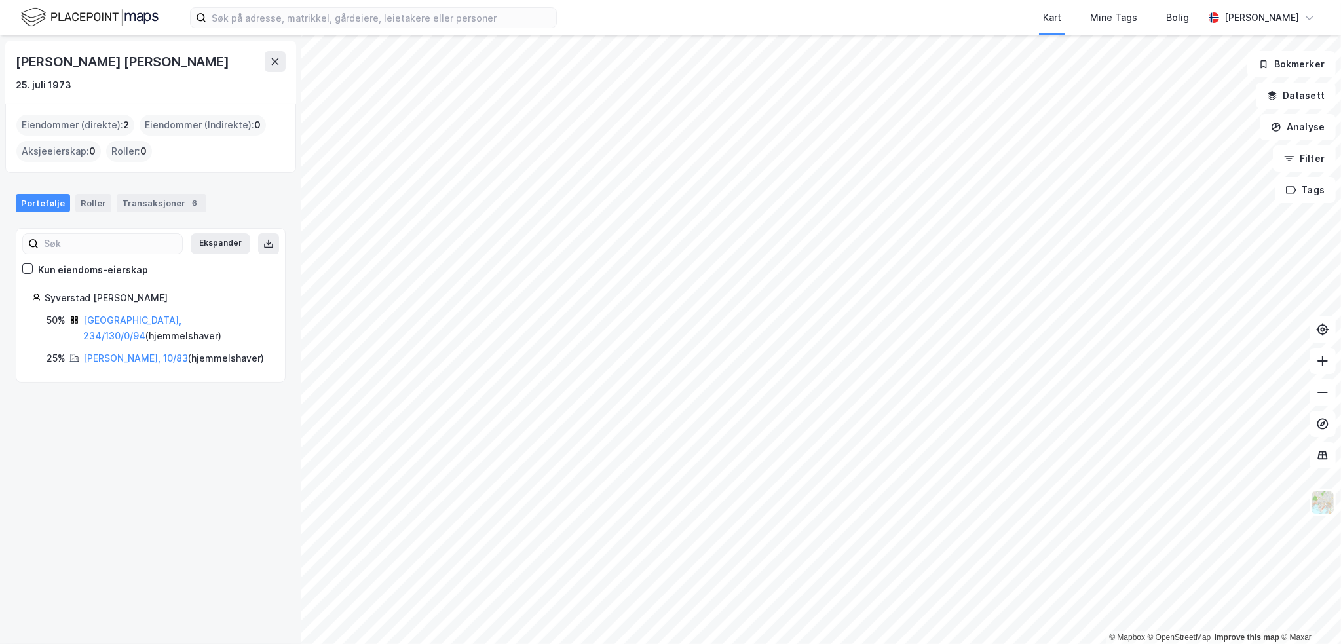
drag, startPoint x: 10, startPoint y: 290, endPoint x: 20, endPoint y: 279, distance: 14.4
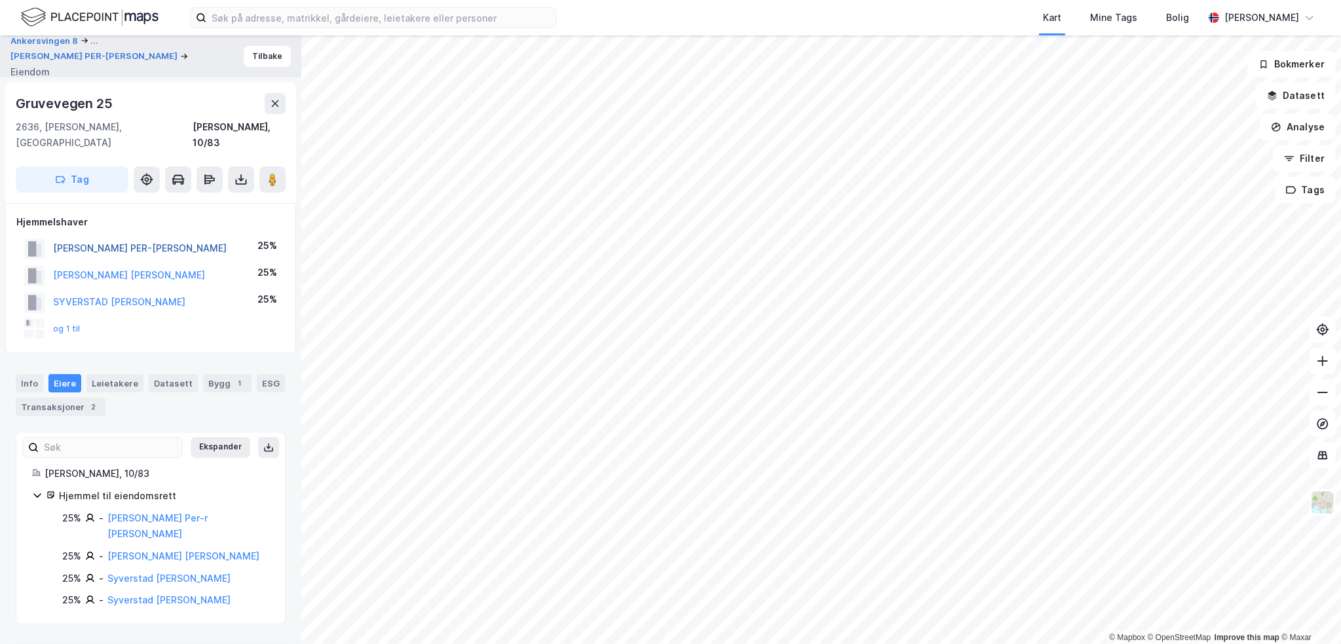
click at [0, 0] on button "[PERSON_NAME] PER-[PERSON_NAME]" at bounding box center [0, 0] width 0 height 0
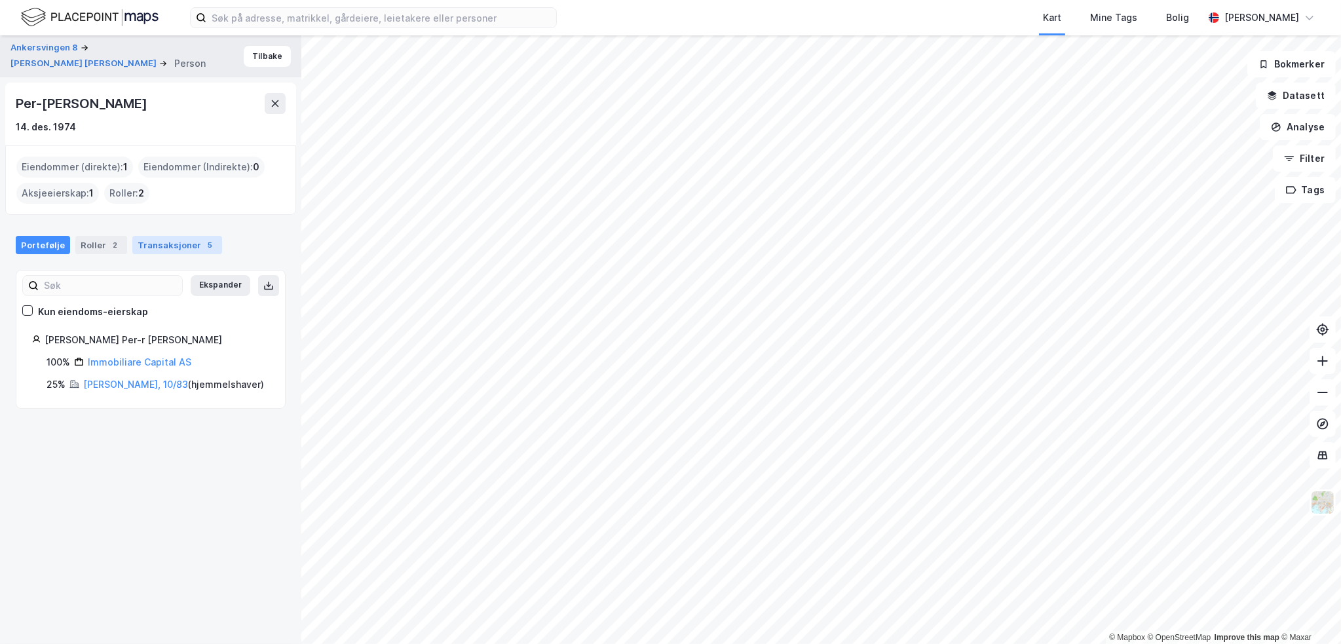
click at [189, 251] on div "Transaksjoner 5" at bounding box center [177, 245] width 90 height 18
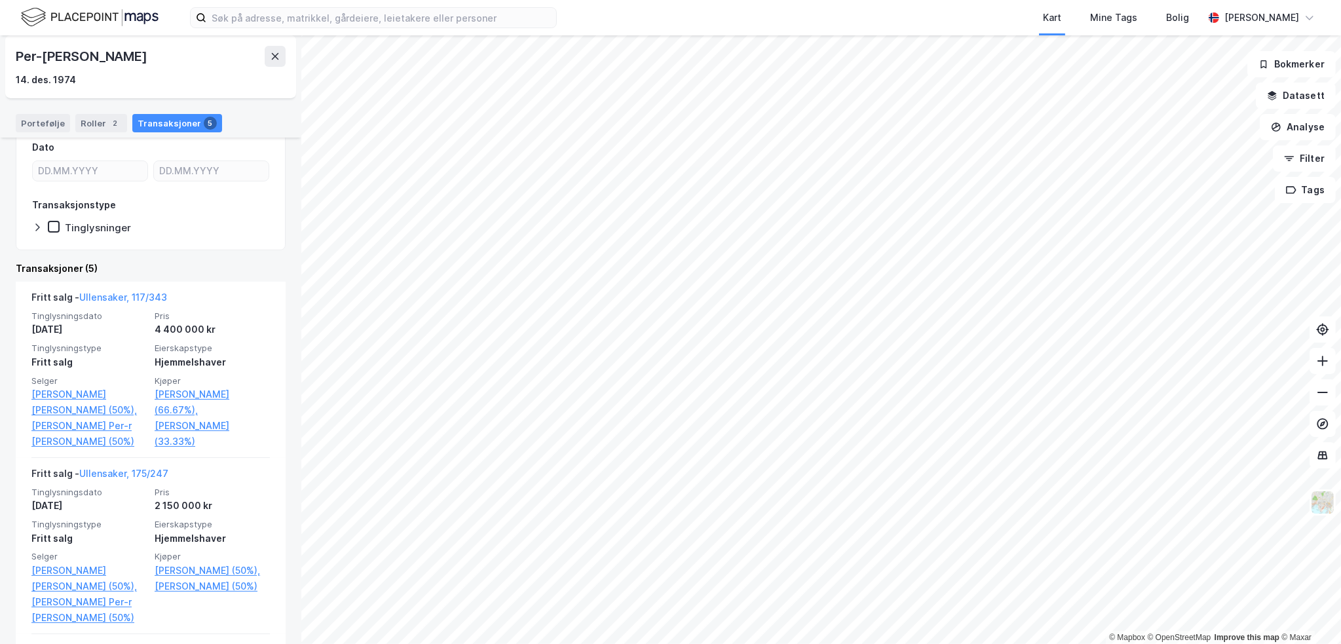
scroll to position [262, 0]
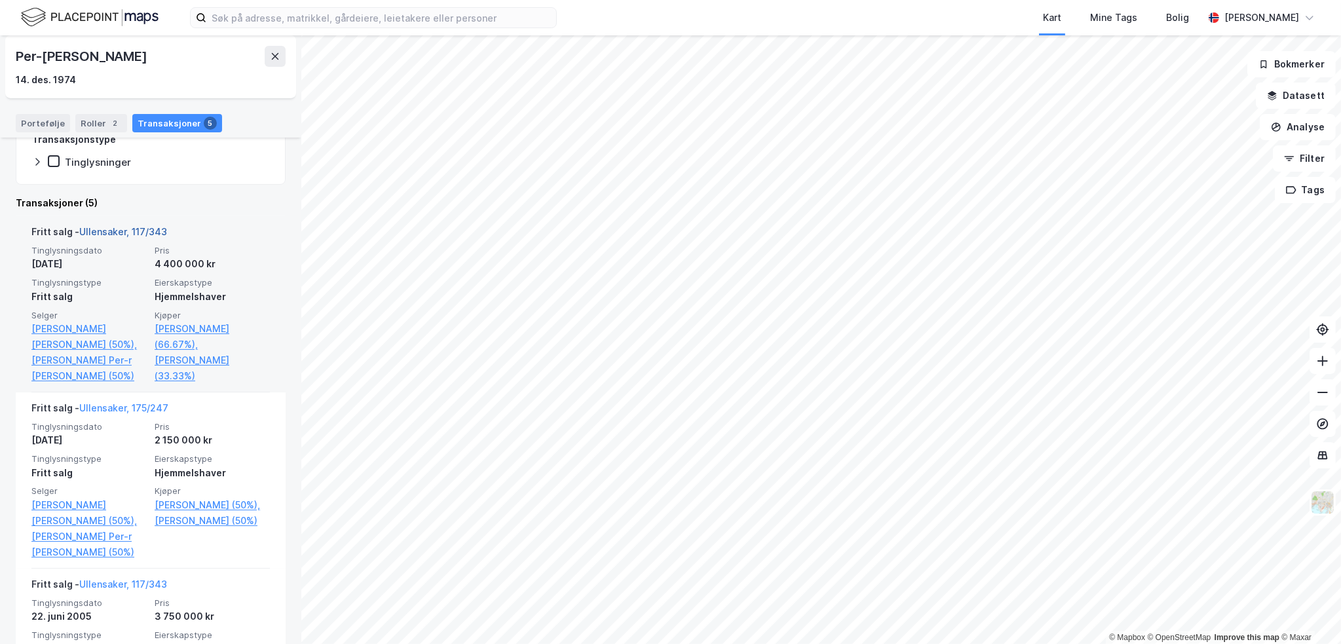
click at [147, 228] on link "Ullensaker, 117/343" at bounding box center [123, 231] width 88 height 11
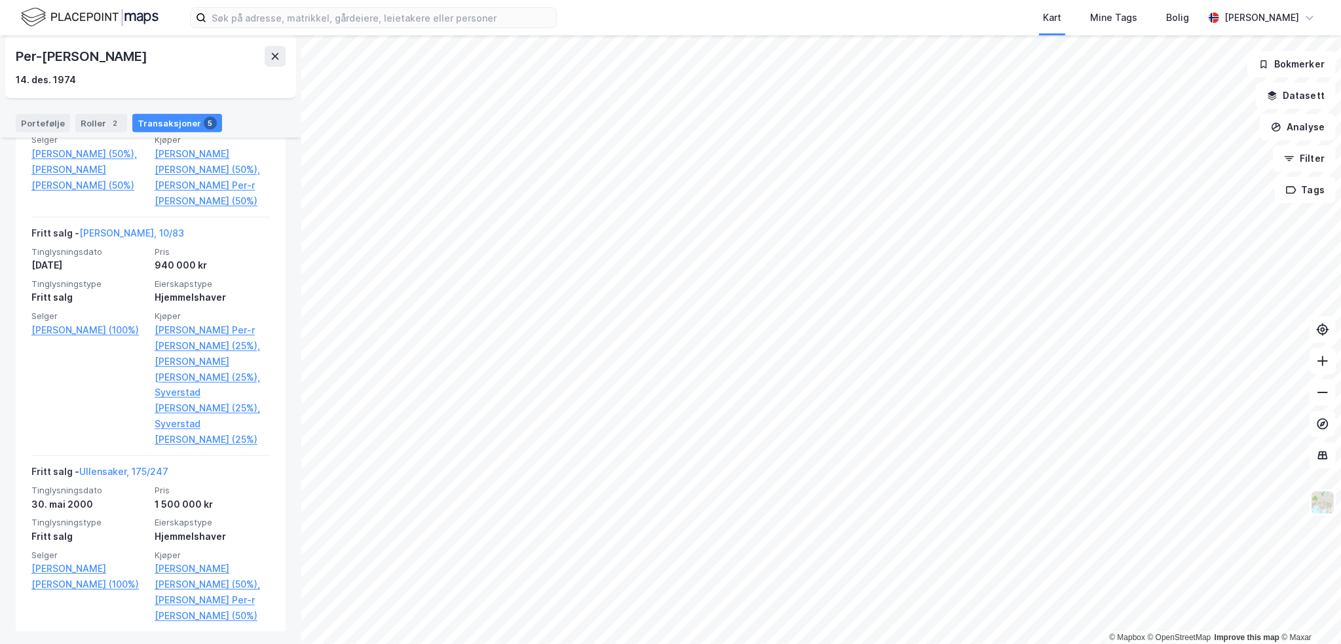
scroll to position [792, 0]
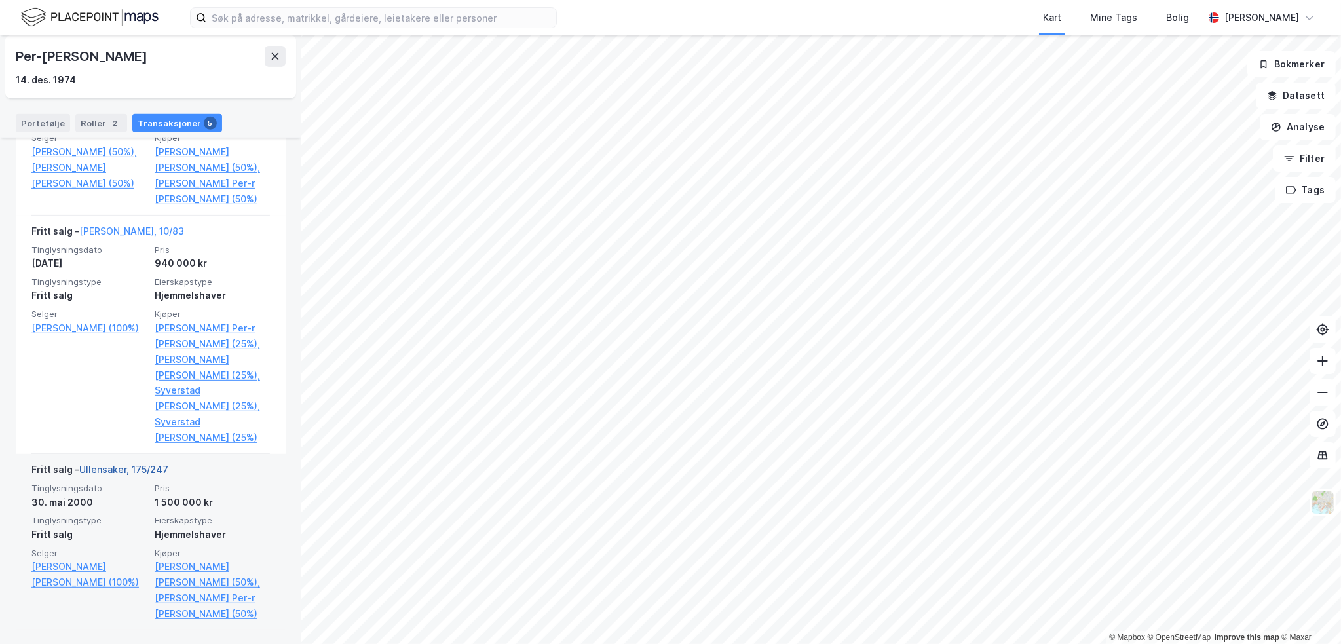
click at [125, 471] on link "Ullensaker, 175/247" at bounding box center [123, 469] width 89 height 11
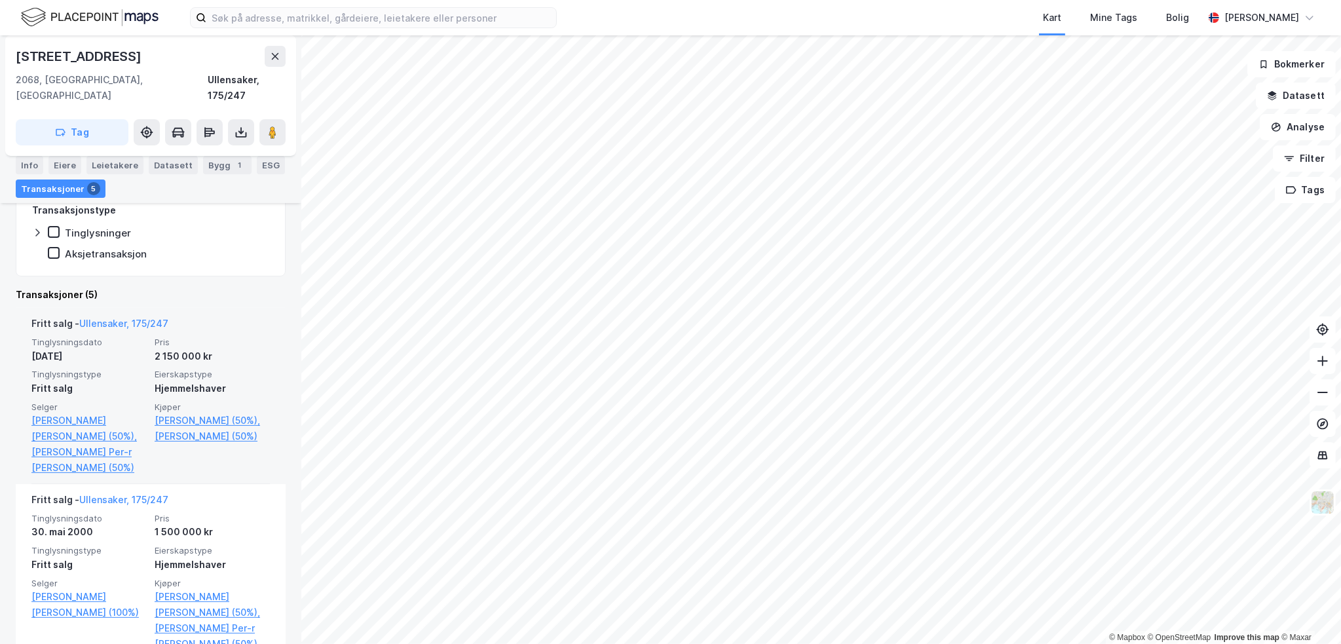
scroll to position [328, 0]
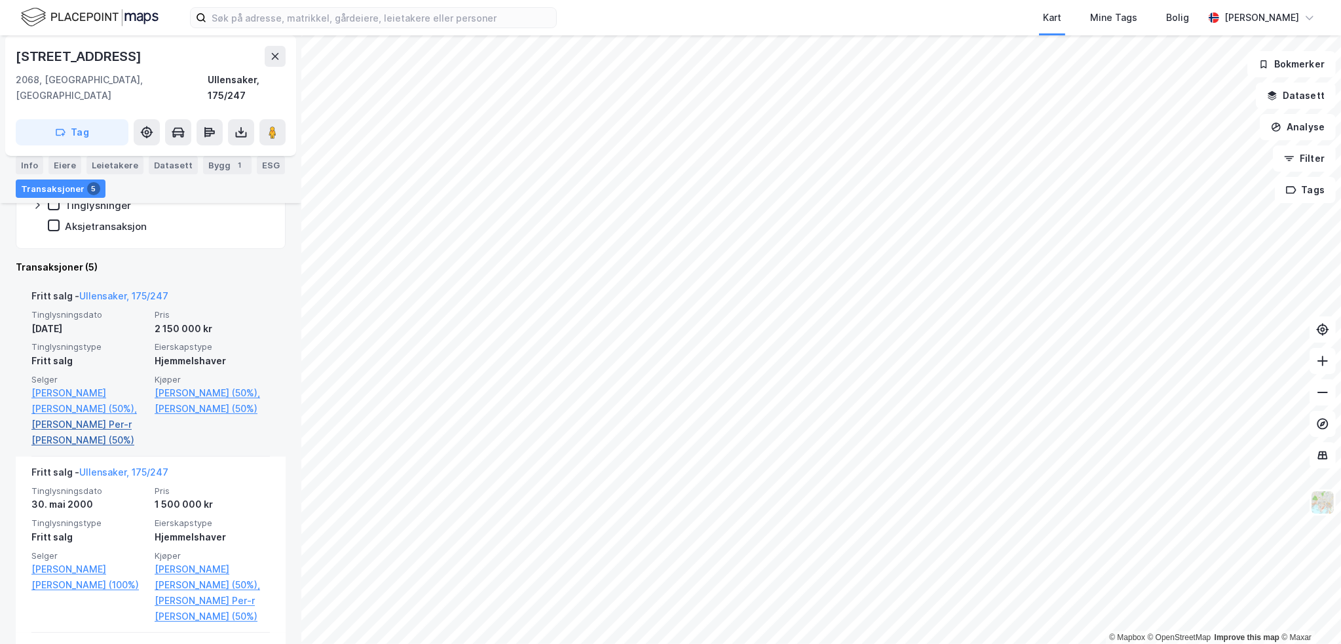
click at [84, 417] on link "[PERSON_NAME] Per-r [PERSON_NAME] (50%)" at bounding box center [88, 432] width 115 height 31
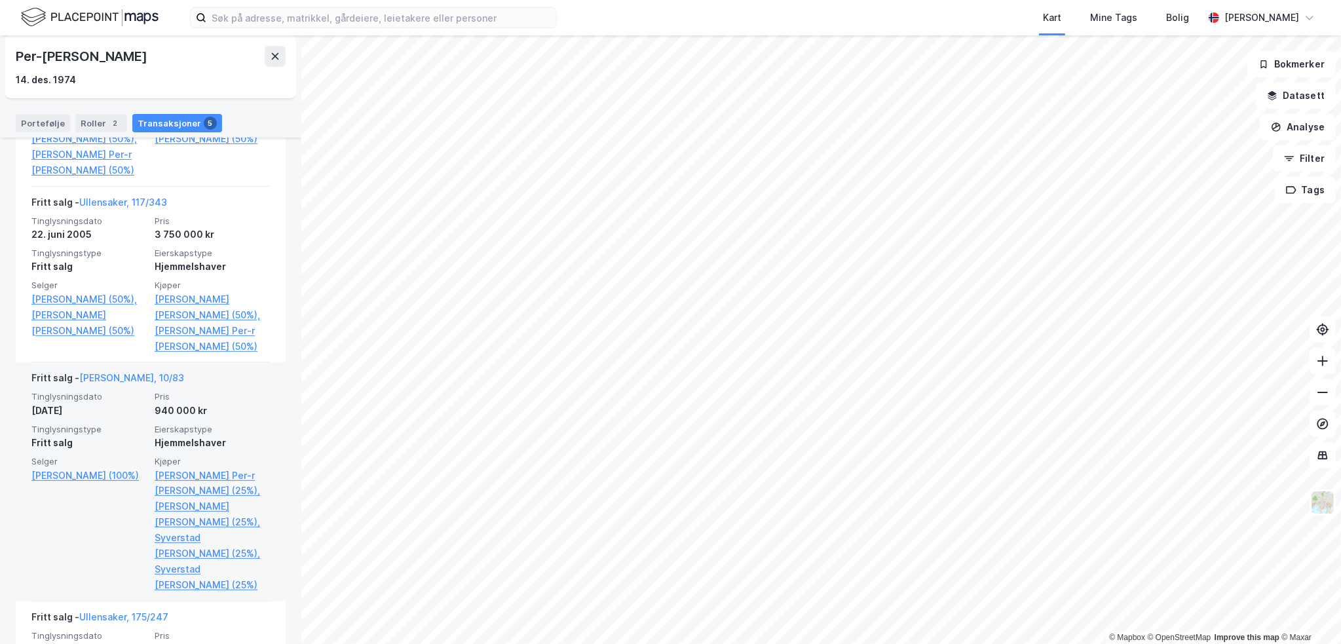
scroll to position [655, 0]
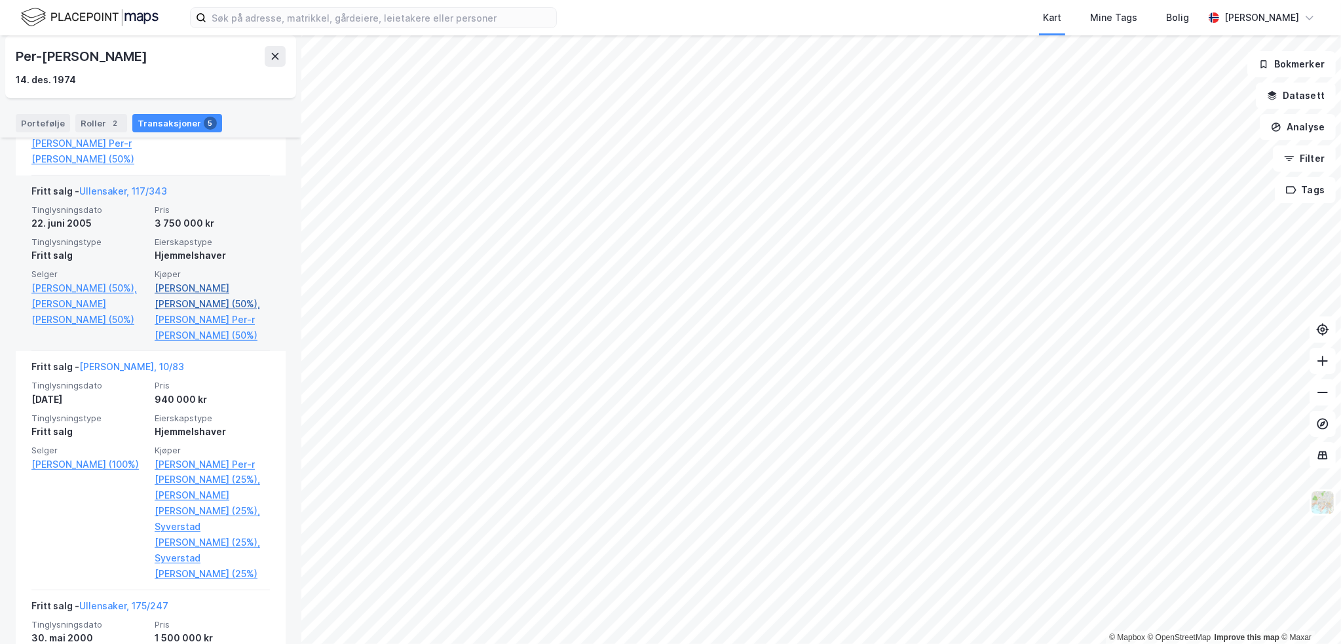
click at [212, 288] on link "[PERSON_NAME] [PERSON_NAME] (50%)," at bounding box center [212, 295] width 115 height 31
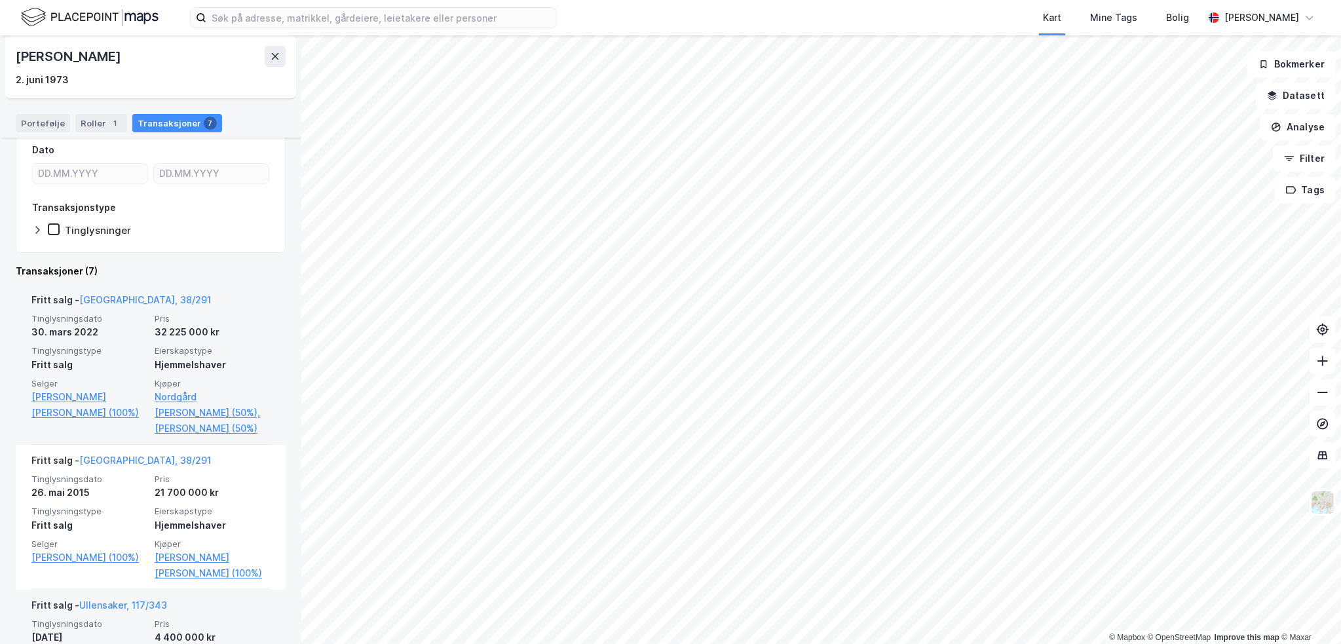
scroll to position [262, 0]
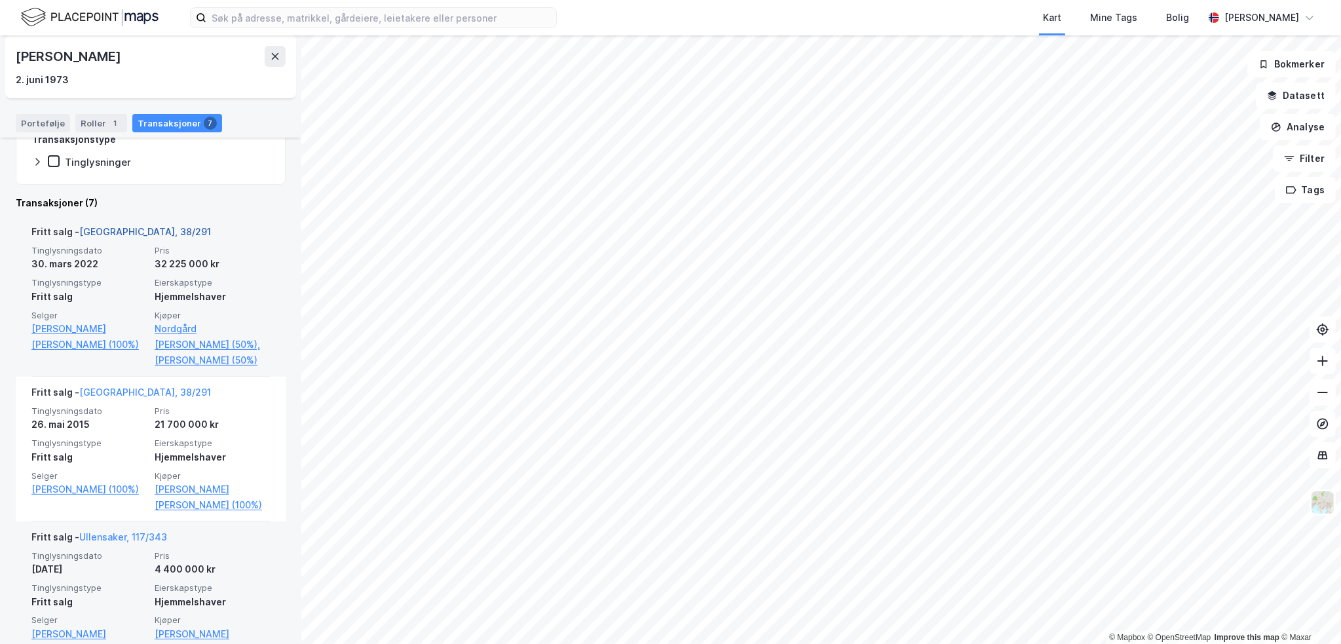
click at [140, 227] on link "[GEOGRAPHIC_DATA], 38/291" at bounding box center [145, 231] width 132 height 11
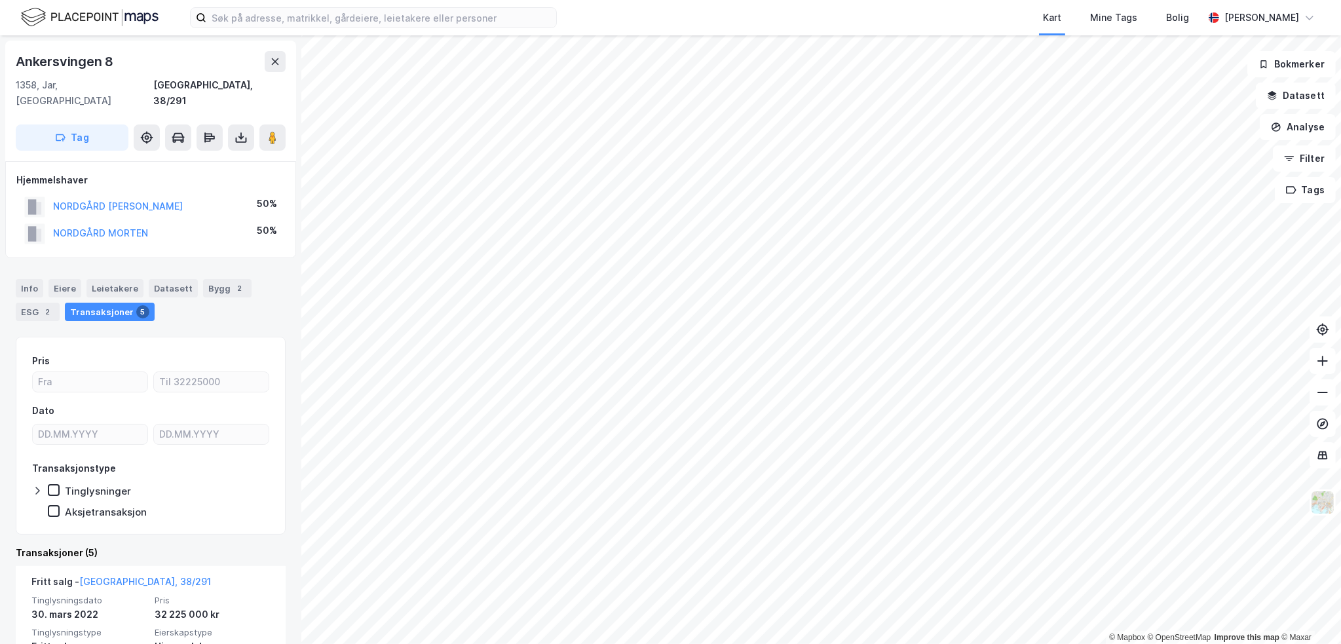
click at [87, 62] on div "Ankersvingen 8" at bounding box center [66, 61] width 100 height 21
click at [273, 67] on button at bounding box center [275, 61] width 21 height 21
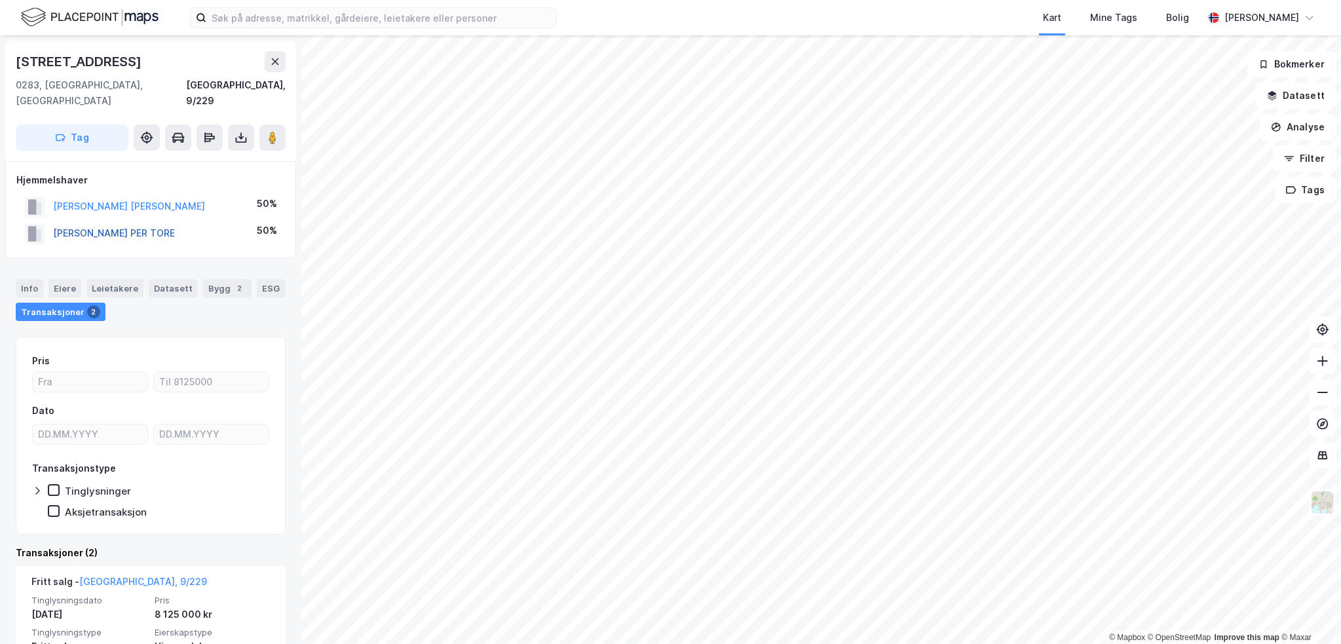
click at [0, 0] on button "[PERSON_NAME] PER TORE" at bounding box center [0, 0] width 0 height 0
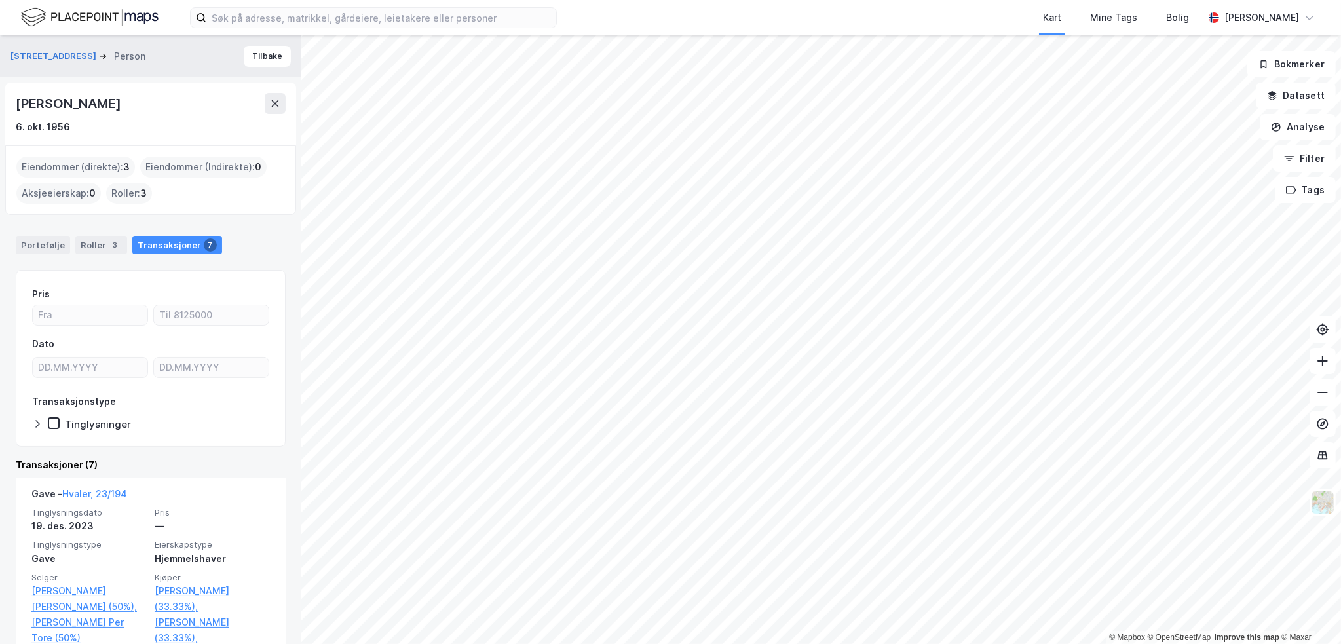
click at [76, 94] on div "[PERSON_NAME]" at bounding box center [69, 103] width 107 height 21
copy div "[PERSON_NAME]"
click at [48, 237] on div "Portefølje" at bounding box center [43, 245] width 54 height 18
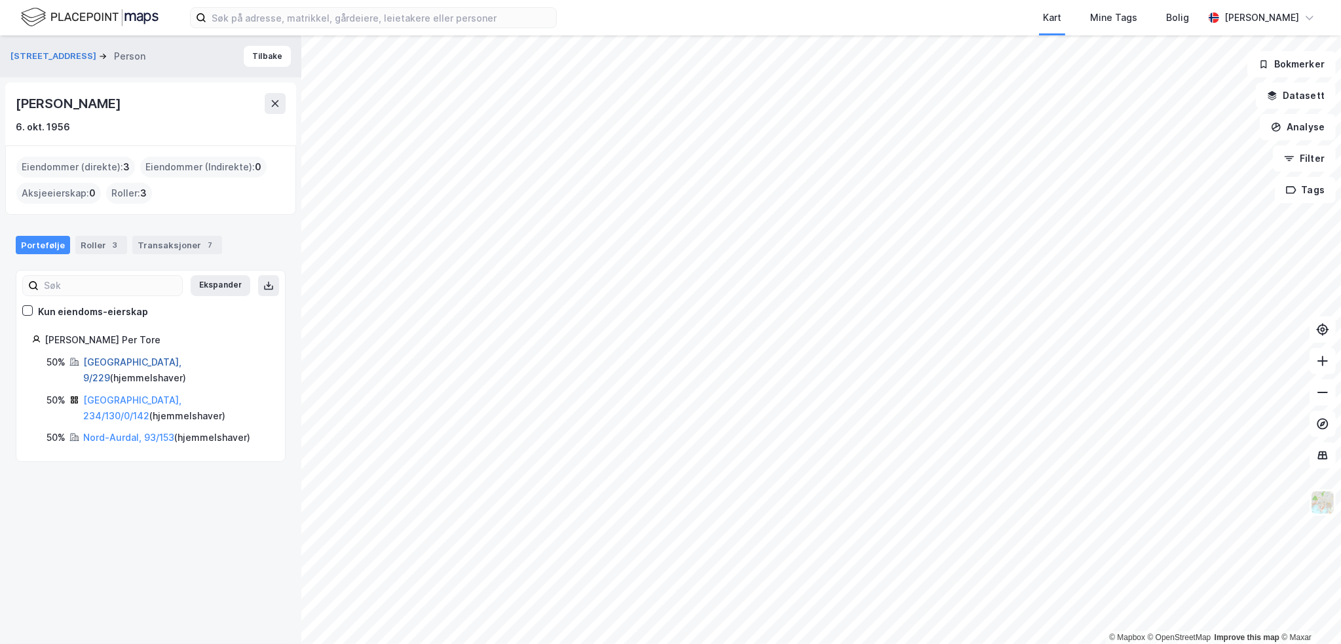
click at [95, 360] on link "[GEOGRAPHIC_DATA], 9/229" at bounding box center [132, 369] width 98 height 27
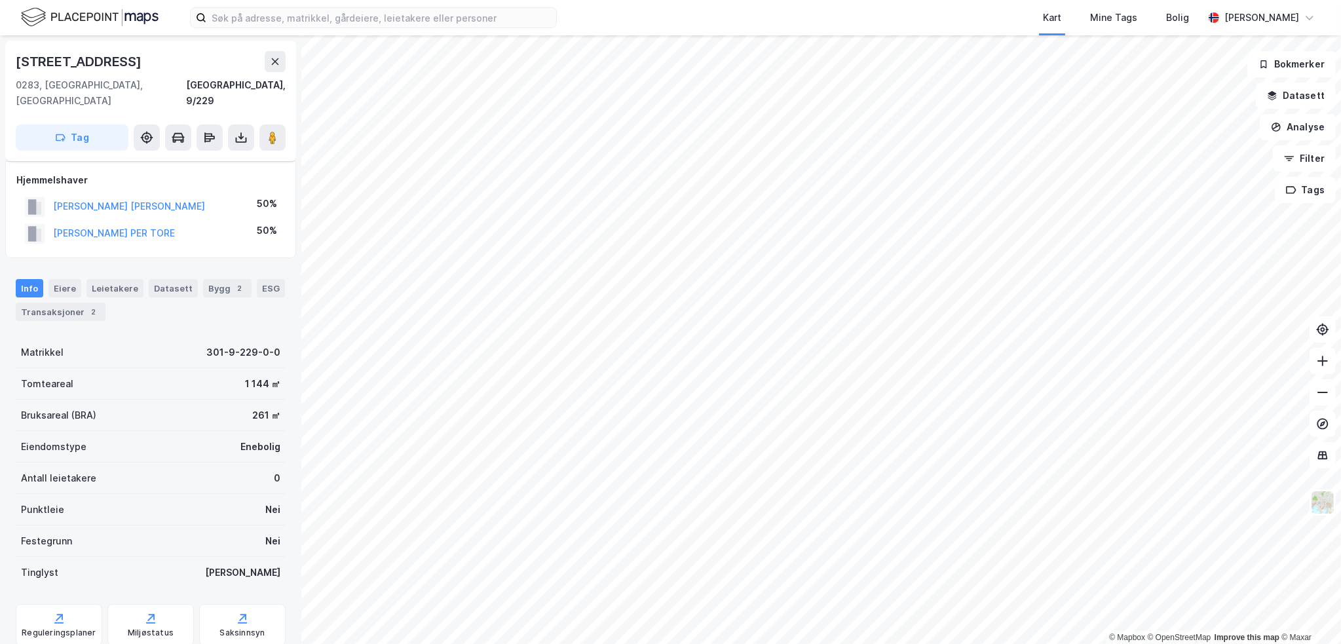
scroll to position [81, 0]
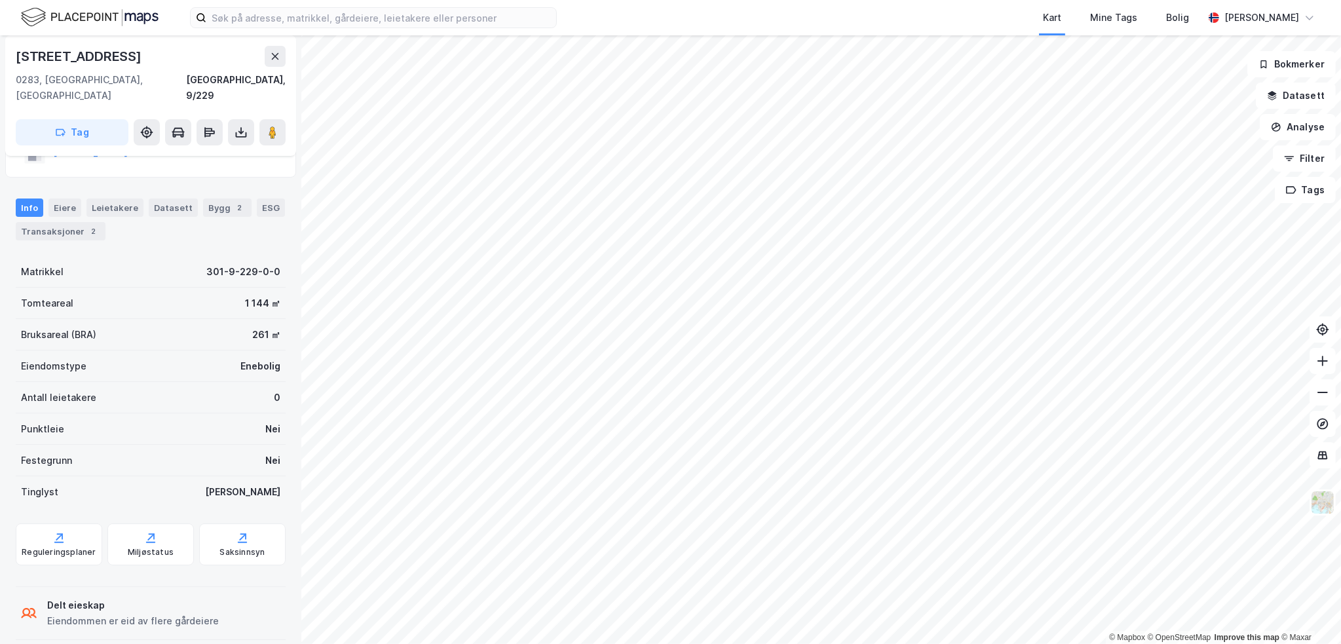
drag, startPoint x: 95, startPoint y: 360, endPoint x: 99, endPoint y: 320, distance: 40.8
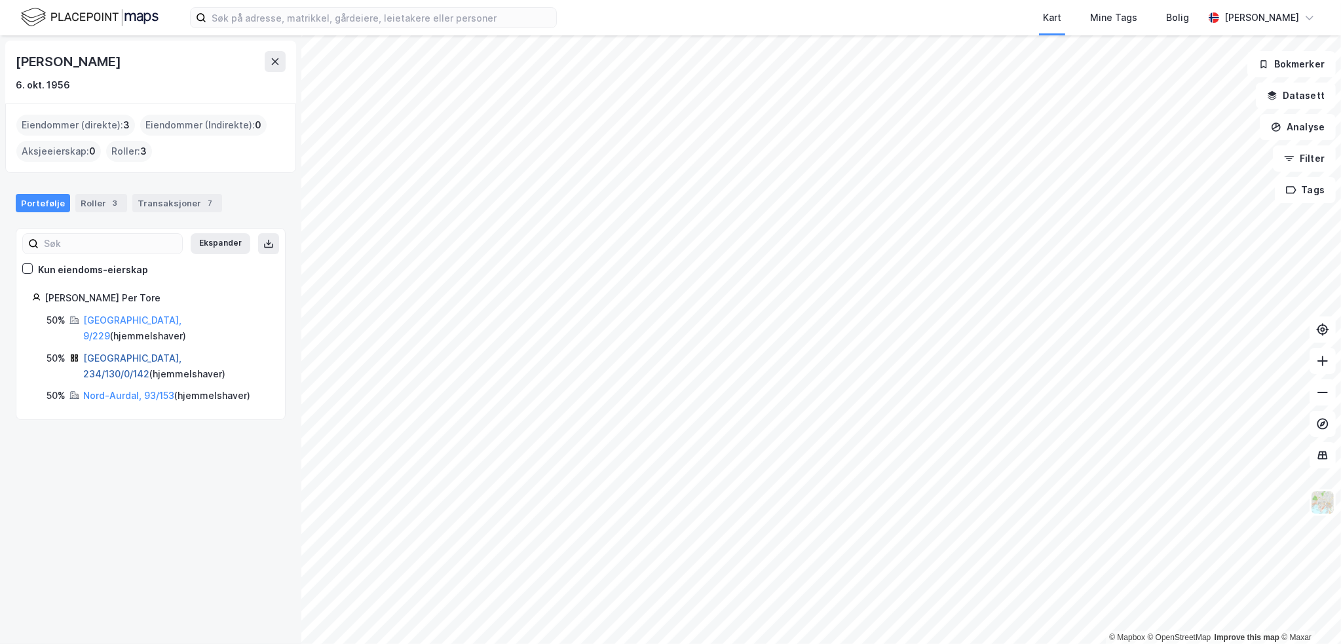
click at [122, 353] on link "[GEOGRAPHIC_DATA], 234/130/0/142" at bounding box center [132, 366] width 98 height 27
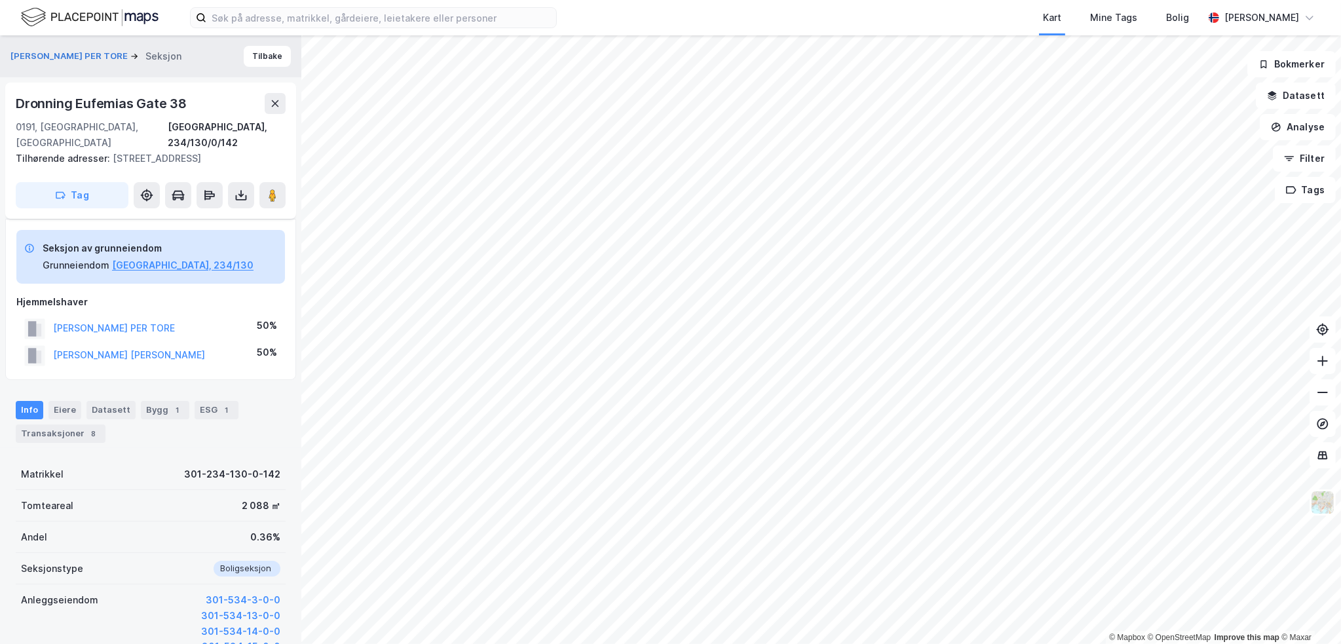
scroll to position [81, 0]
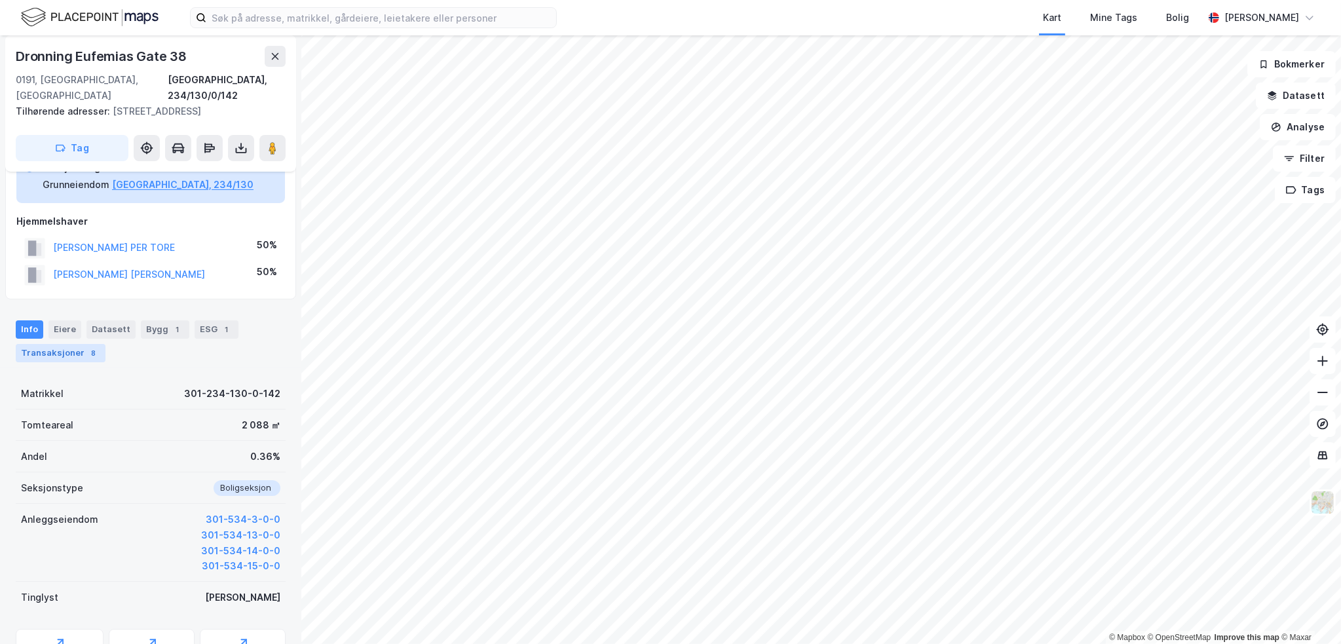
click at [71, 344] on div "Transaksjoner 8" at bounding box center [61, 353] width 90 height 18
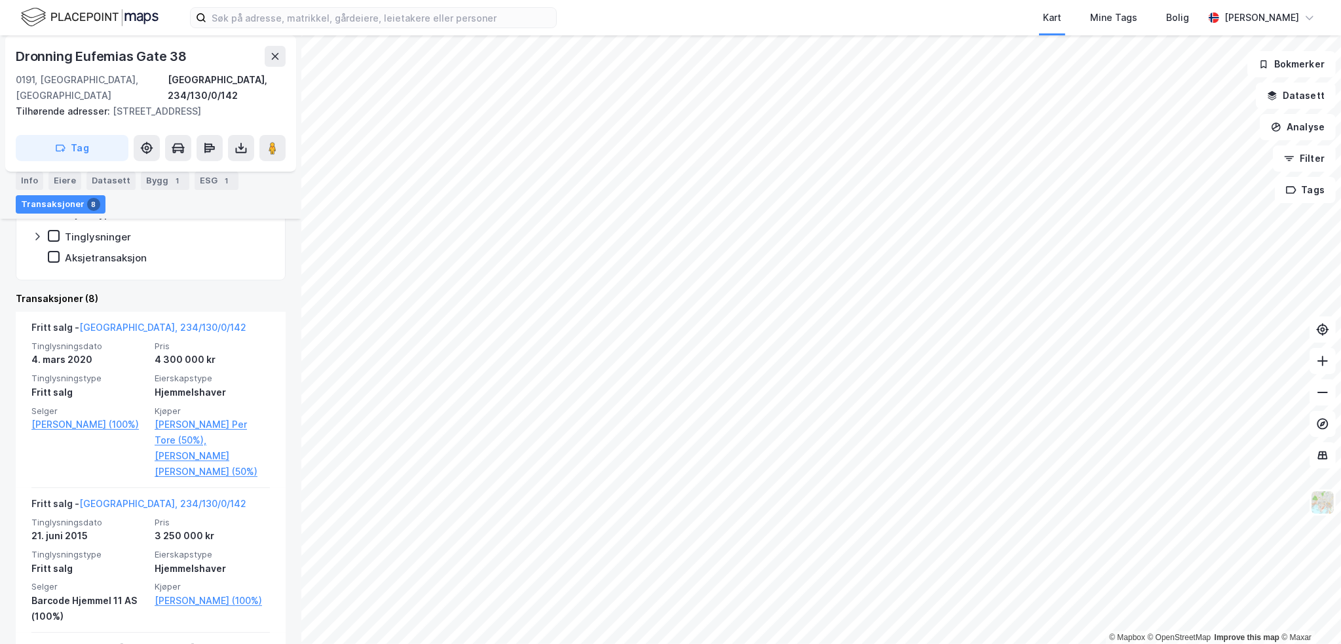
scroll to position [408, 0]
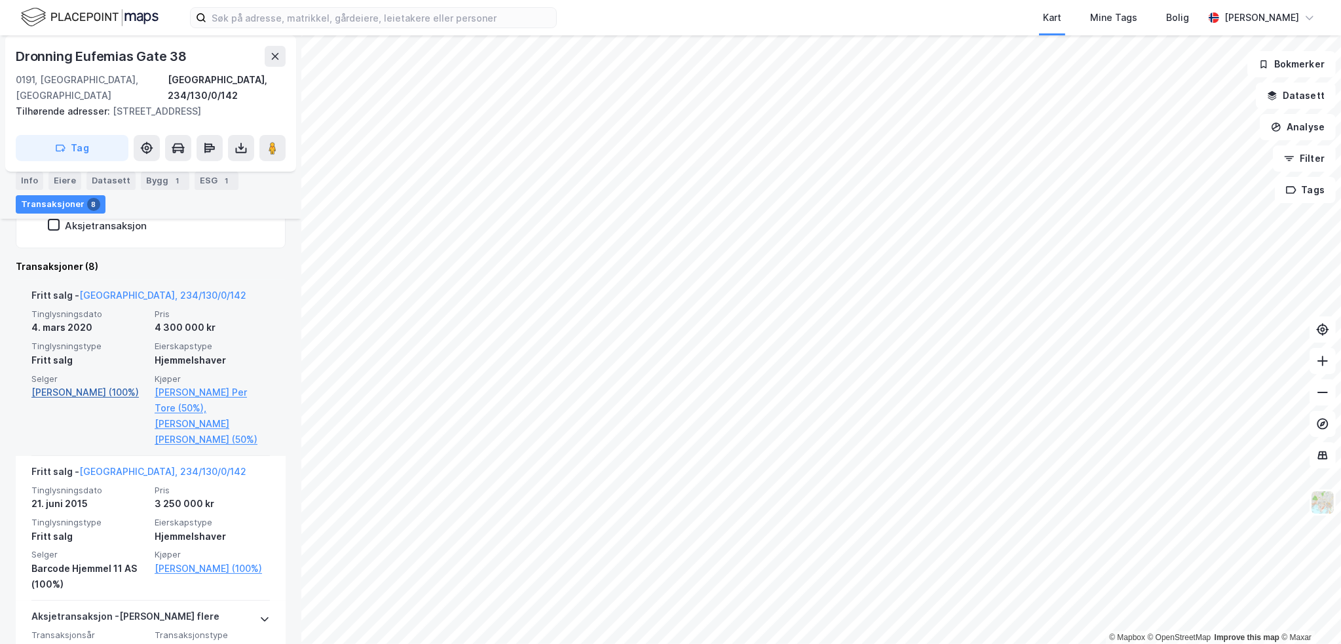
click at [76, 385] on link "[PERSON_NAME] (100%)" at bounding box center [88, 393] width 115 height 16
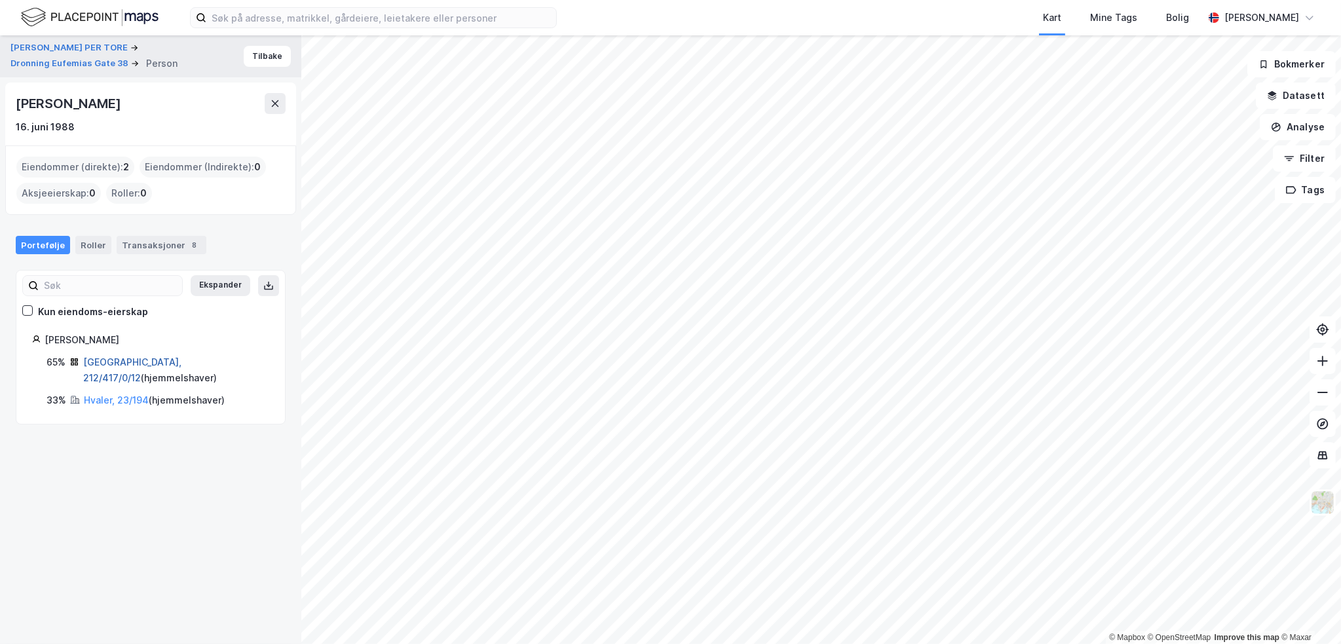
click at [130, 358] on link "[GEOGRAPHIC_DATA], 212/417/0/12" at bounding box center [132, 369] width 98 height 27
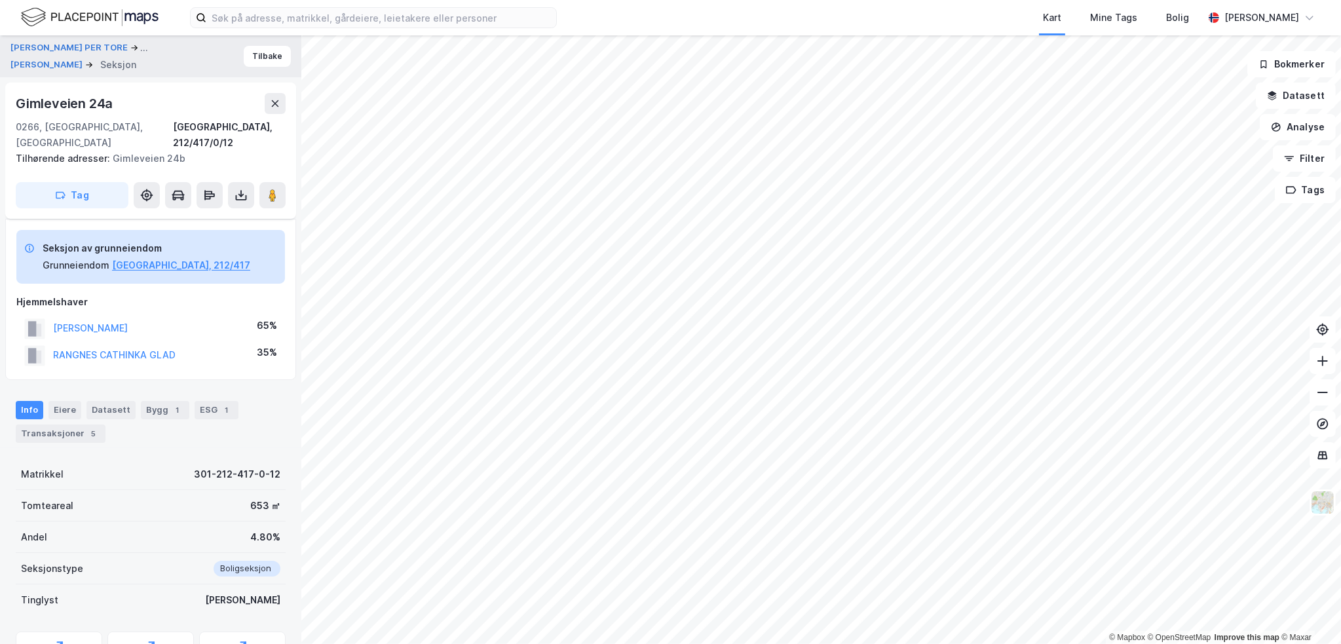
scroll to position [107, 0]
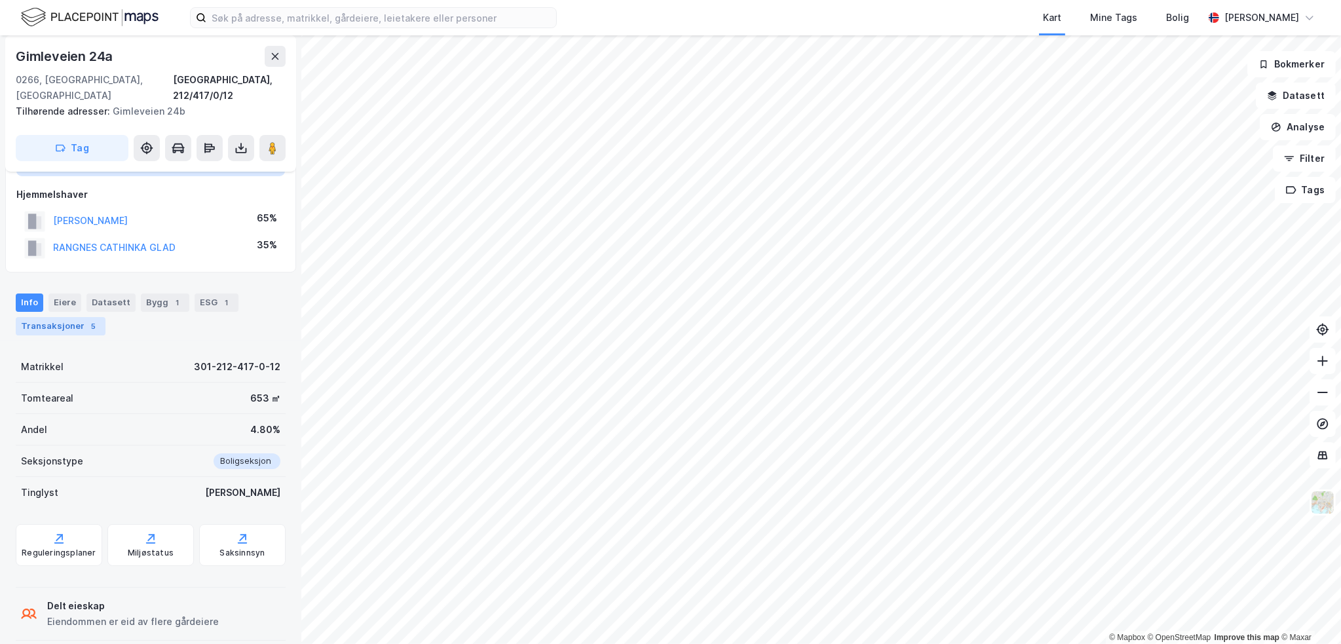
click at [63, 317] on div "Transaksjoner 5" at bounding box center [61, 326] width 90 height 18
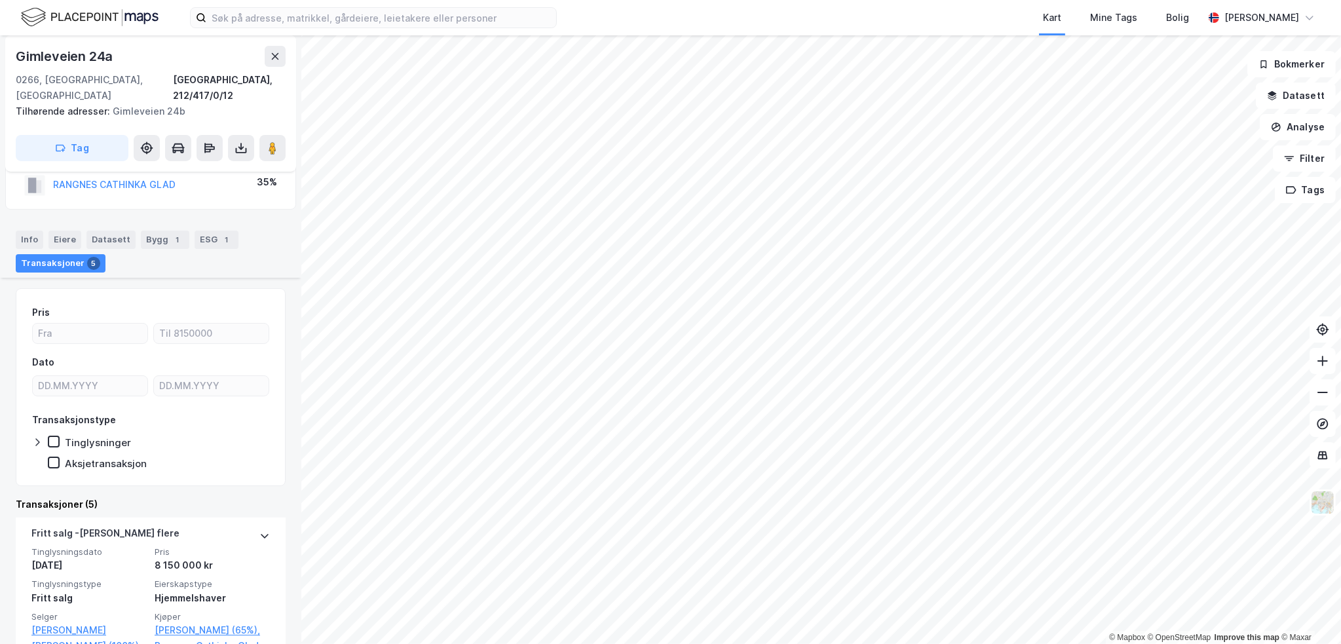
scroll to position [304, 0]
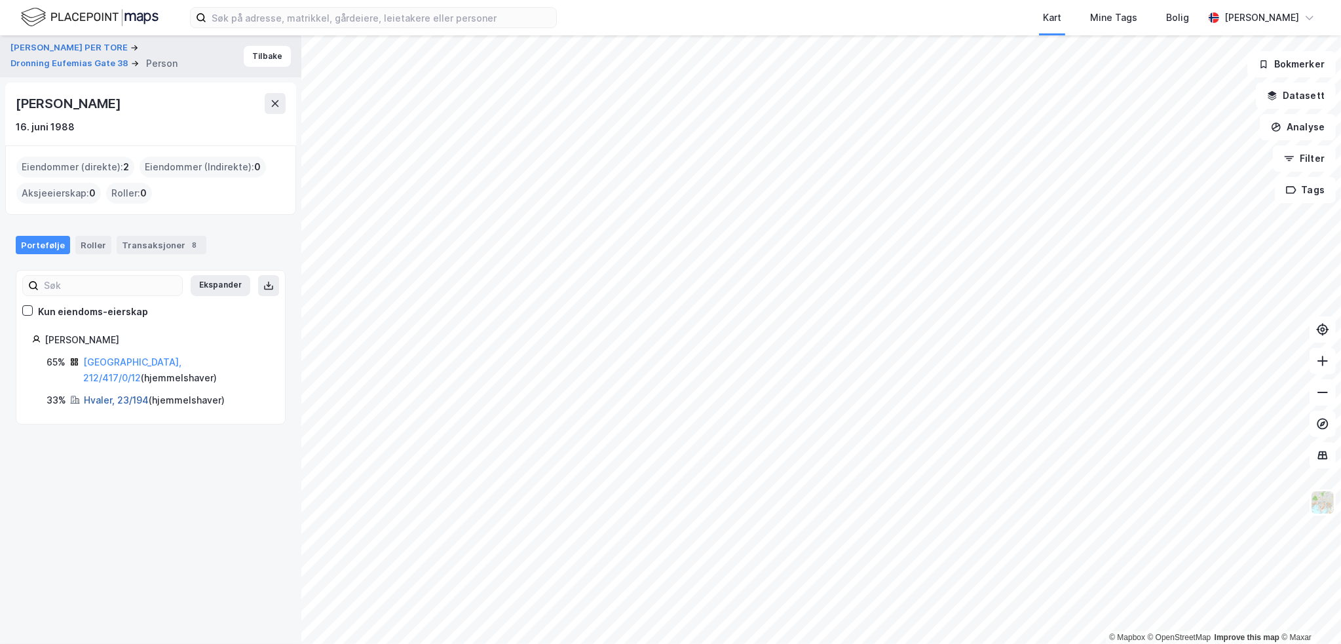
click at [92, 394] on link "Hvaler, 23/194" at bounding box center [116, 399] width 65 height 11
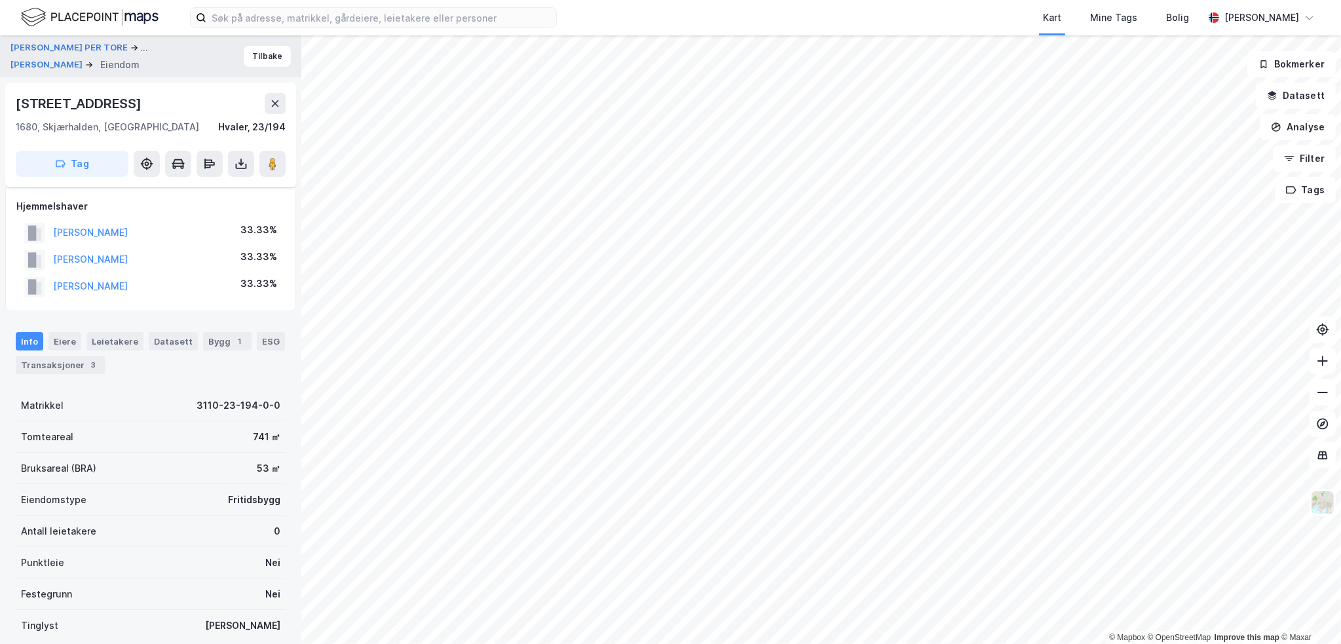
scroll to position [149, 0]
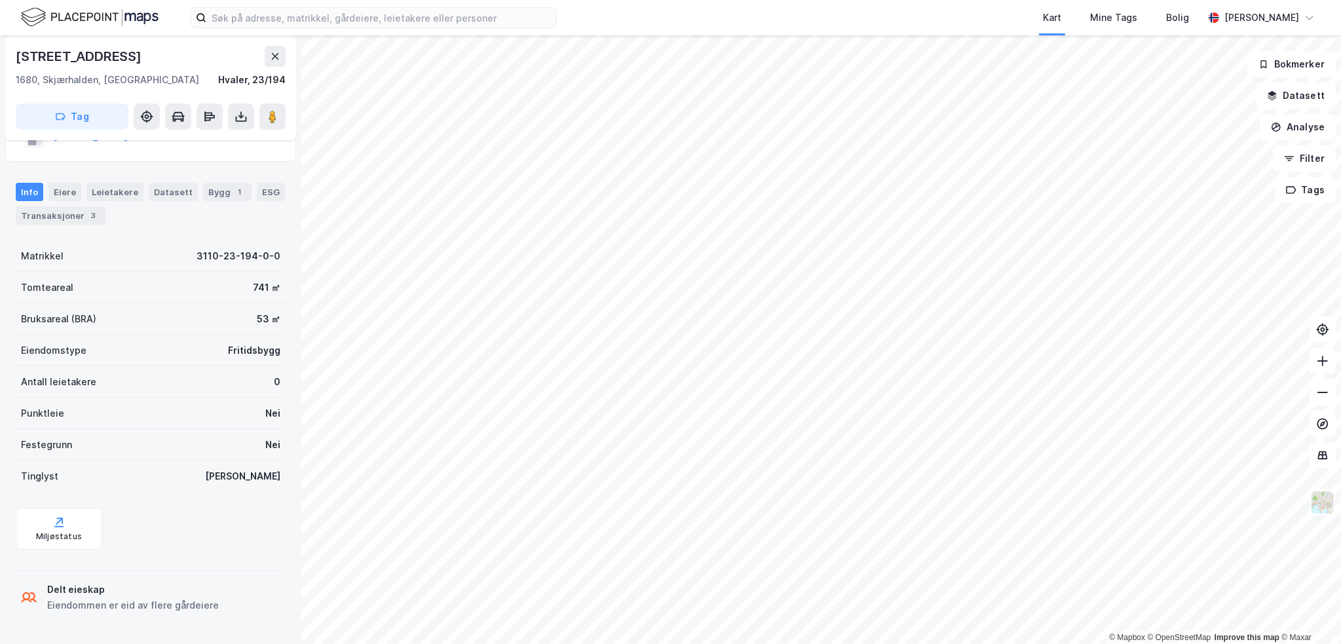
click at [79, 214] on div "Transaksjoner 3" at bounding box center [61, 215] width 90 height 18
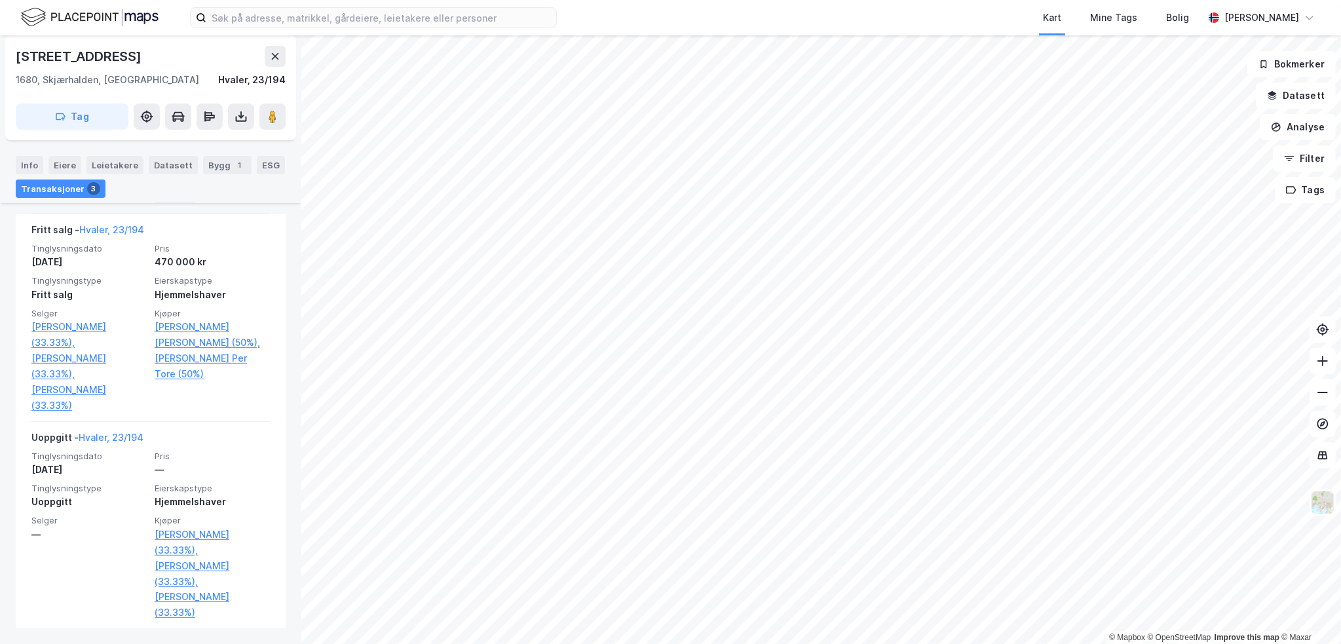
scroll to position [416, 0]
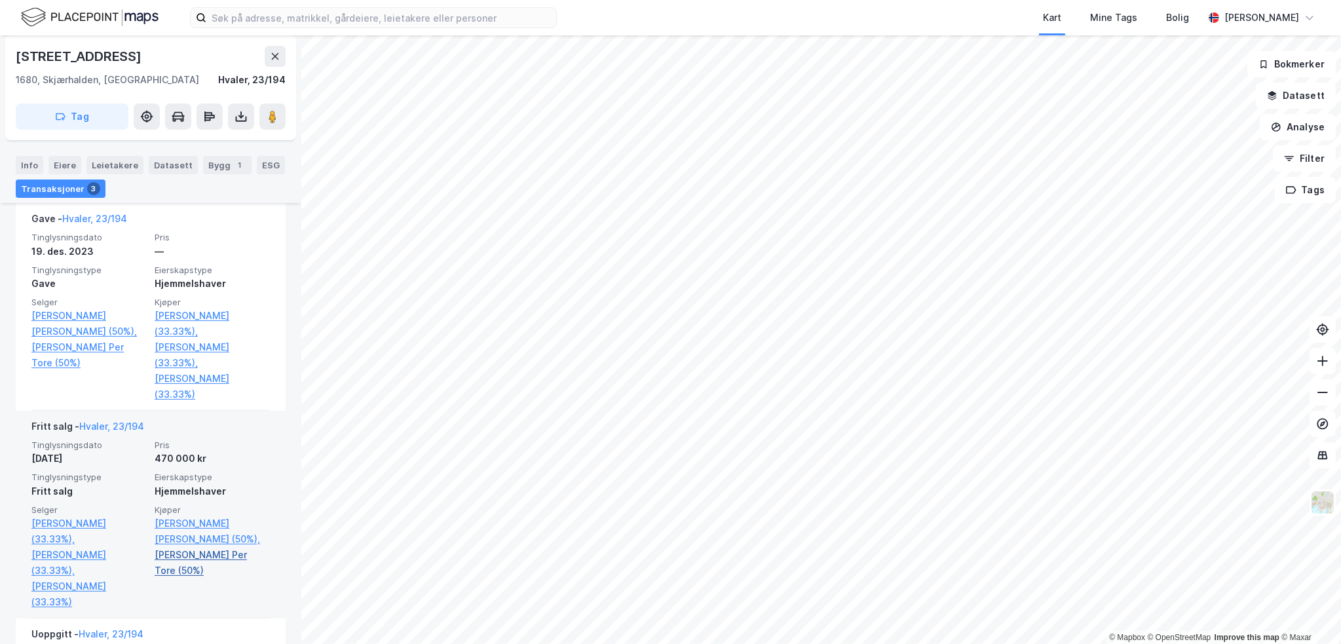
click at [201, 554] on link "[PERSON_NAME] Per Tore (50%)" at bounding box center [212, 562] width 115 height 31
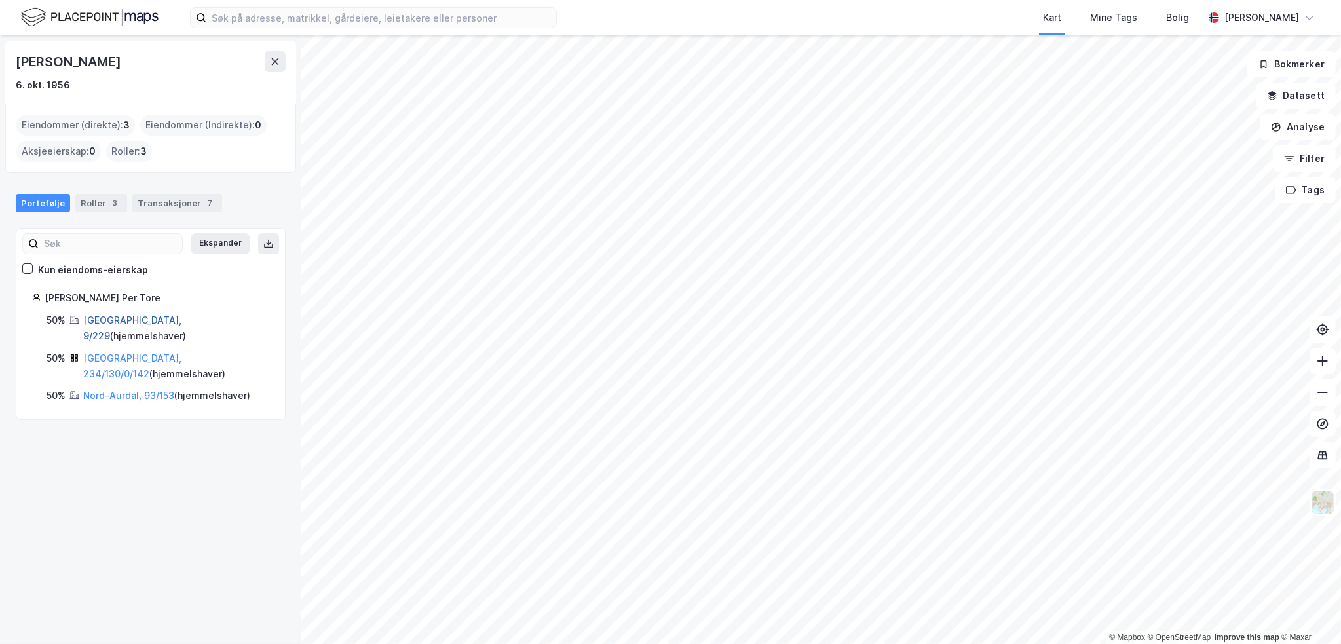
click at [125, 322] on link "[GEOGRAPHIC_DATA], 9/229" at bounding box center [132, 328] width 98 height 27
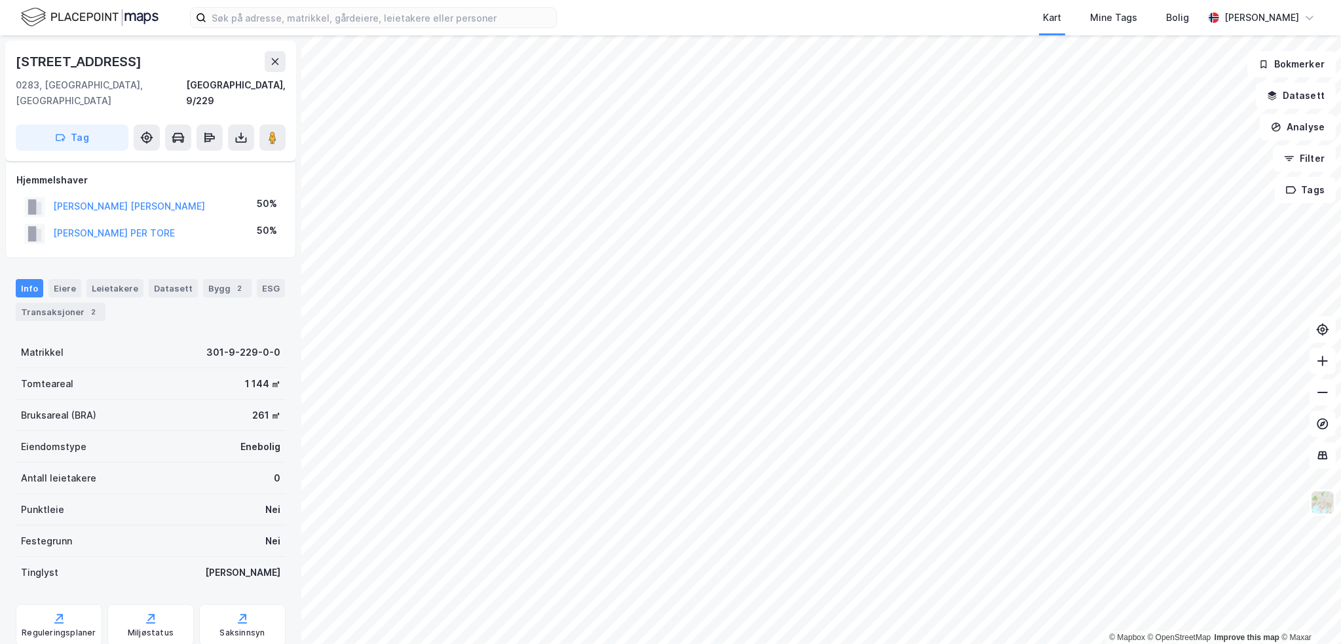
scroll to position [81, 0]
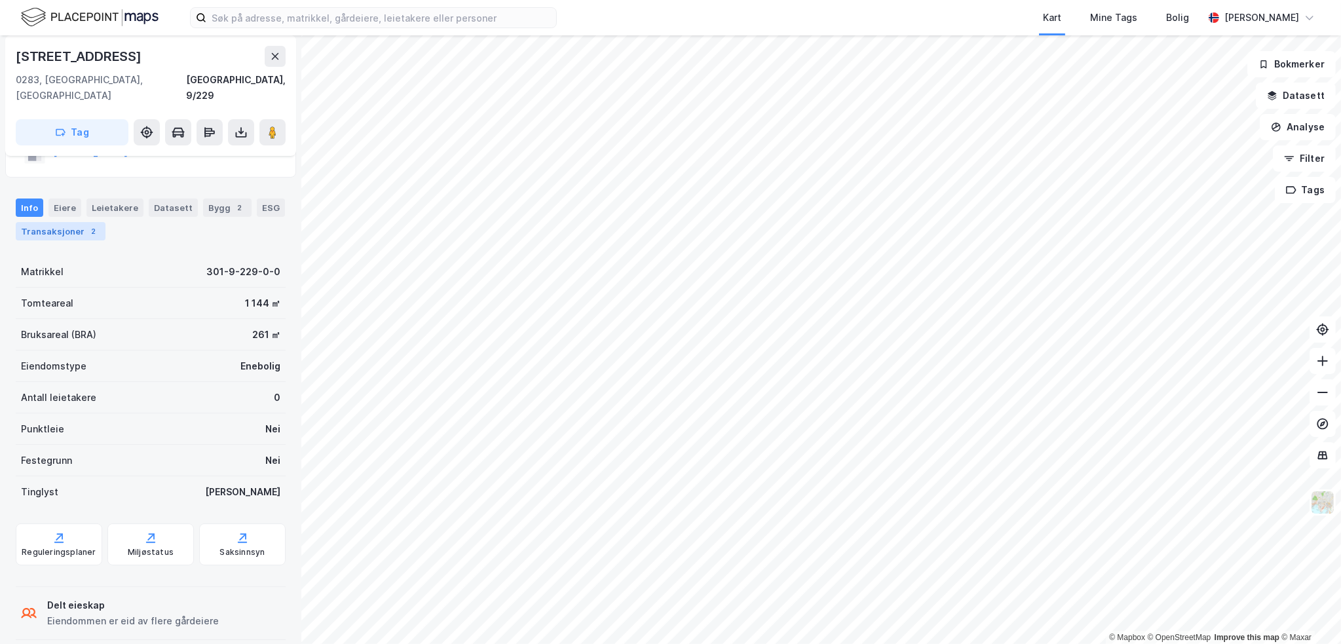
click at [63, 222] on div "Transaksjoner 2" at bounding box center [61, 231] width 90 height 18
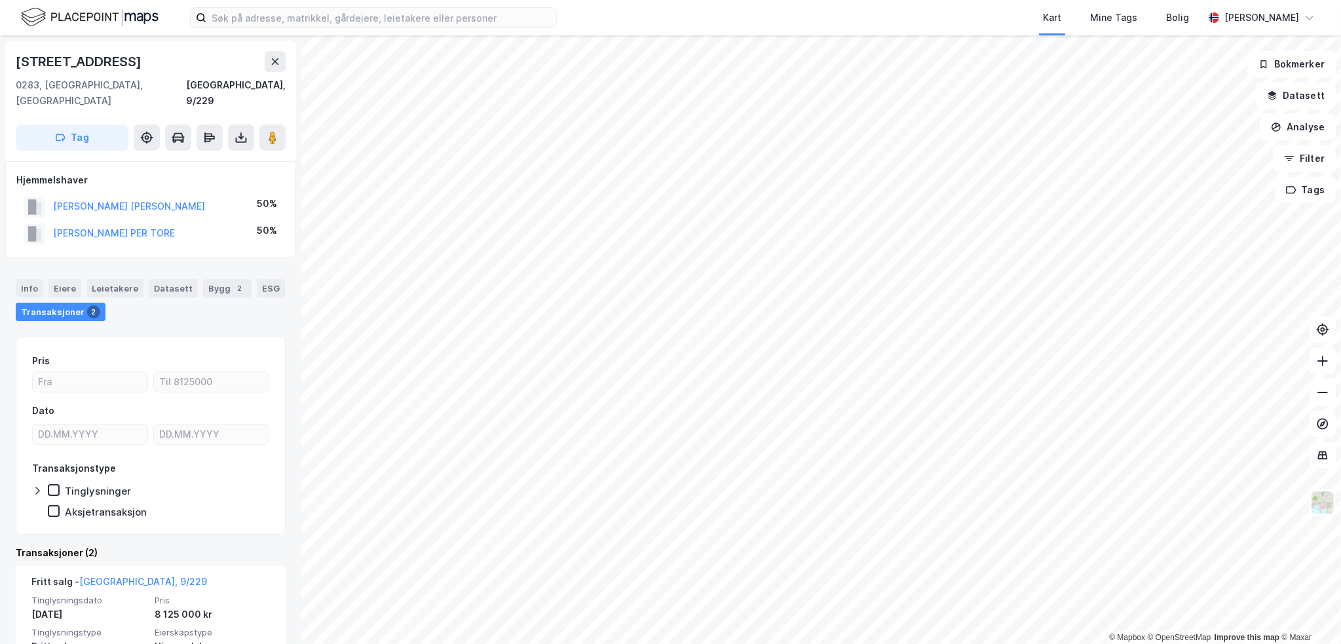
click at [66, 59] on div "[STREET_ADDRESS]" at bounding box center [80, 61] width 128 height 21
click at [34, 279] on div "Info" at bounding box center [30, 288] width 28 height 18
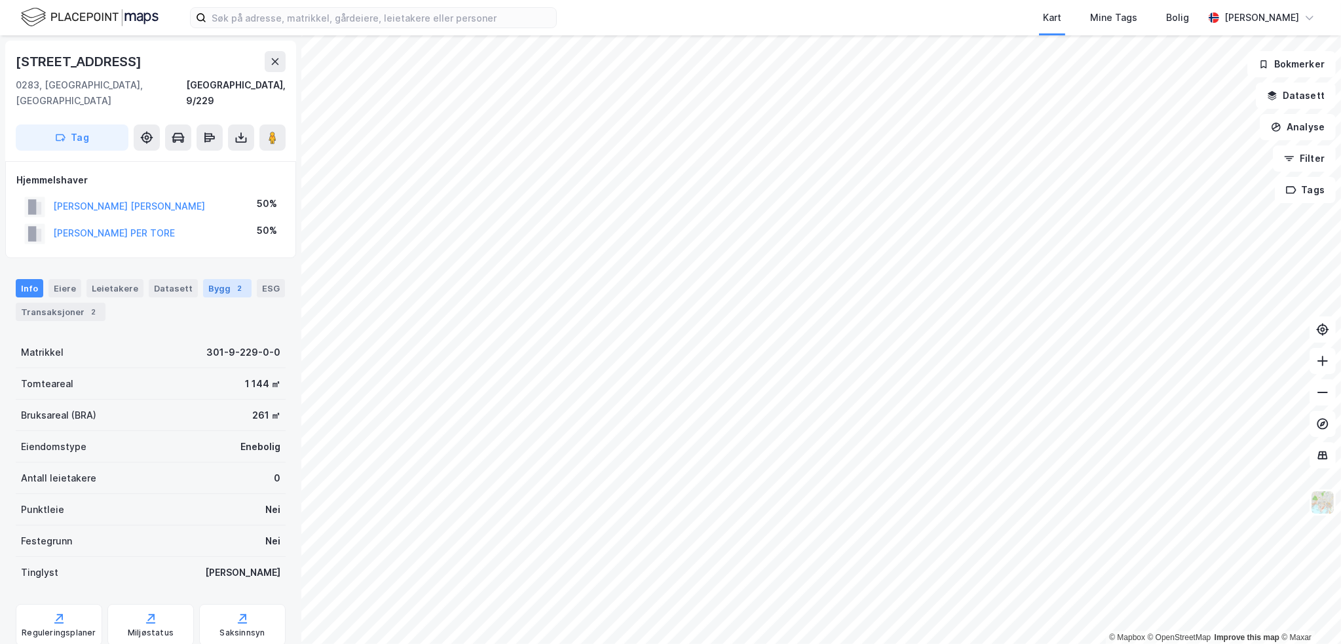
click at [223, 279] on div "Bygg 2" at bounding box center [227, 288] width 48 height 18
